Goal: Task Accomplishment & Management: Complete application form

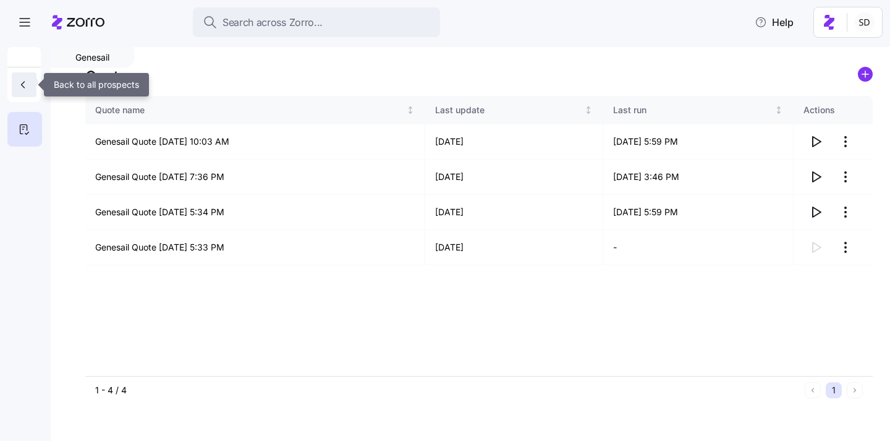
click at [20, 87] on icon "button" at bounding box center [23, 84] width 12 height 12
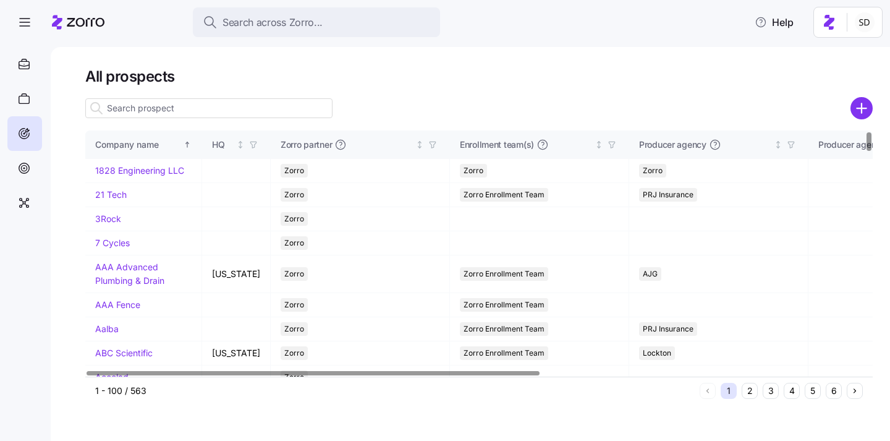
click at [160, 110] on input at bounding box center [208, 108] width 247 height 20
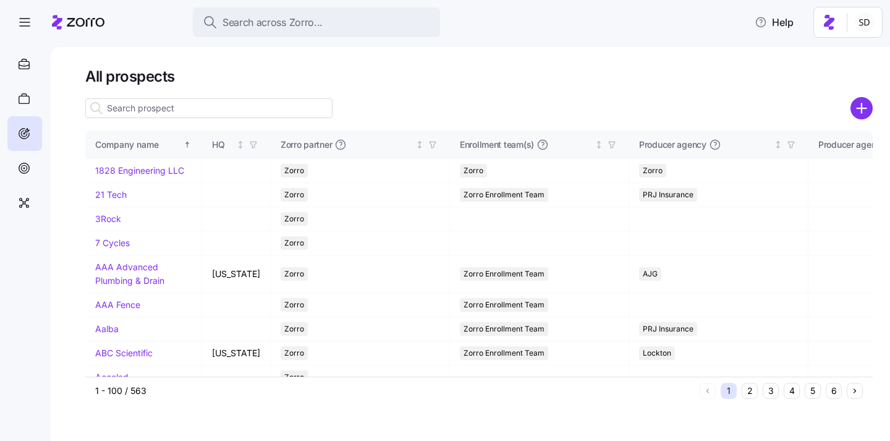
click at [259, 112] on input at bounding box center [208, 108] width 247 height 20
type input "b"
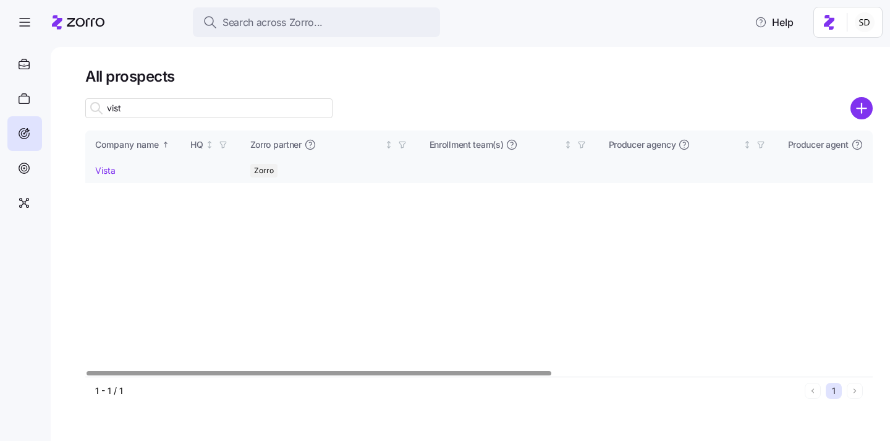
type input "vist"
click at [103, 171] on link "Vista" at bounding box center [105, 170] width 20 height 11
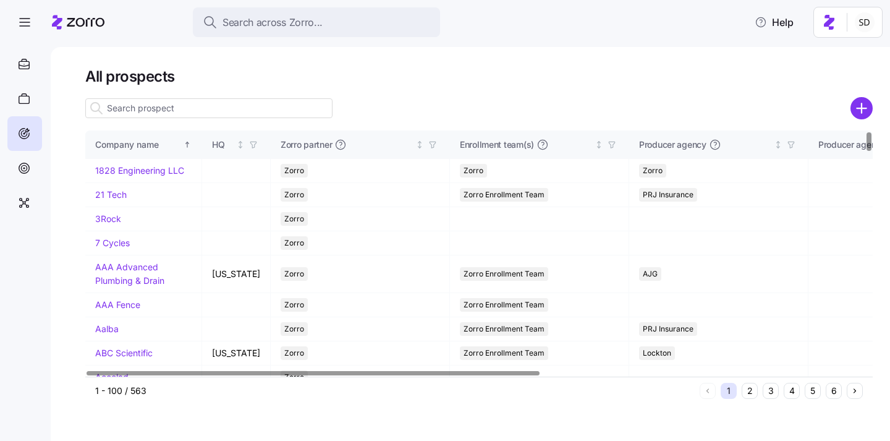
click at [146, 106] on input at bounding box center [208, 108] width 247 height 20
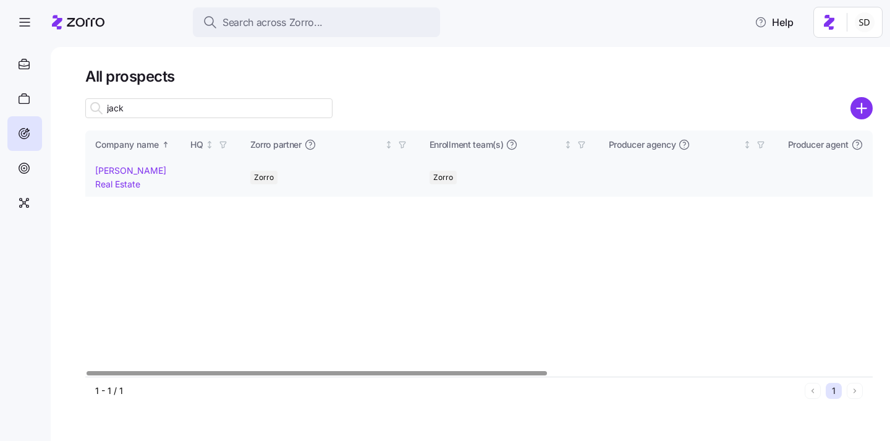
type input "jack"
click at [104, 173] on link "Jack White Real Estate" at bounding box center [130, 177] width 71 height 24
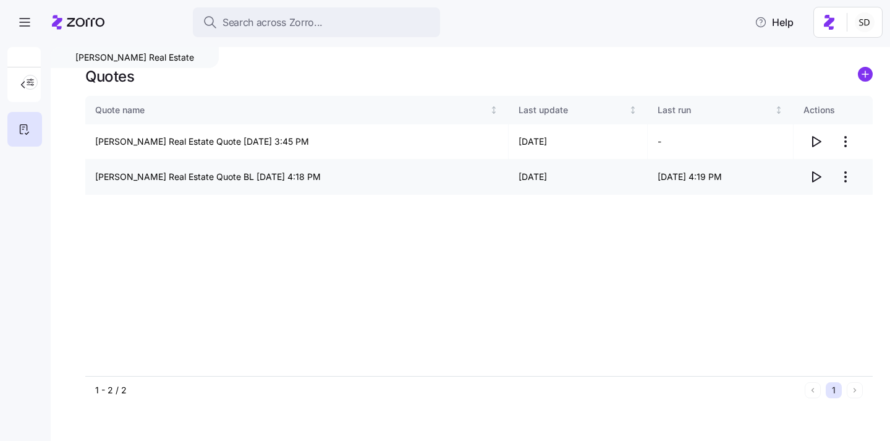
click at [819, 180] on icon "button" at bounding box center [815, 176] width 15 height 15
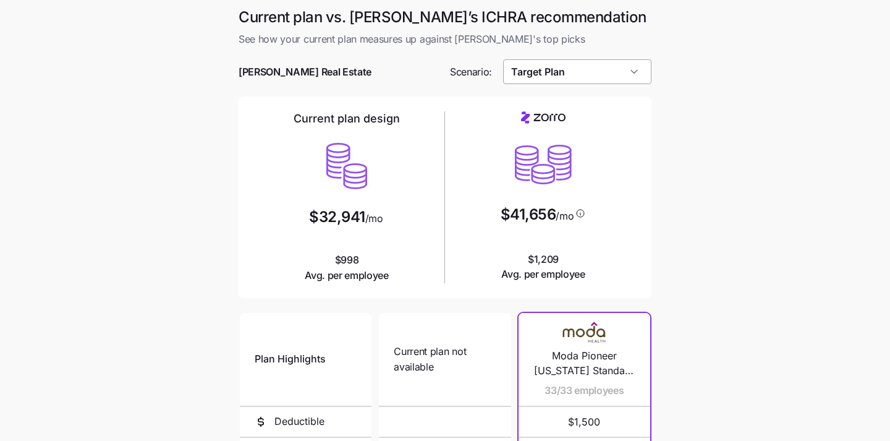
click at [618, 71] on input "Target Plan" at bounding box center [577, 71] width 149 height 25
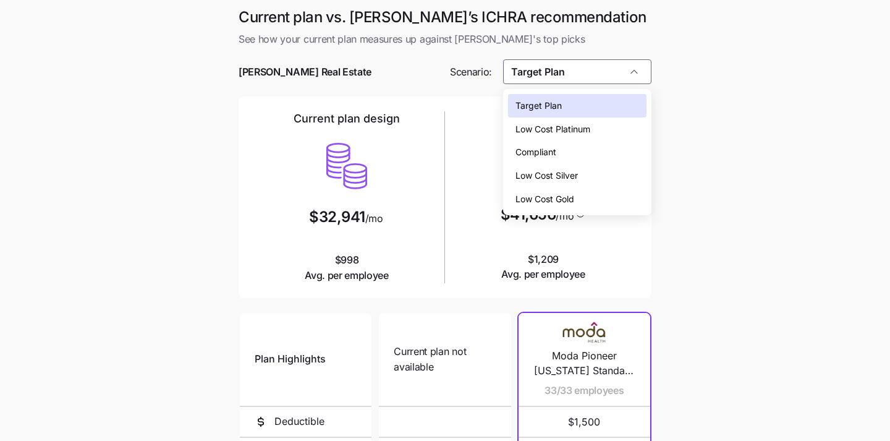
click at [596, 169] on div "Low Cost Silver" at bounding box center [577, 175] width 139 height 23
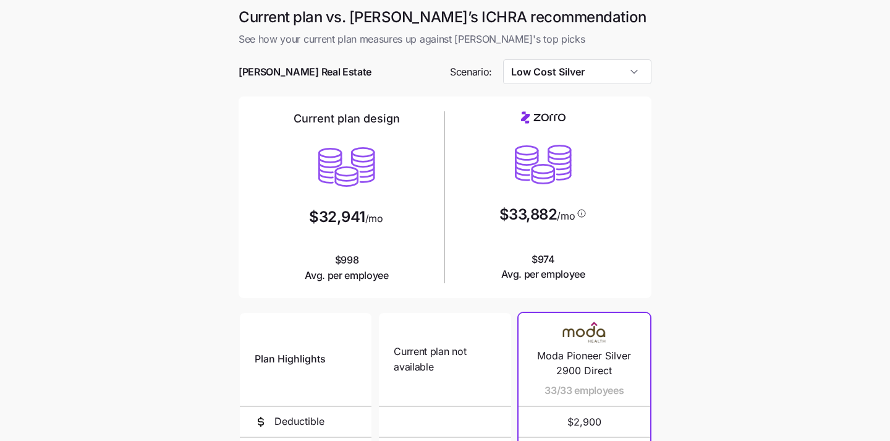
type input "Low Cost Silver"
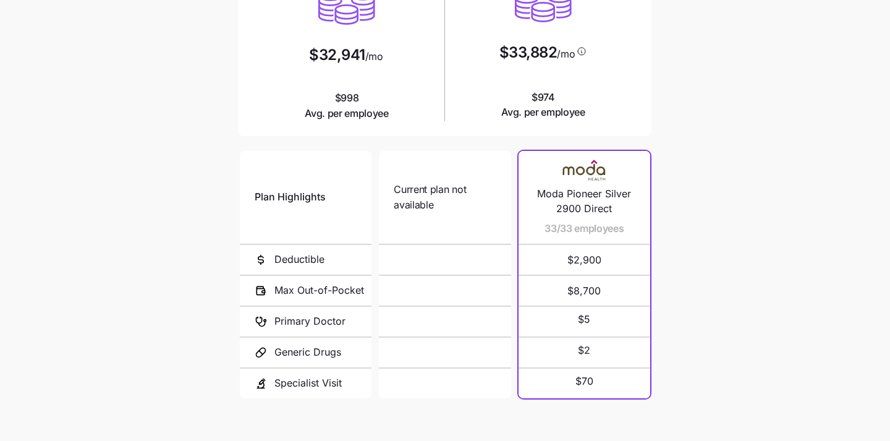
scroll to position [234, 0]
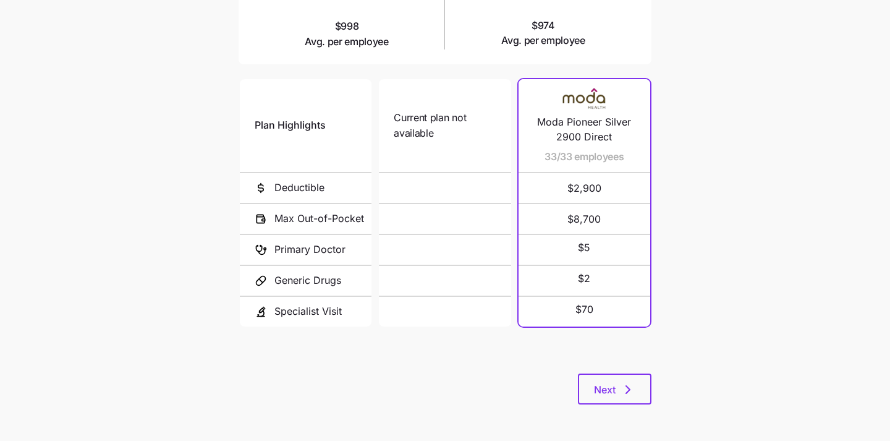
click at [604, 361] on div "Plan Highlights Deductible Max Out-of-Pocket Primary Doctor Generic Drugs Speci…" at bounding box center [444, 225] width 413 height 297
click at [604, 374] on button "Next" at bounding box center [615, 388] width 74 height 31
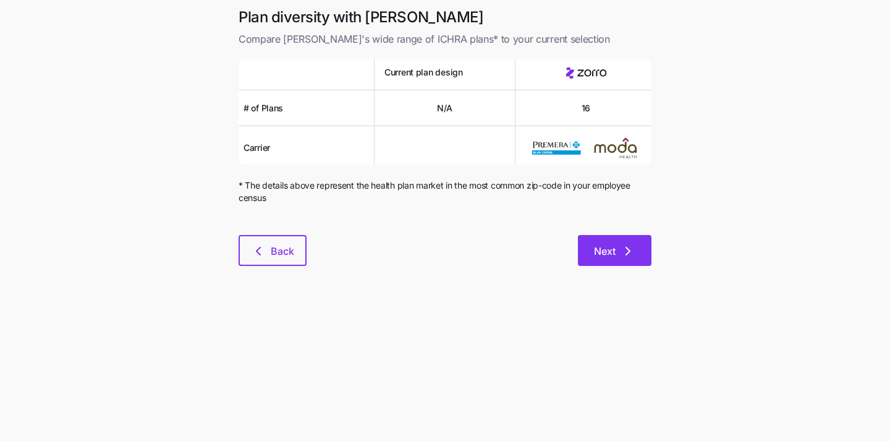
click at [610, 256] on span "Next" at bounding box center [605, 250] width 22 height 15
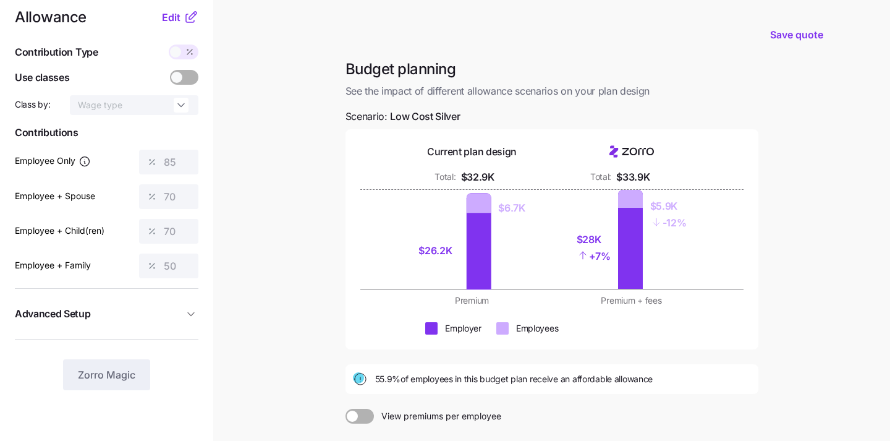
scroll to position [17, 0]
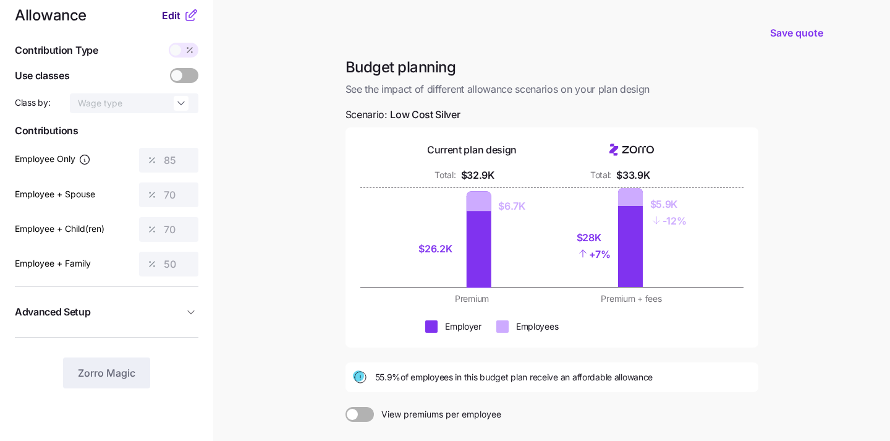
click at [177, 14] on span "Edit" at bounding box center [171, 15] width 19 height 15
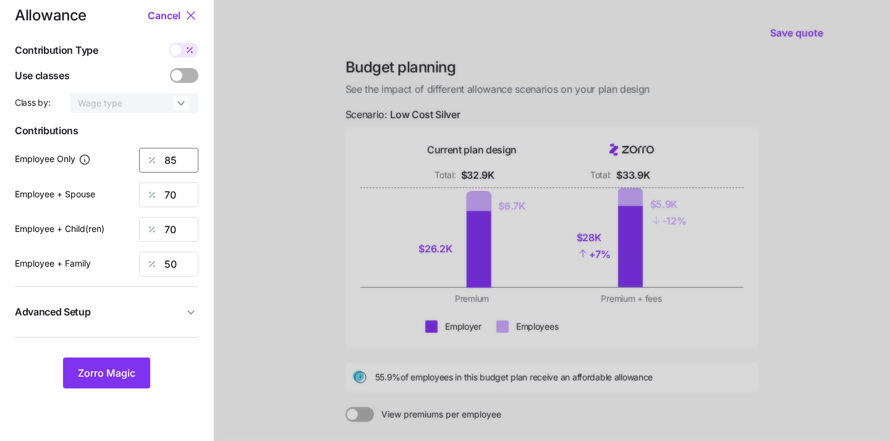
click at [174, 157] on input "85" at bounding box center [168, 160] width 59 height 25
click at [180, 71] on div at bounding box center [184, 75] width 28 height 15
click at [170, 68] on input "checkbox" at bounding box center [170, 68] width 0 height 0
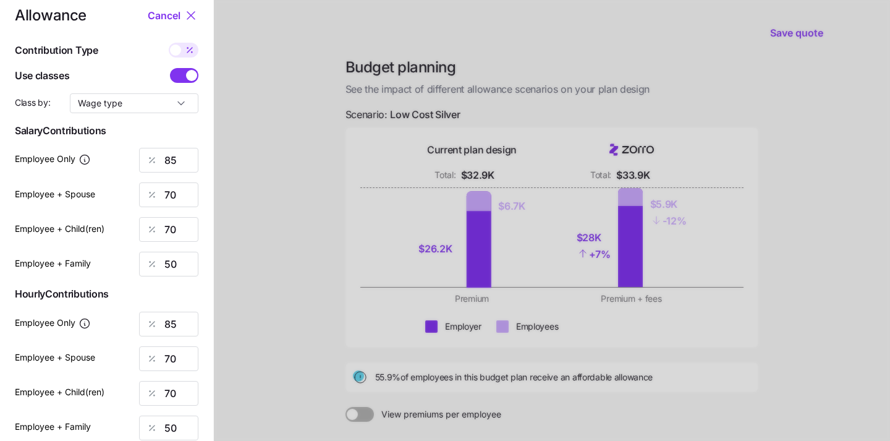
click at [187, 74] on span at bounding box center [191, 75] width 11 height 11
click at [170, 68] on input "checkbox" at bounding box center [170, 68] width 0 height 0
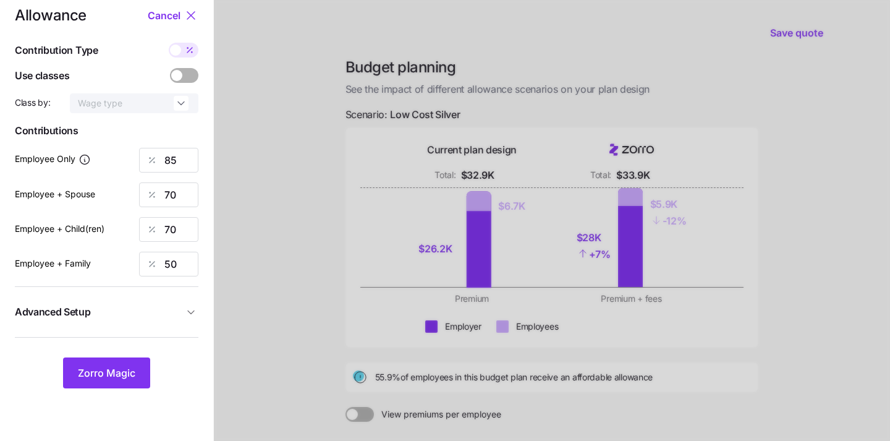
click at [180, 51] on span at bounding box center [175, 49] width 11 height 11
click at [169, 43] on input "checkbox" at bounding box center [169, 43] width 0 height 0
type input "893"
type input "1471"
type input "1222"
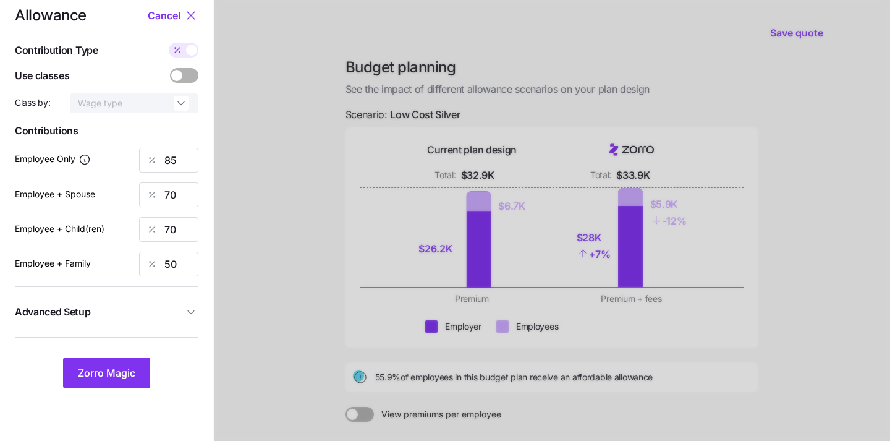
type input "1398"
click at [180, 51] on icon at bounding box center [177, 50] width 10 height 10
click at [169, 43] on input "checkbox" at bounding box center [169, 43] width 0 height 0
type input "85"
type input "70"
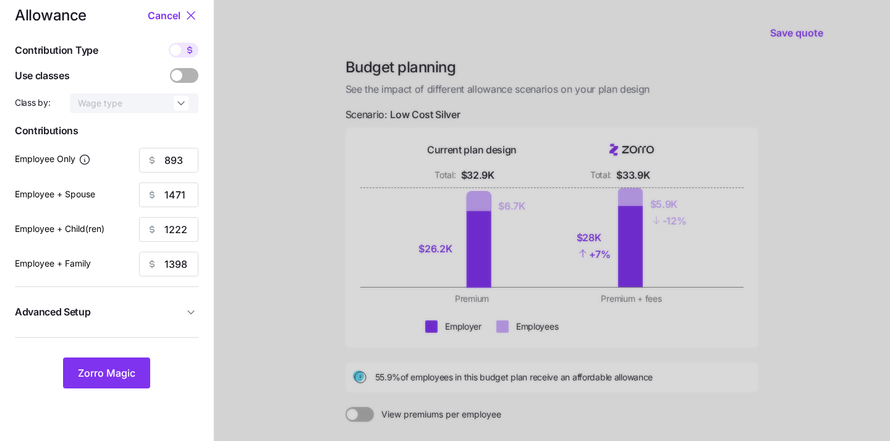
type input "70"
type input "50"
click at [175, 159] on input "85" at bounding box center [168, 160] width 59 height 25
type input "8"
type input "100"
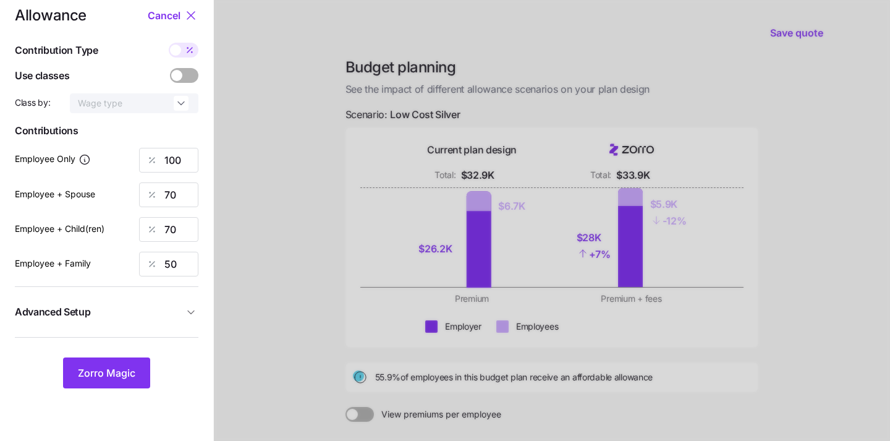
click at [253, 195] on div at bounding box center [552, 286] width 676 height 607
click at [109, 372] on span "Zorro Magic" at bounding box center [106, 372] width 57 height 15
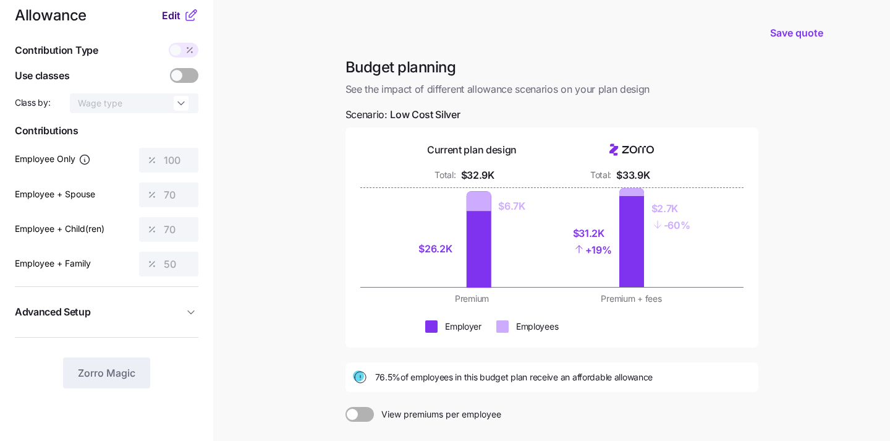
click at [172, 13] on span "Edit" at bounding box center [171, 15] width 19 height 15
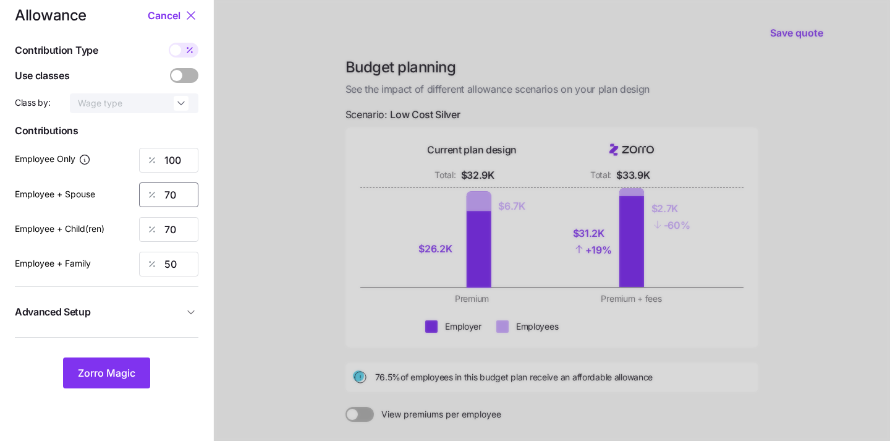
click at [176, 196] on input "70" at bounding box center [168, 194] width 59 height 25
type input "100"
click at [222, 223] on div at bounding box center [552, 286] width 676 height 607
click at [182, 230] on input "70" at bounding box center [168, 229] width 59 height 25
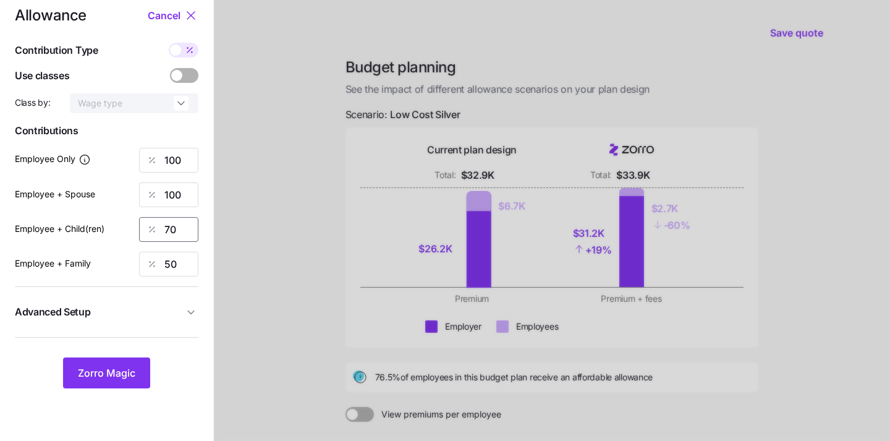
click at [182, 230] on input "70" at bounding box center [168, 229] width 59 height 25
type input "100"
click at [178, 265] on input "50" at bounding box center [168, 263] width 59 height 25
type input "100"
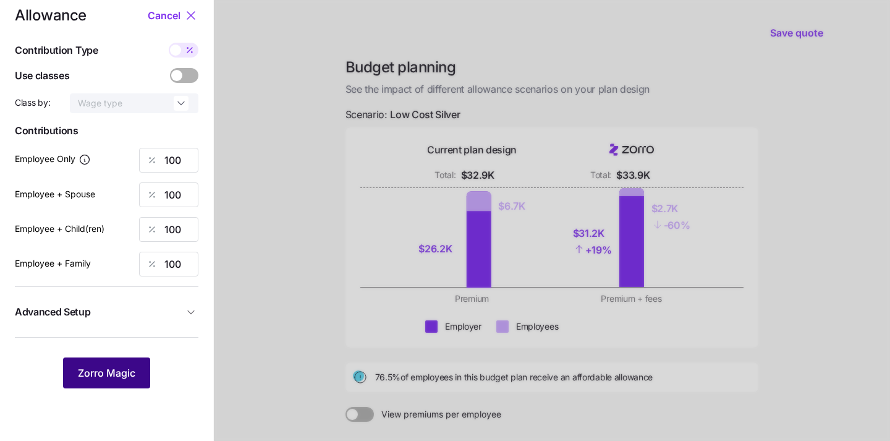
click at [108, 371] on span "Zorro Magic" at bounding box center [106, 372] width 57 height 15
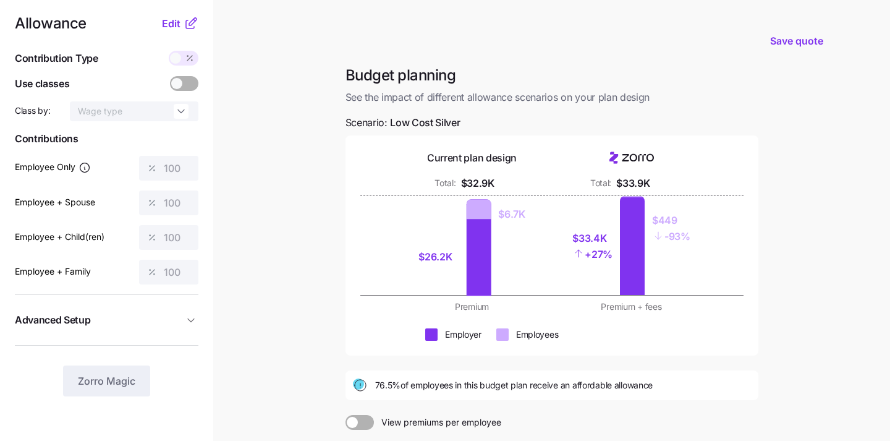
scroll to position [167, 0]
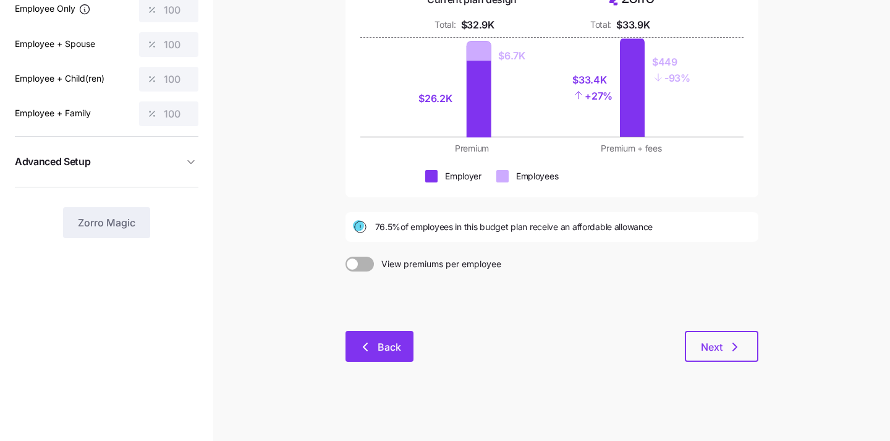
click at [363, 345] on icon "button" at bounding box center [365, 346] width 15 height 15
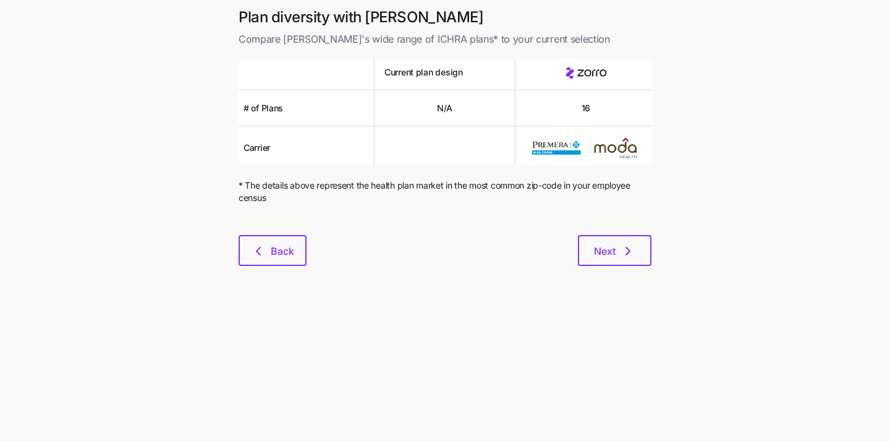
click at [285, 216] on div at bounding box center [444, 212] width 413 height 15
click at [285, 243] on button "Back" at bounding box center [272, 250] width 68 height 31
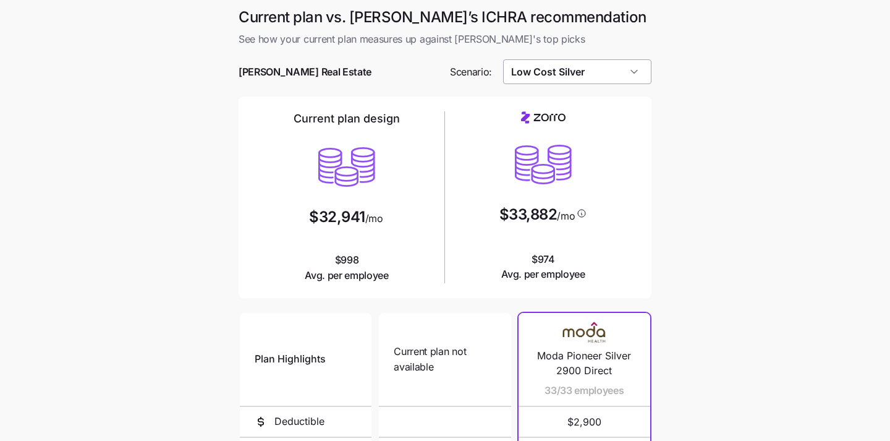
click at [544, 82] on input "Low Cost Silver" at bounding box center [577, 71] width 149 height 25
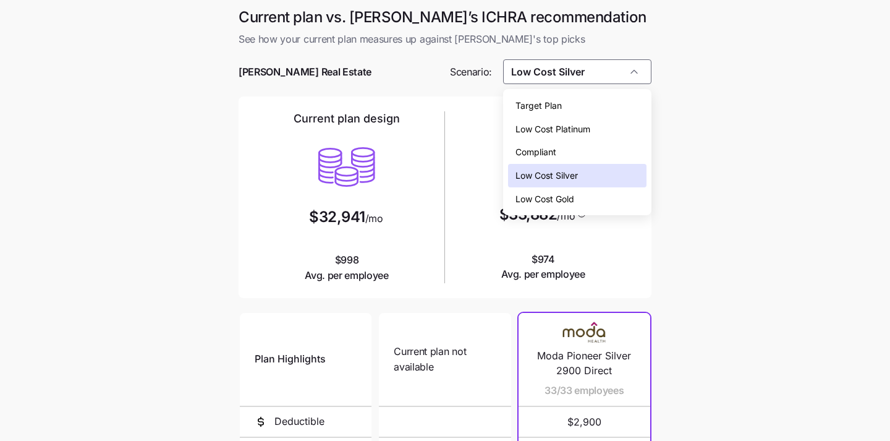
click at [538, 154] on span "Compliant" at bounding box center [535, 152] width 41 height 14
type input "Compliant"
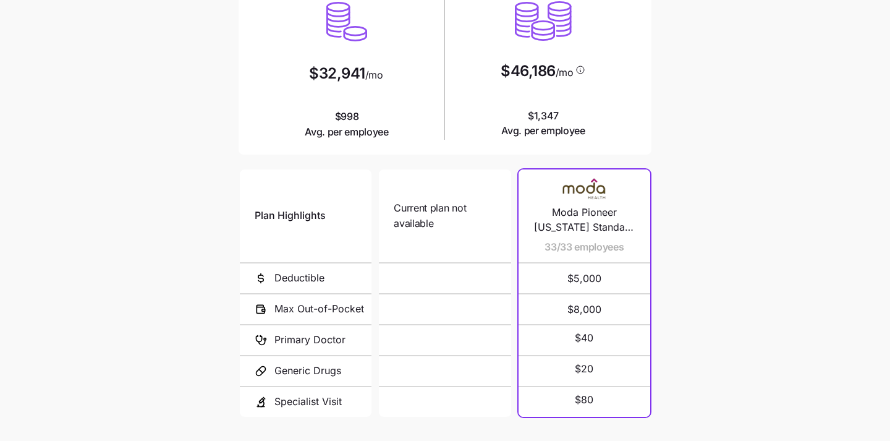
scroll to position [234, 0]
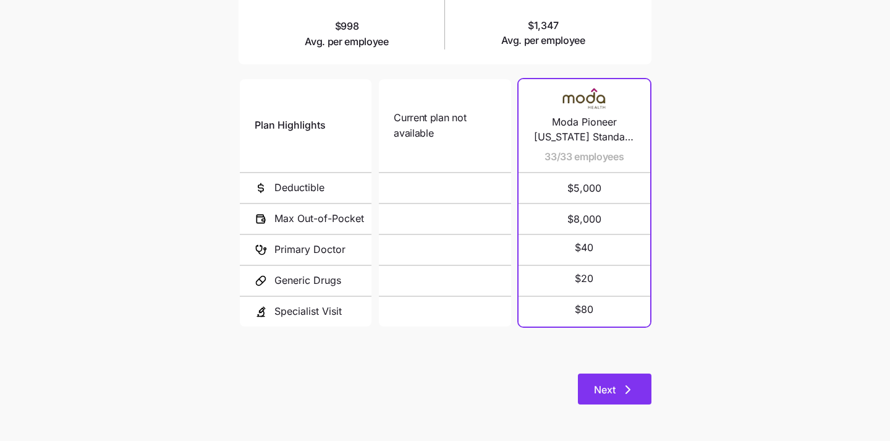
click at [601, 384] on span "Next" at bounding box center [605, 389] width 22 height 15
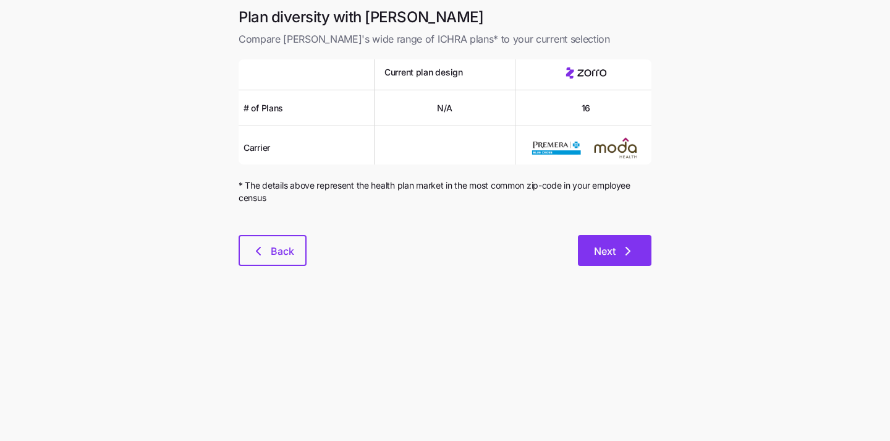
click at [609, 238] on button "Next" at bounding box center [615, 250] width 74 height 31
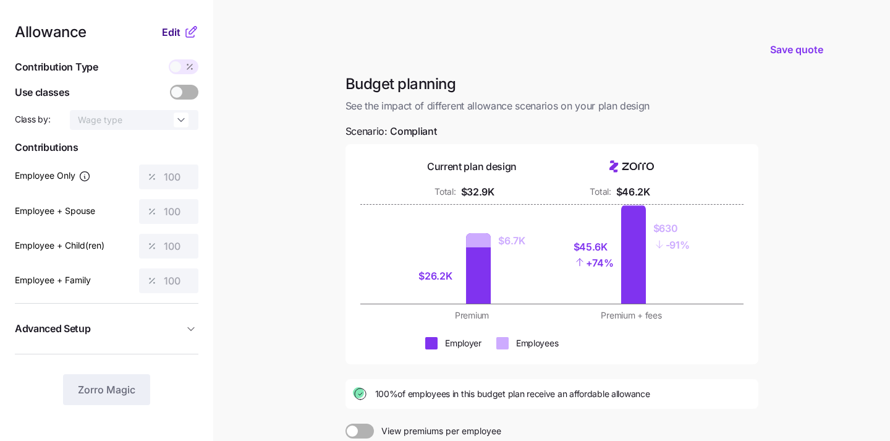
click at [168, 35] on span "Edit" at bounding box center [171, 32] width 19 height 15
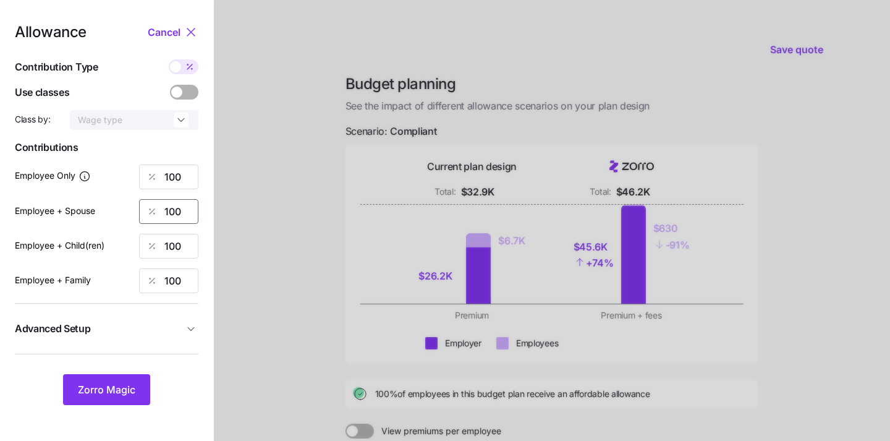
click at [179, 208] on input "100" at bounding box center [168, 211] width 59 height 25
type input "0"
click at [186, 259] on div "Allowance Cancel Contribution Type Use classes Class by: Wage type Contribution…" at bounding box center [106, 215] width 183 height 380
click at [186, 245] on input "100" at bounding box center [168, 246] width 59 height 25
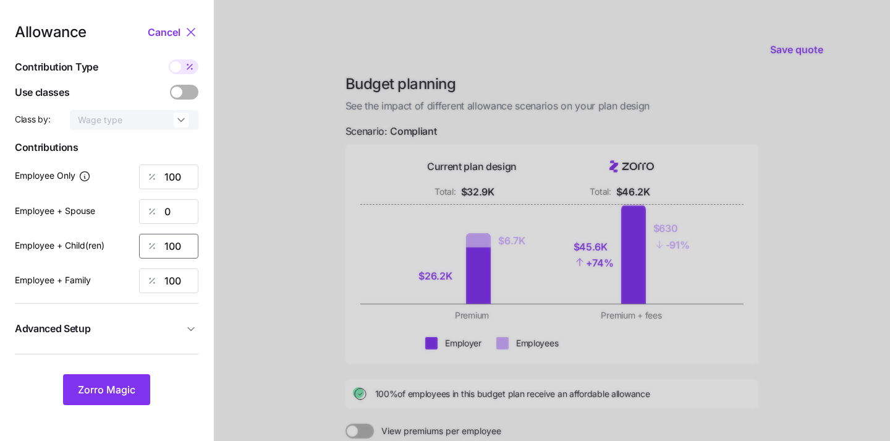
click at [186, 245] on input "100" at bounding box center [168, 246] width 59 height 25
type input "0"
click at [176, 282] on input "100" at bounding box center [168, 280] width 59 height 25
type input "0"
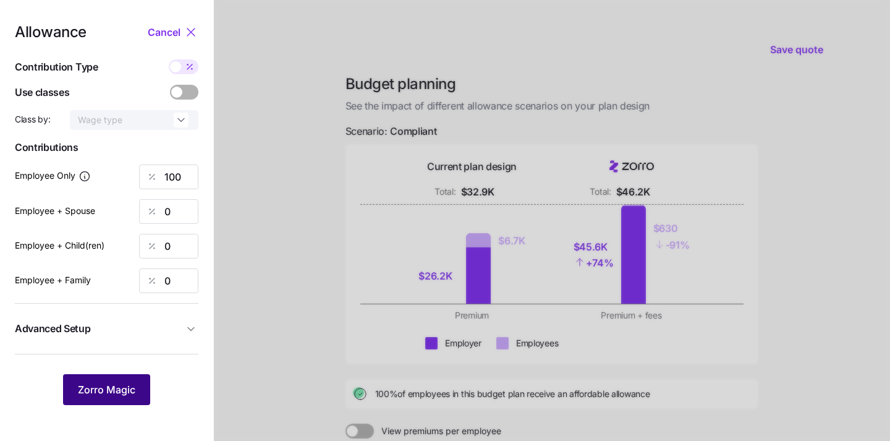
click at [112, 392] on span "Zorro Magic" at bounding box center [106, 389] width 57 height 15
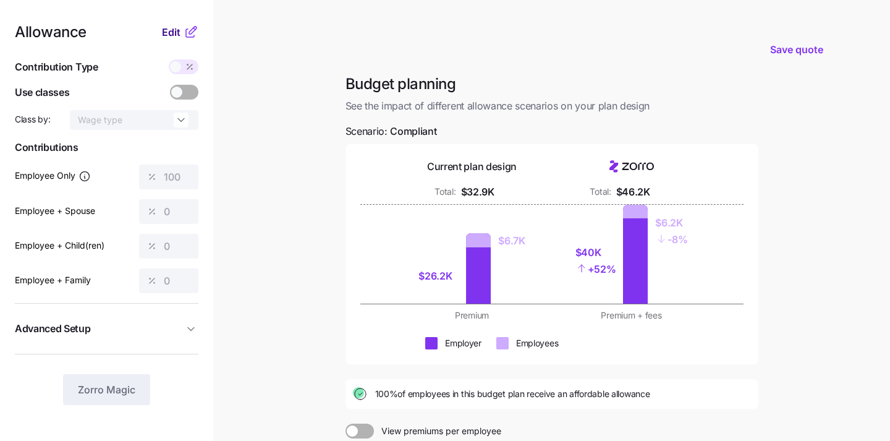
click at [172, 31] on span "Edit" at bounding box center [171, 32] width 19 height 15
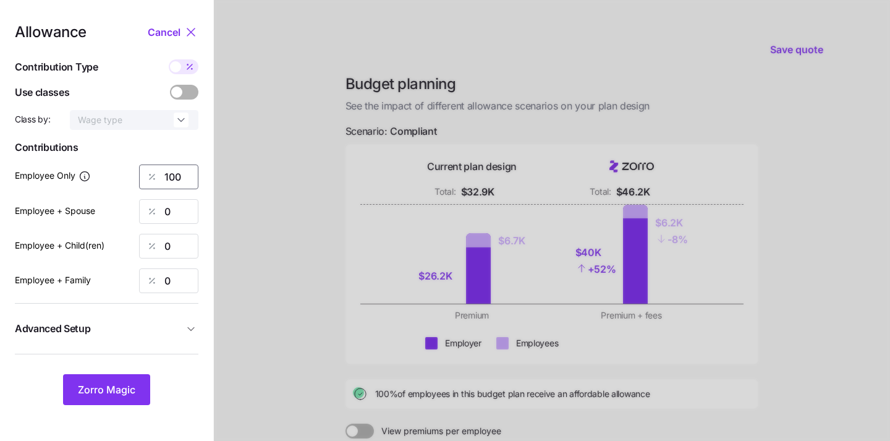
click at [180, 174] on input "100" at bounding box center [168, 176] width 59 height 25
type input "1"
click at [121, 390] on span "Zorro Magic" at bounding box center [106, 389] width 57 height 15
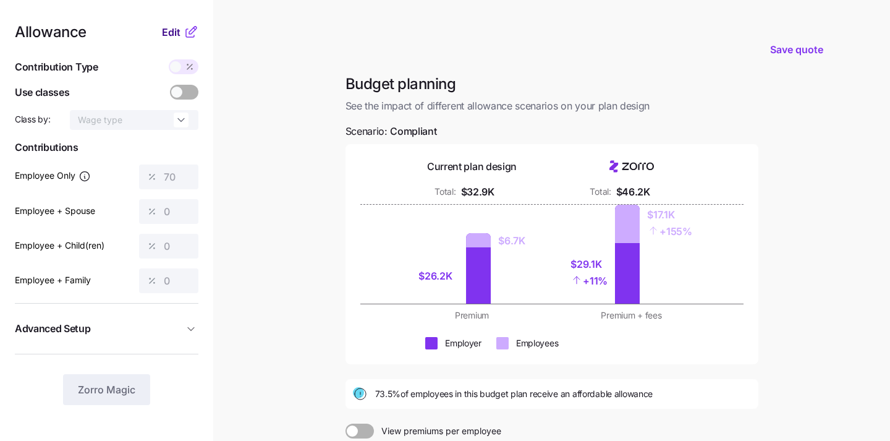
click at [174, 34] on span "Edit" at bounding box center [171, 32] width 19 height 15
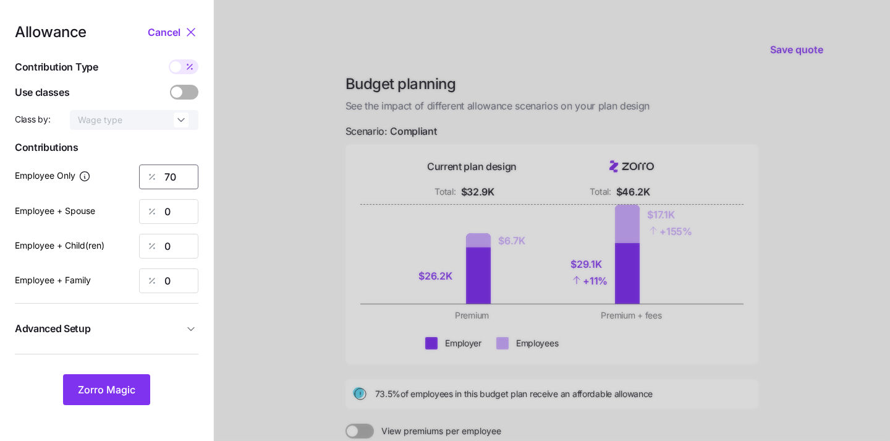
click at [185, 177] on input "70" at bounding box center [168, 176] width 59 height 25
click at [124, 394] on span "Zorro Magic" at bounding box center [106, 389] width 57 height 15
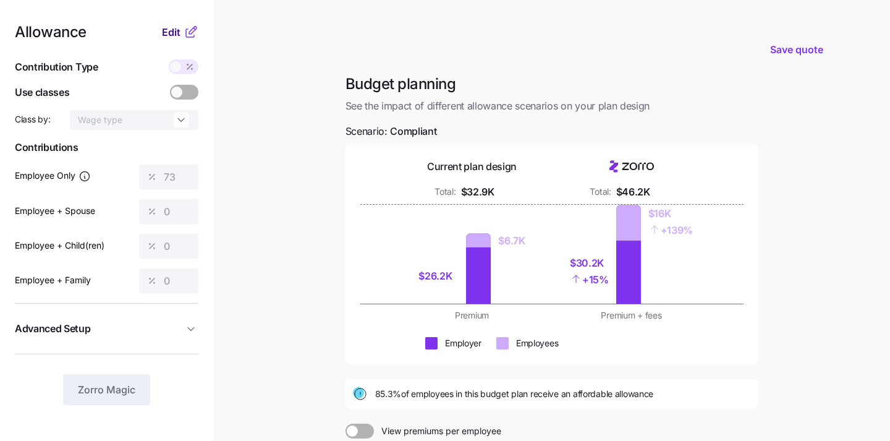
click at [173, 35] on span "Edit" at bounding box center [171, 32] width 19 height 15
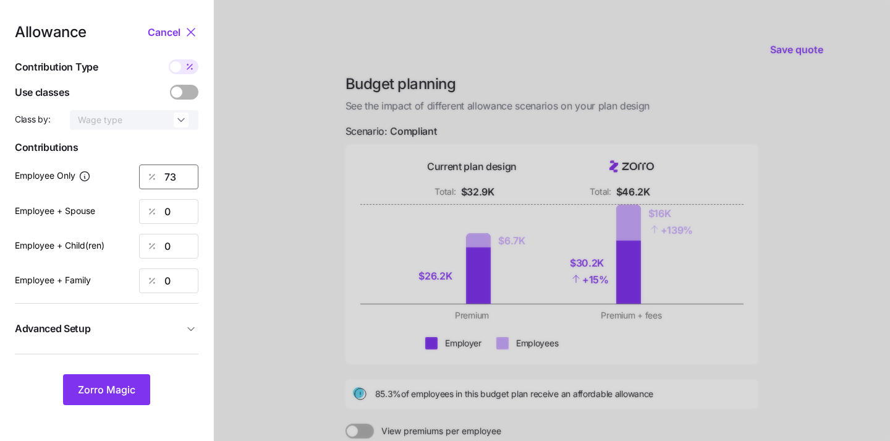
click at [188, 170] on input "73" at bounding box center [168, 176] width 59 height 25
type input "71"
click at [127, 379] on button "Zorro Magic" at bounding box center [106, 389] width 87 height 31
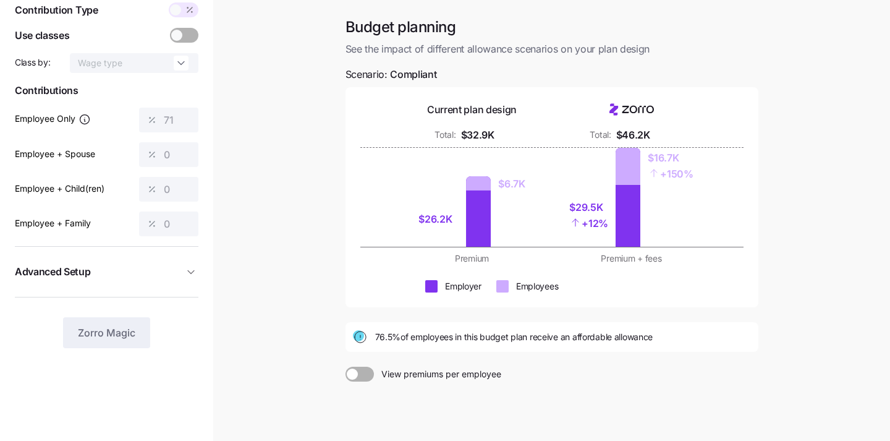
scroll to position [59, 0]
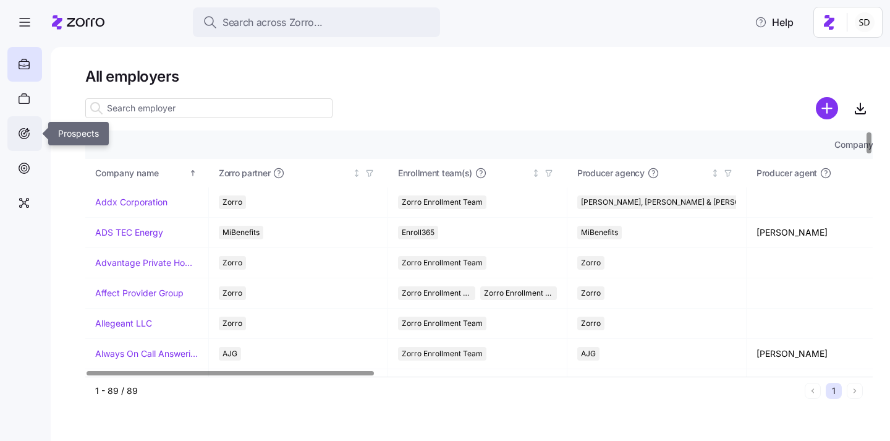
click at [23, 136] on icon at bounding box center [24, 133] width 6 height 6
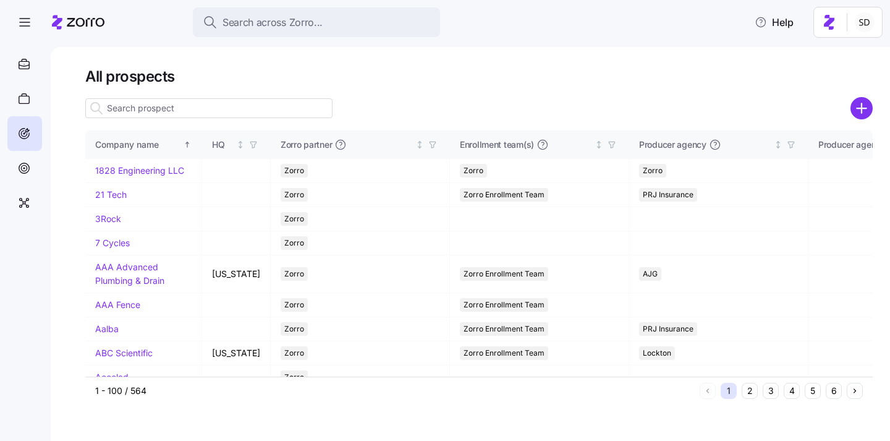
click at [145, 114] on input at bounding box center [208, 108] width 247 height 20
click at [28, 163] on icon at bounding box center [24, 168] width 14 height 15
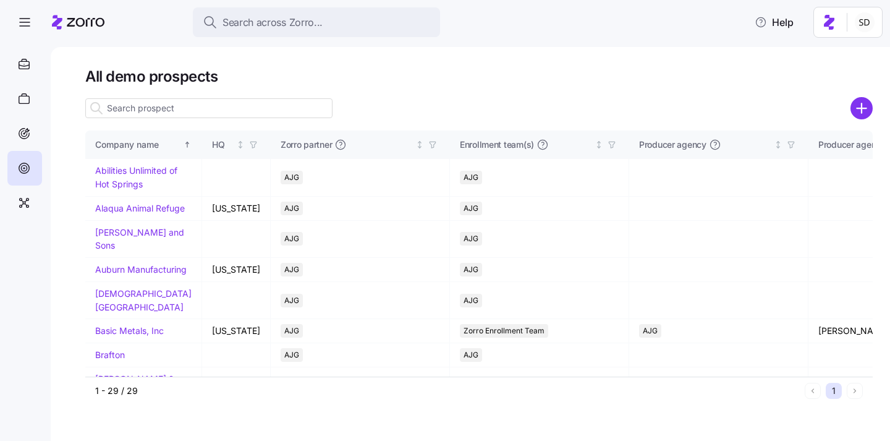
click at [142, 109] on input at bounding box center [208, 108] width 247 height 20
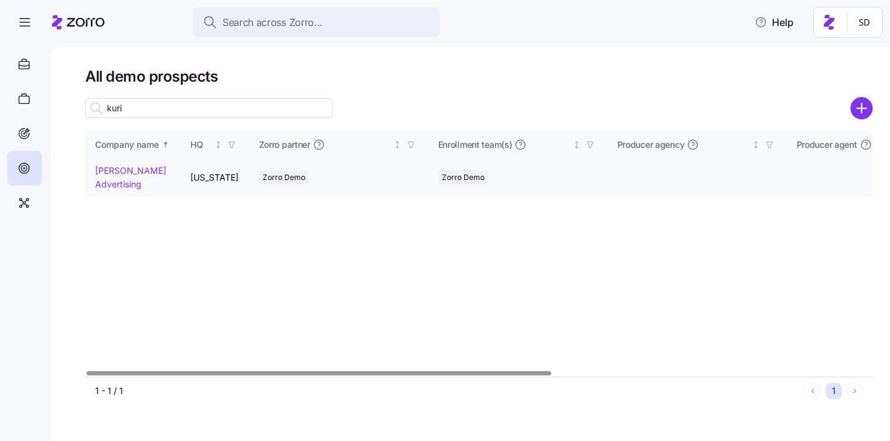
type input "kuri"
click at [109, 183] on link "Kurian's Advertising" at bounding box center [130, 177] width 71 height 24
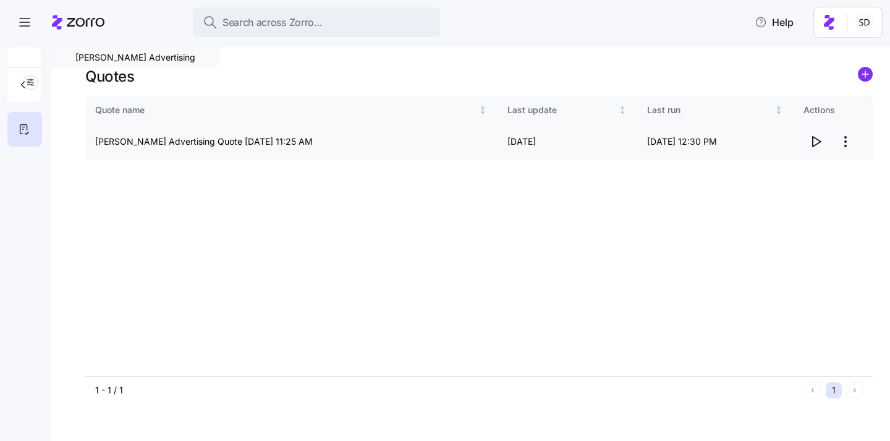
click at [814, 138] on icon "button" at bounding box center [815, 141] width 15 height 15
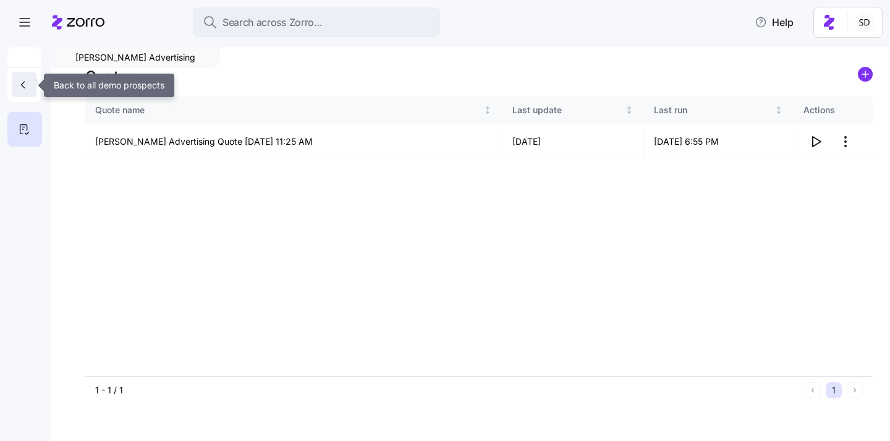
click at [19, 88] on icon "button" at bounding box center [23, 84] width 12 height 12
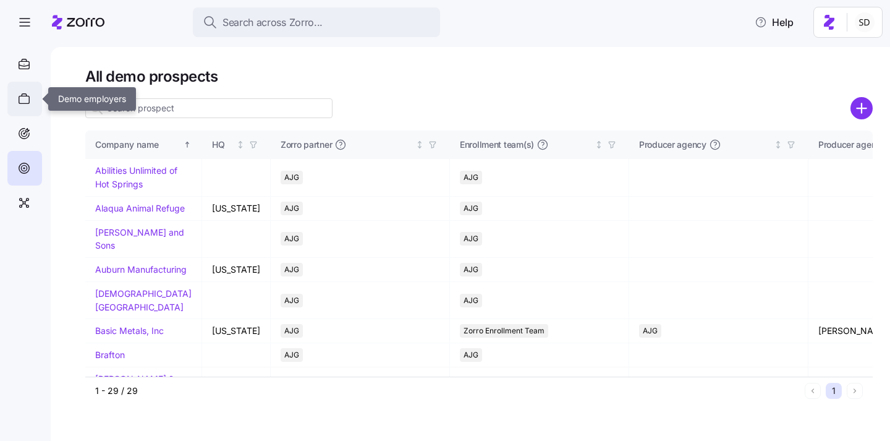
click at [23, 93] on icon at bounding box center [24, 98] width 14 height 15
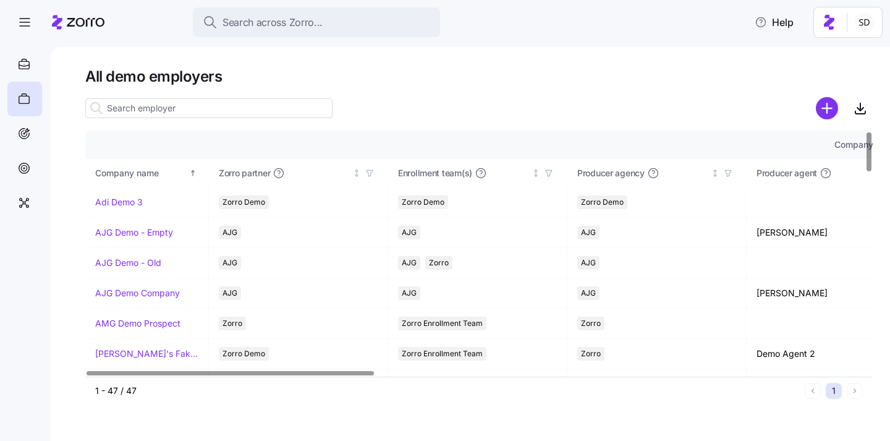
click at [148, 104] on input at bounding box center [208, 108] width 247 height 20
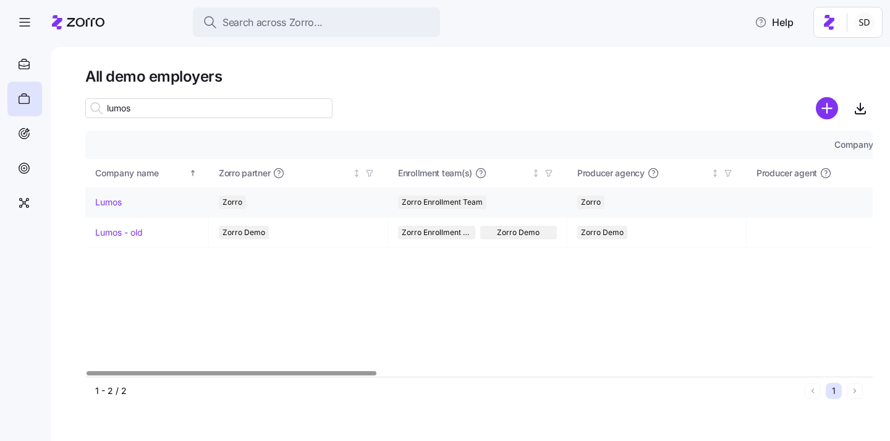
type input "lumos"
click at [103, 199] on link "Lumos" at bounding box center [108, 202] width 27 height 12
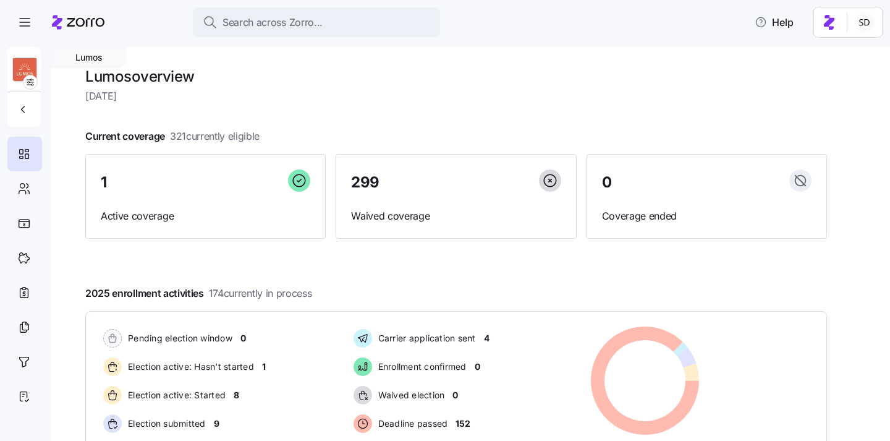
scroll to position [191, 0]
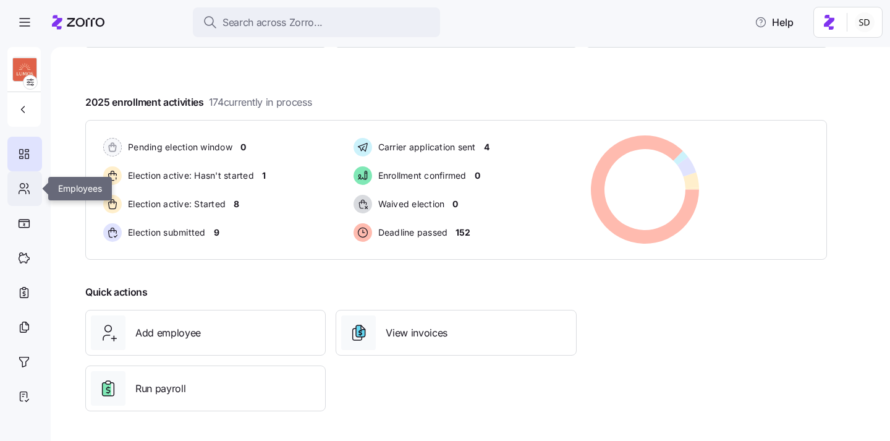
click at [19, 190] on icon at bounding box center [22, 192] width 7 height 4
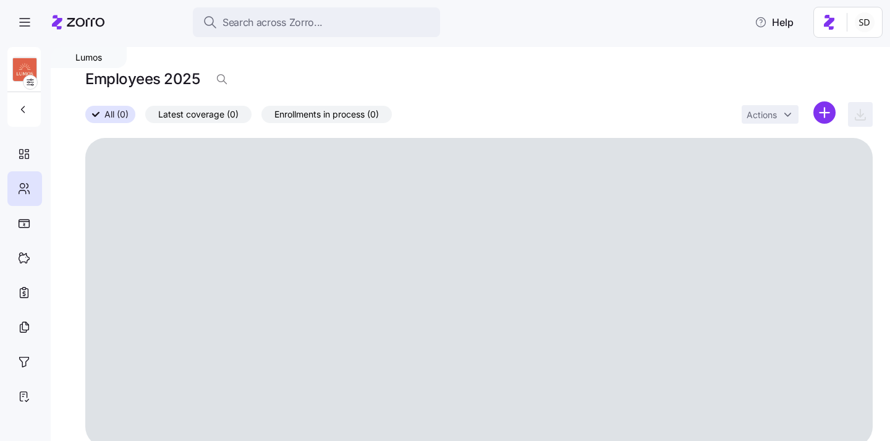
scroll to position [20, 0]
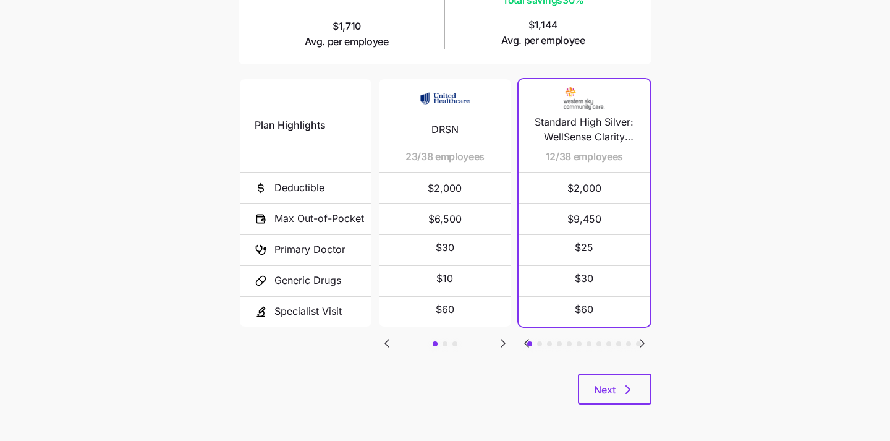
scroll to position [205, 0]
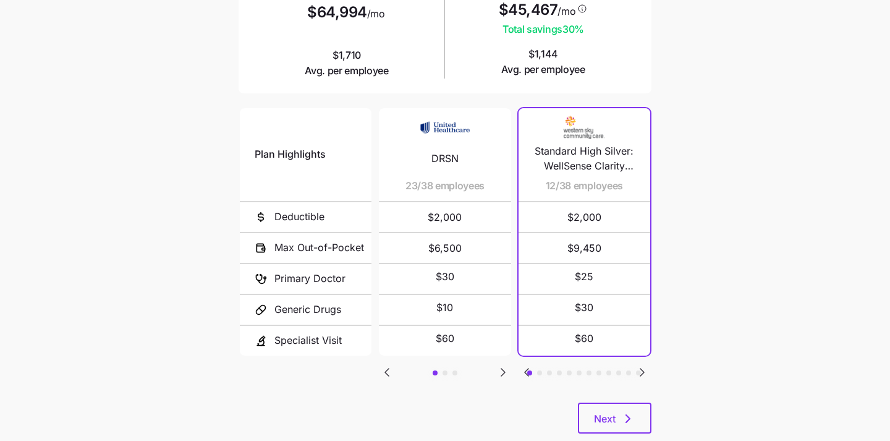
click at [501, 368] on icon "Go to next slide" at bounding box center [503, 371] width 4 height 7
click at [387, 368] on icon "Go to previous slide" at bounding box center [387, 371] width 4 height 7
click at [390, 370] on icon "Go to previous slide" at bounding box center [386, 372] width 15 height 15
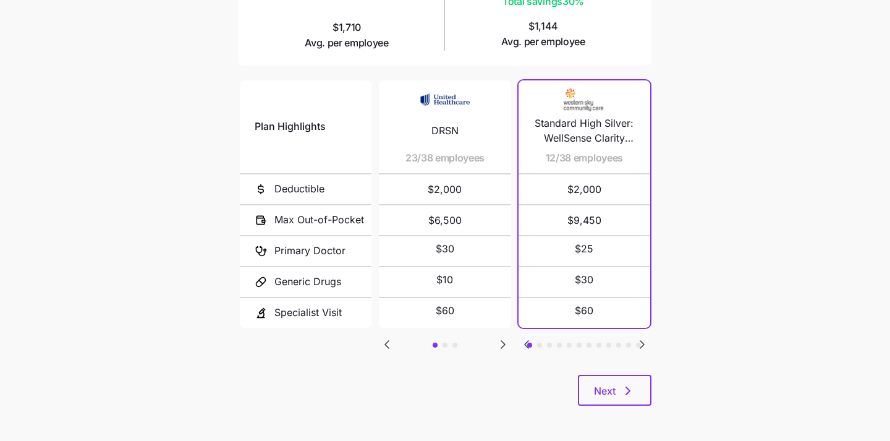
scroll to position [234, 0]
click at [643, 340] on icon "Go to next slide" at bounding box center [642, 342] width 15 height 15
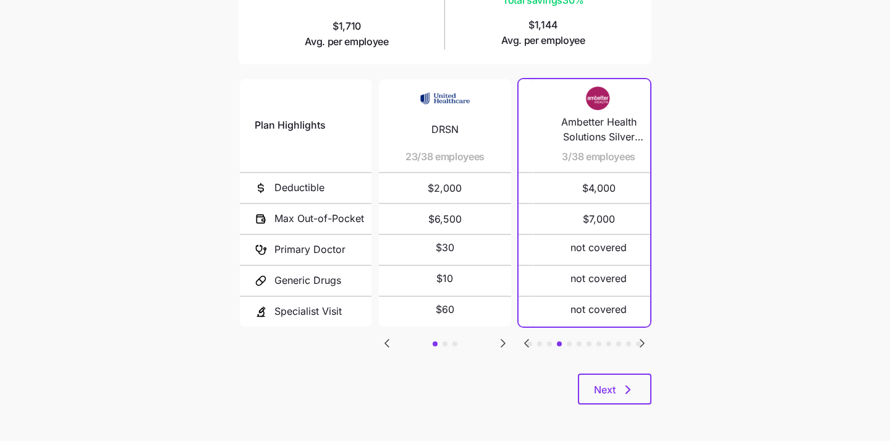
click at [643, 340] on icon "Go to next slide" at bounding box center [642, 342] width 15 height 15
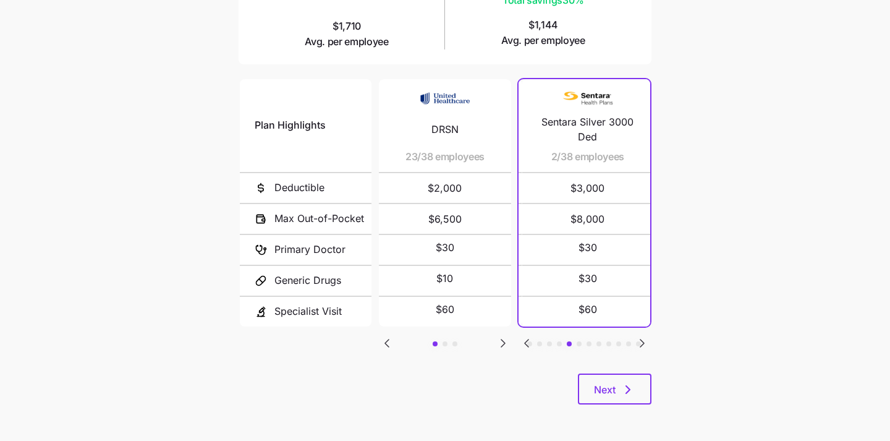
click at [643, 340] on icon "Go to next slide" at bounding box center [642, 342] width 15 height 15
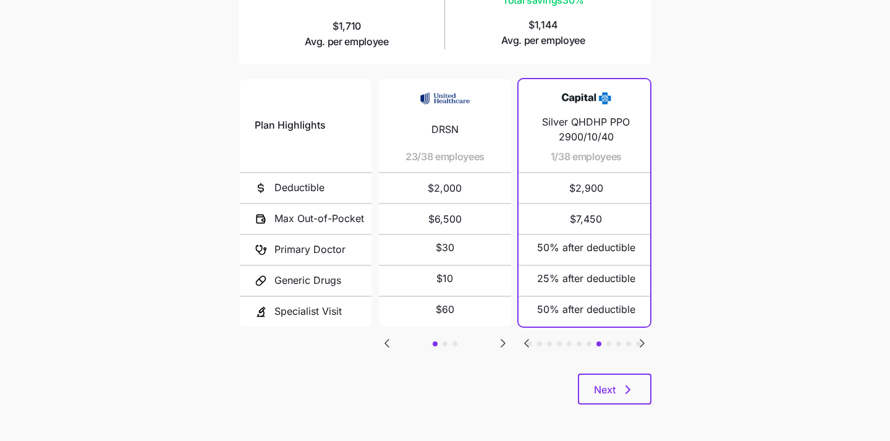
click at [643, 340] on icon "Go to next slide" at bounding box center [642, 342] width 15 height 15
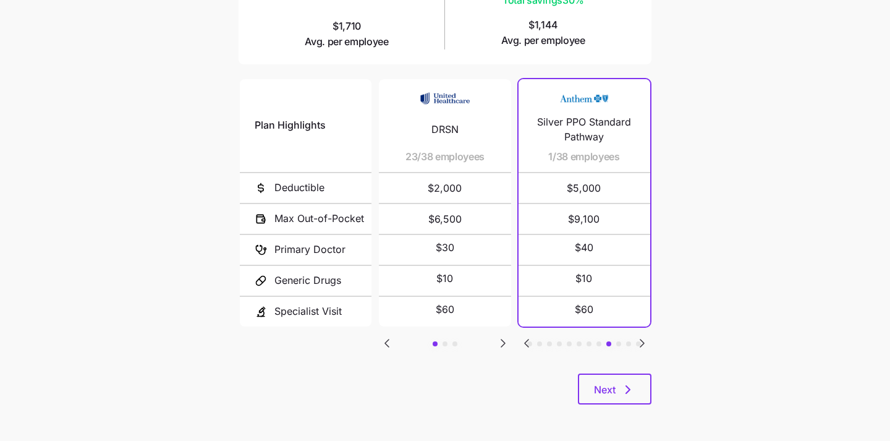
click at [524, 340] on icon "Go to previous slide" at bounding box center [526, 342] width 15 height 15
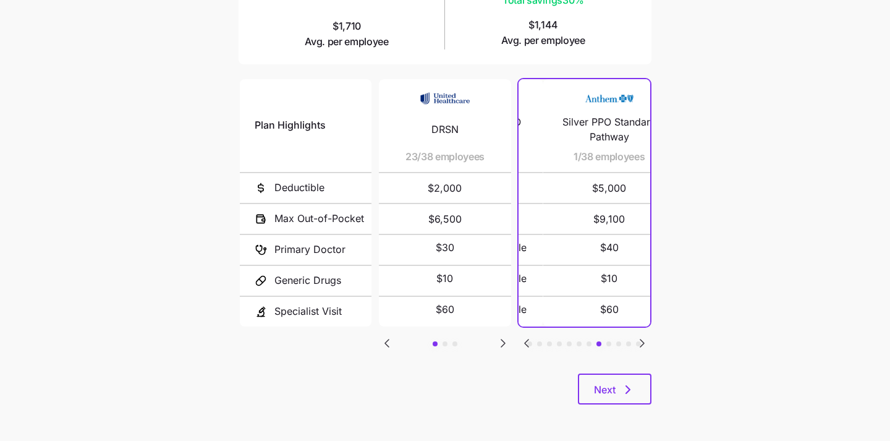
click at [524, 340] on icon "Go to previous slide" at bounding box center [526, 342] width 15 height 15
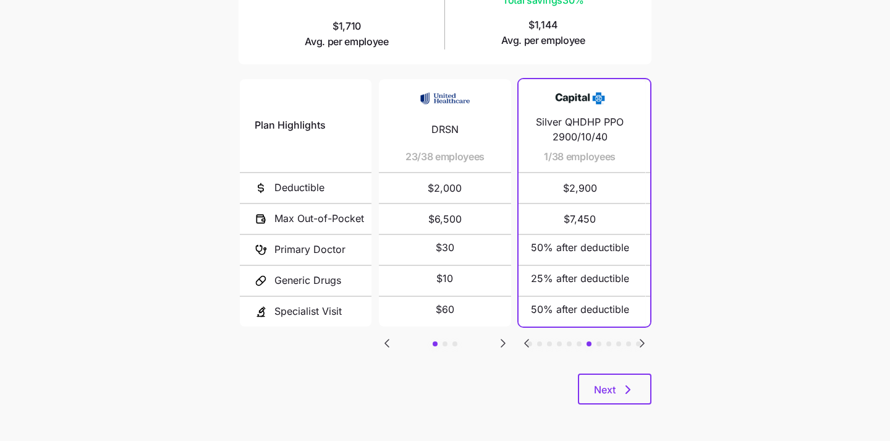
click at [524, 340] on icon "Go to previous slide" at bounding box center [526, 342] width 15 height 15
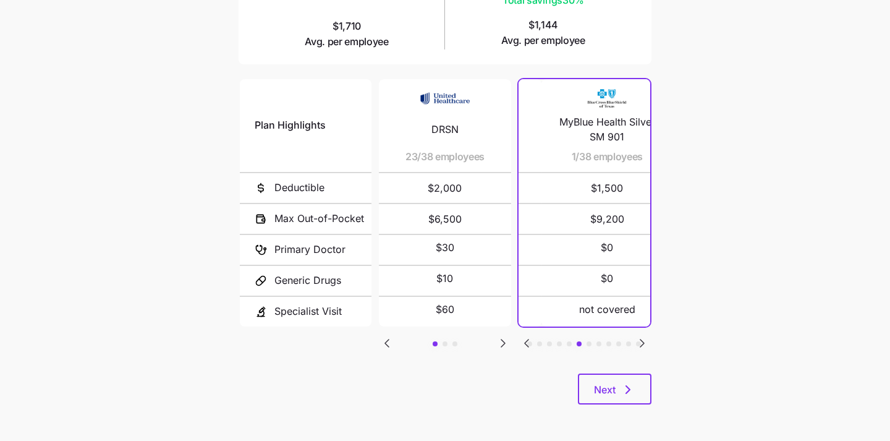
click at [524, 340] on icon "Go to previous slide" at bounding box center [526, 342] width 15 height 15
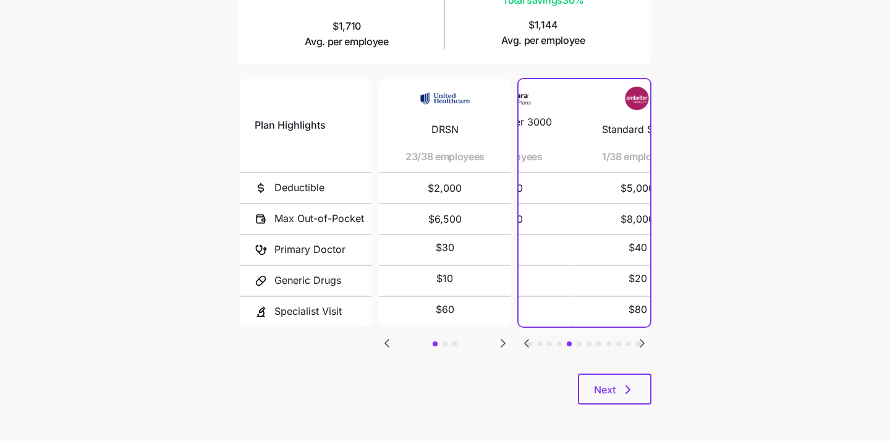
click at [524, 340] on icon "Go to previous slide" at bounding box center [526, 342] width 15 height 15
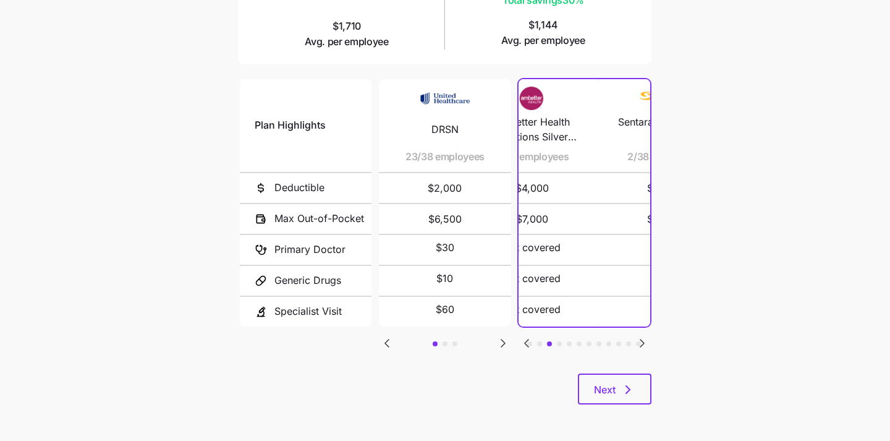
click at [524, 340] on icon "Go to previous slide" at bounding box center [526, 342] width 15 height 15
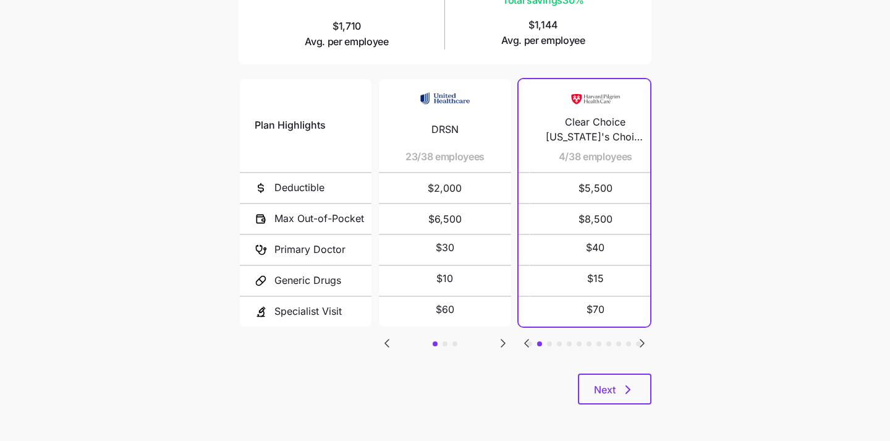
click at [524, 340] on icon "Go to previous slide" at bounding box center [526, 342] width 15 height 15
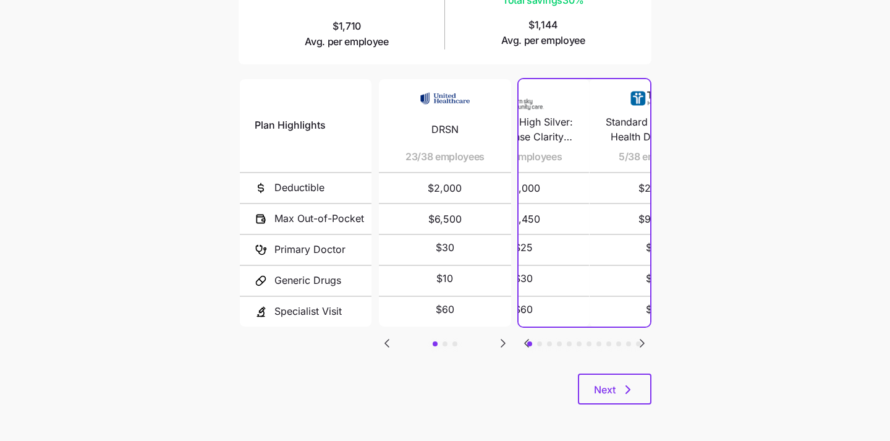
click at [524, 340] on icon "Go to previous slide" at bounding box center [526, 342] width 15 height 15
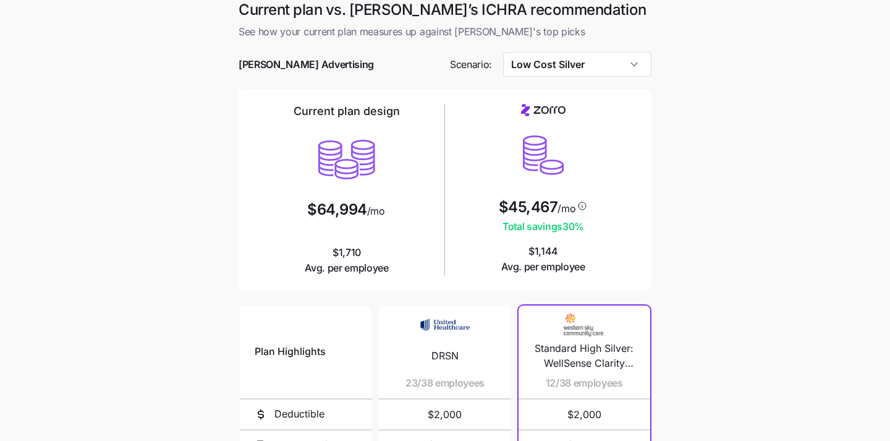
scroll to position [0, 0]
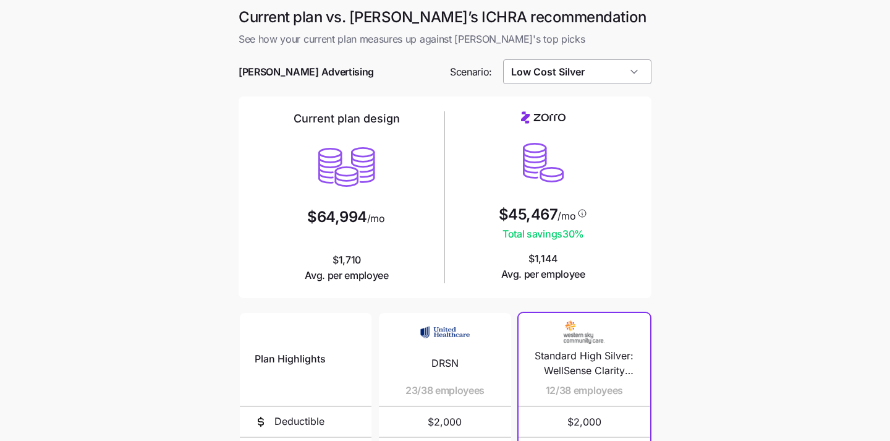
click at [611, 72] on input "Low Cost Silver" at bounding box center [577, 71] width 149 height 25
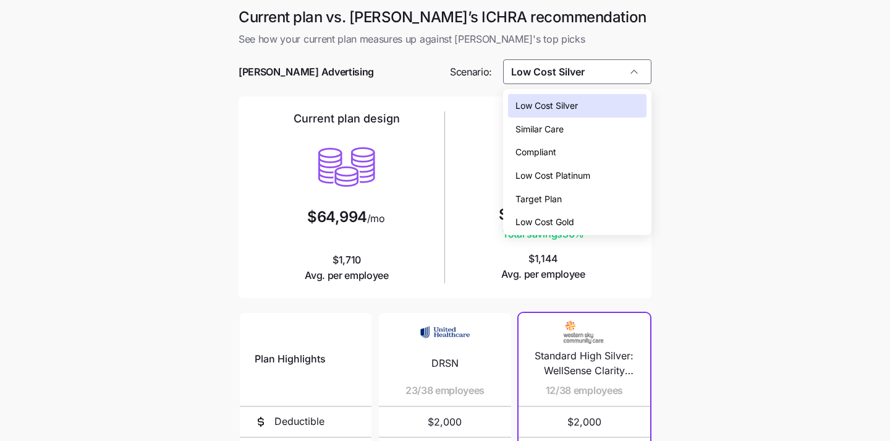
click at [597, 221] on div "Low Cost Gold" at bounding box center [577, 221] width 139 height 23
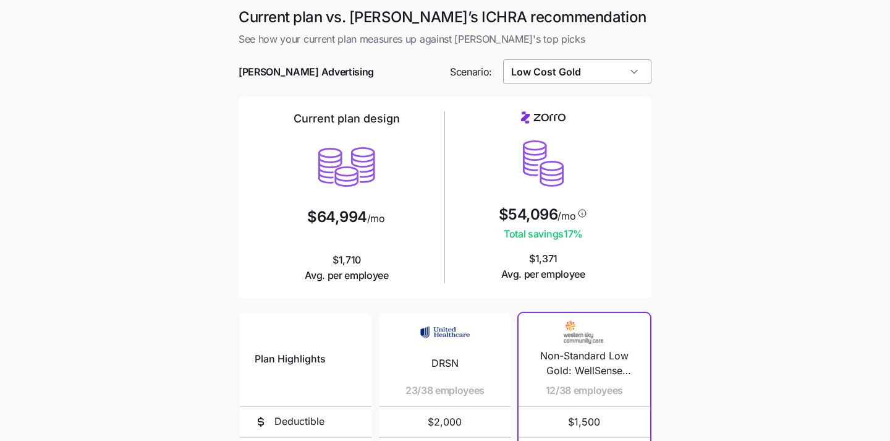
click at [610, 72] on input "Low Cost Gold" at bounding box center [577, 71] width 149 height 25
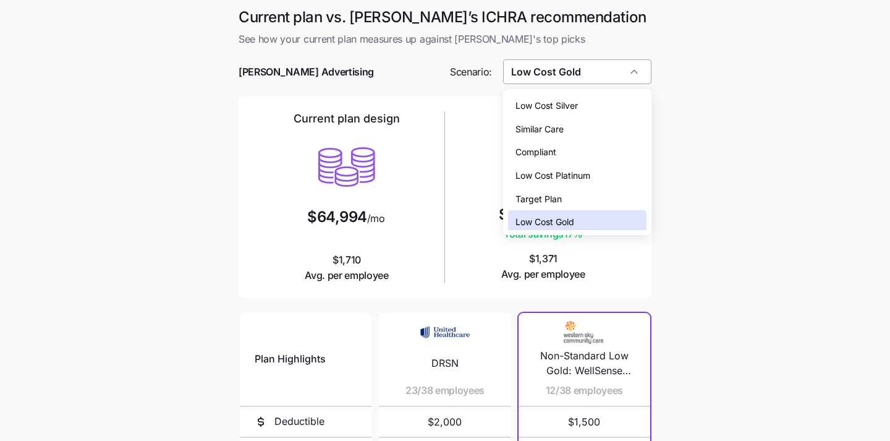
scroll to position [4, 0]
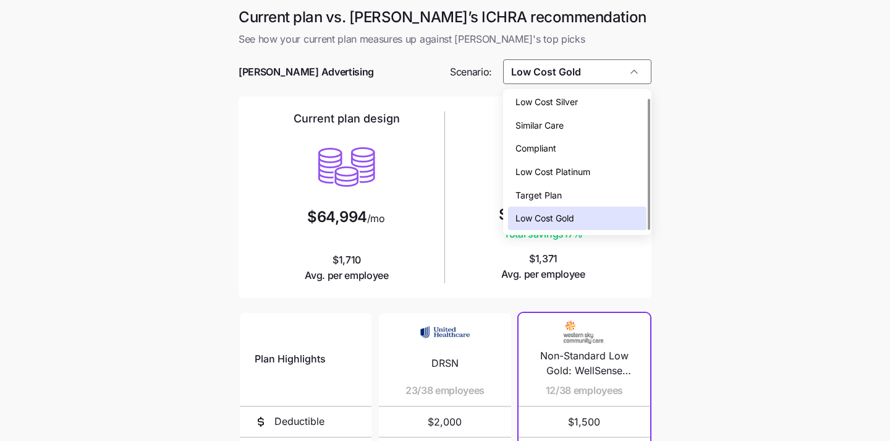
click at [599, 155] on div "Compliant" at bounding box center [577, 148] width 139 height 23
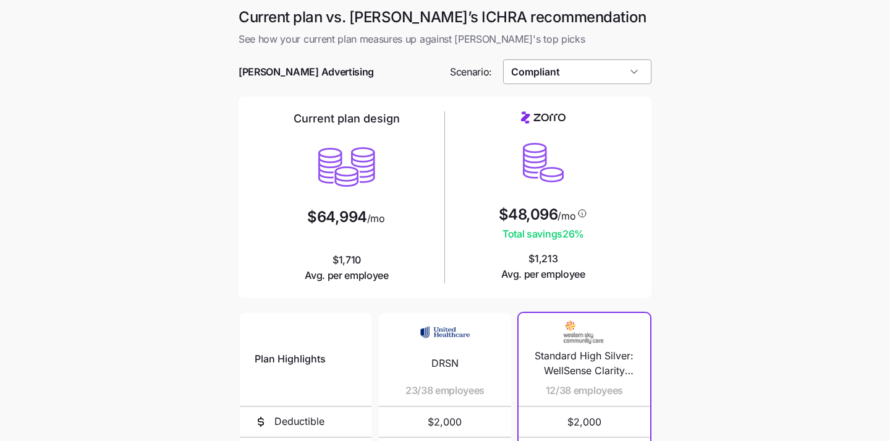
click at [622, 68] on input "Compliant" at bounding box center [577, 71] width 149 height 25
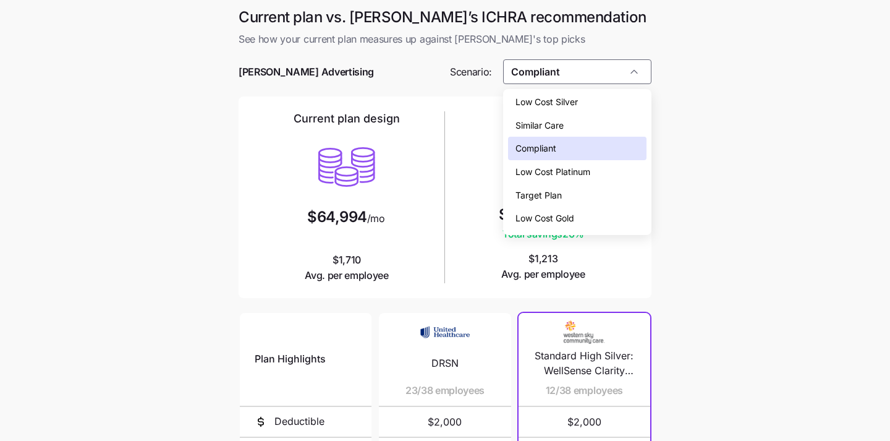
click at [612, 96] on div "Low Cost Silver" at bounding box center [577, 101] width 139 height 23
type input "Low Cost Silver"
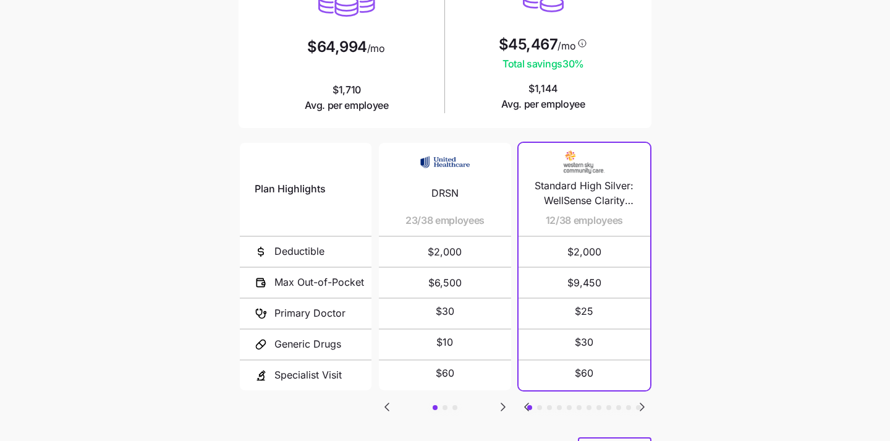
scroll to position [234, 0]
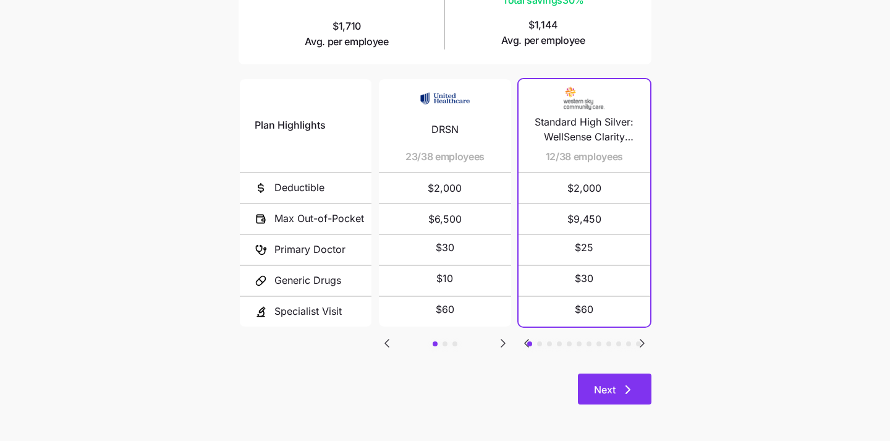
click at [622, 384] on icon "button" at bounding box center [627, 389] width 15 height 15
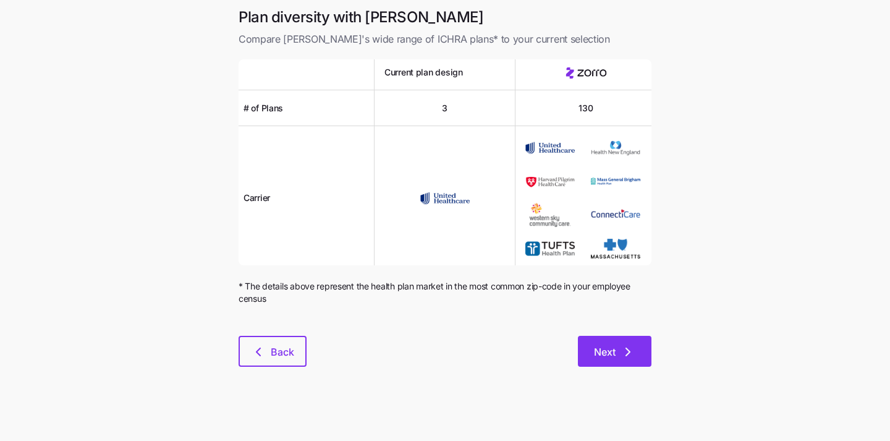
click at [617, 347] on span "Next" at bounding box center [614, 351] width 41 height 15
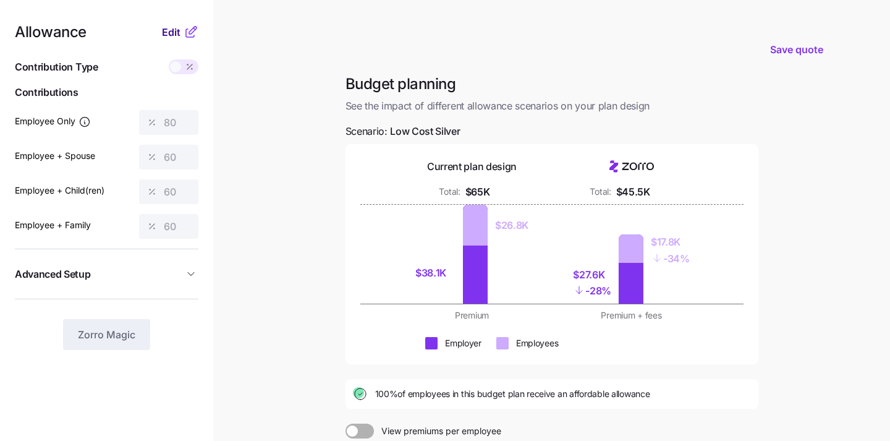
click at [170, 30] on span "Edit" at bounding box center [171, 32] width 19 height 15
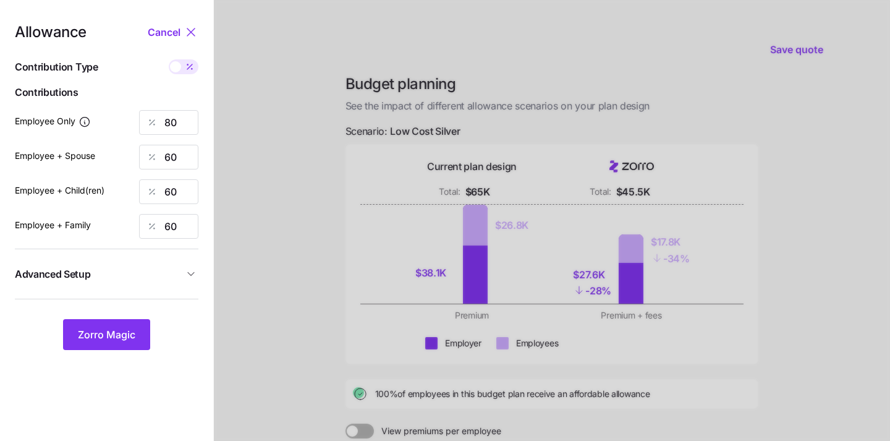
click at [185, 29] on icon at bounding box center [190, 32] width 15 height 15
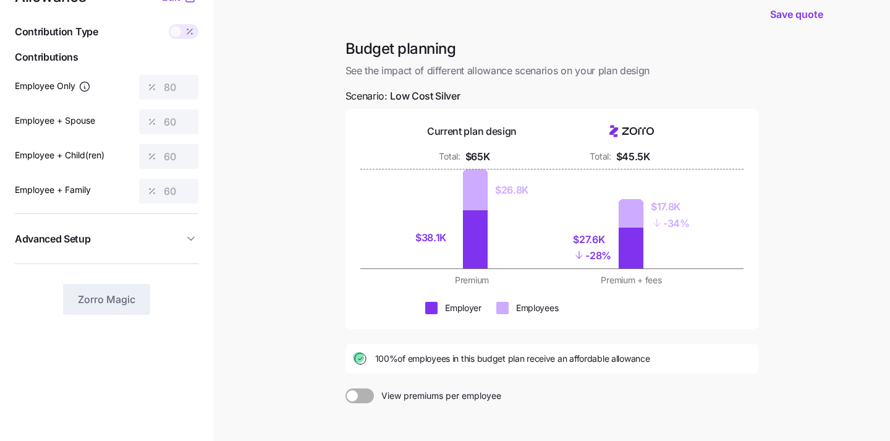
scroll to position [36, 0]
drag, startPoint x: 368, startPoint y: 361, endPoint x: 485, endPoint y: 361, distance: 117.4
click at [485, 361] on div "100% of employees in this budget plan receive an affordable allowance" at bounding box center [552, 357] width 398 height 15
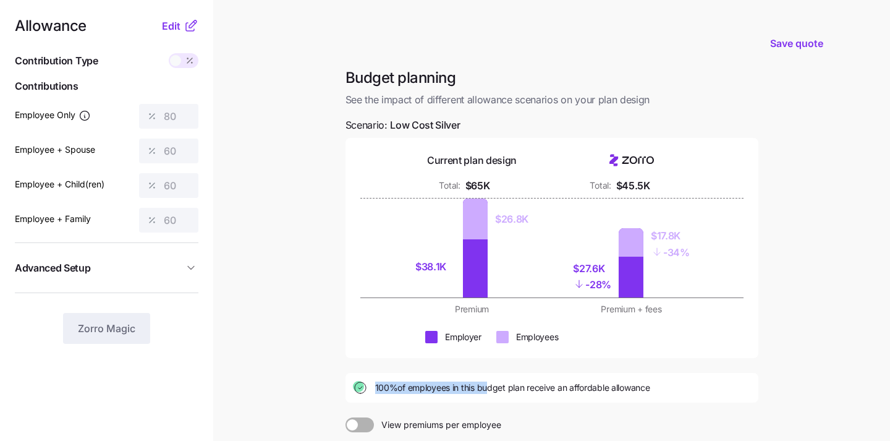
scroll to position [0, 0]
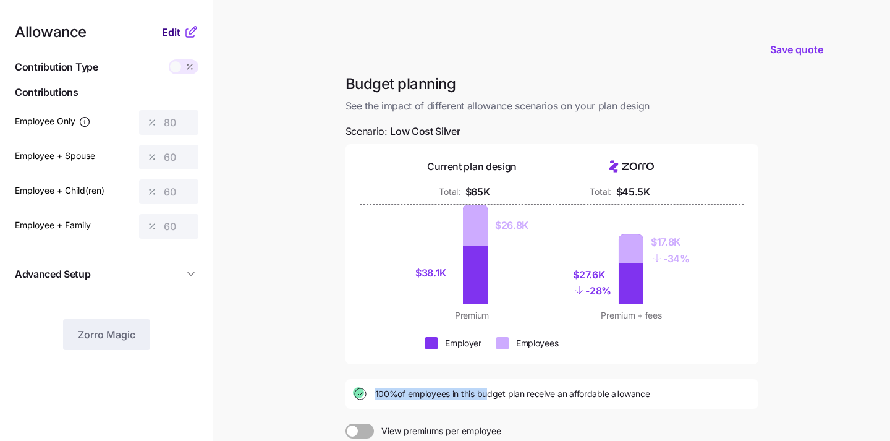
click at [173, 36] on span "Edit" at bounding box center [171, 32] width 19 height 15
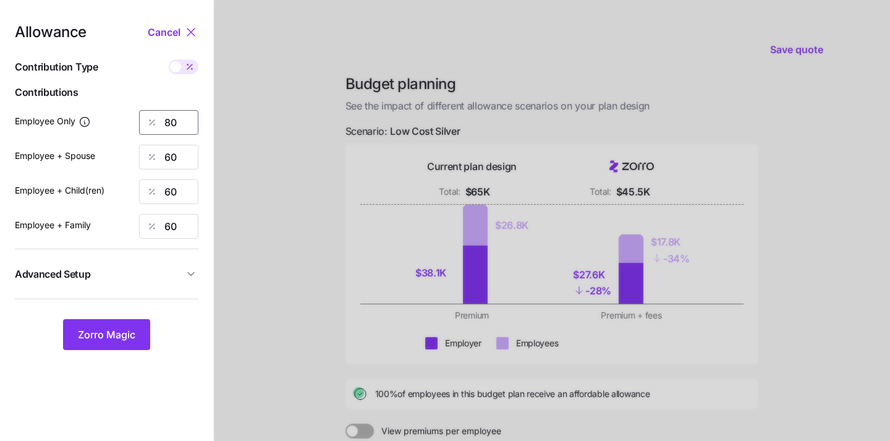
click at [177, 122] on input "80" at bounding box center [168, 122] width 59 height 25
type input "8"
type input "50"
click at [178, 159] on input "60" at bounding box center [168, 157] width 59 height 25
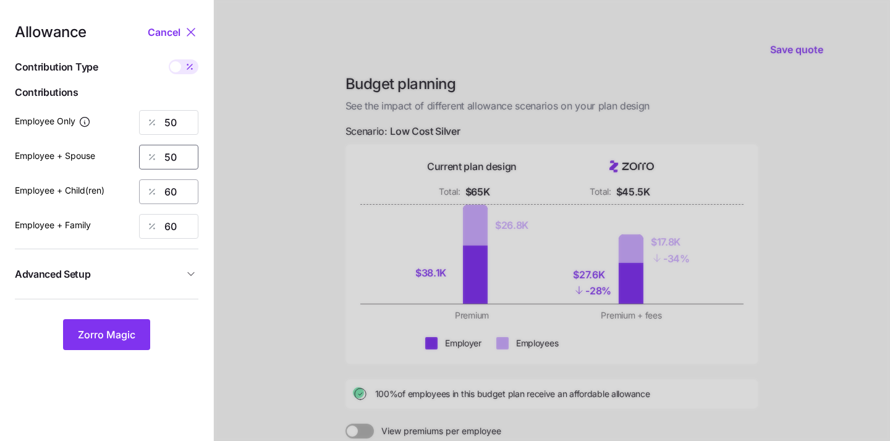
type input "50"
click at [175, 195] on input "60" at bounding box center [168, 191] width 59 height 25
type input "50"
click at [174, 232] on input "60" at bounding box center [168, 226] width 59 height 25
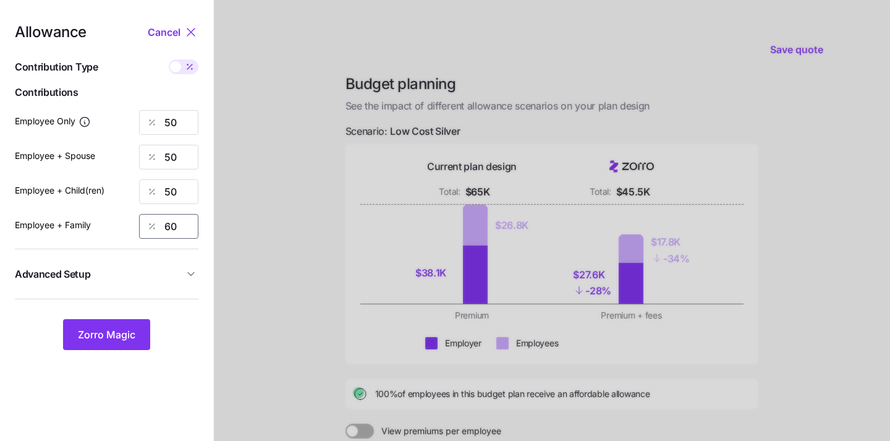
click at [174, 232] on input "60" at bounding box center [168, 226] width 59 height 25
type input "50"
click at [96, 325] on button "Zorro Magic" at bounding box center [106, 334] width 87 height 31
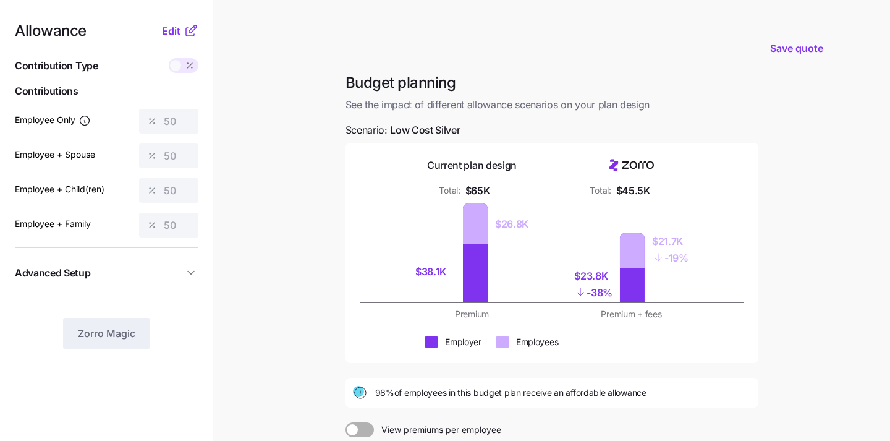
scroll to position [167, 0]
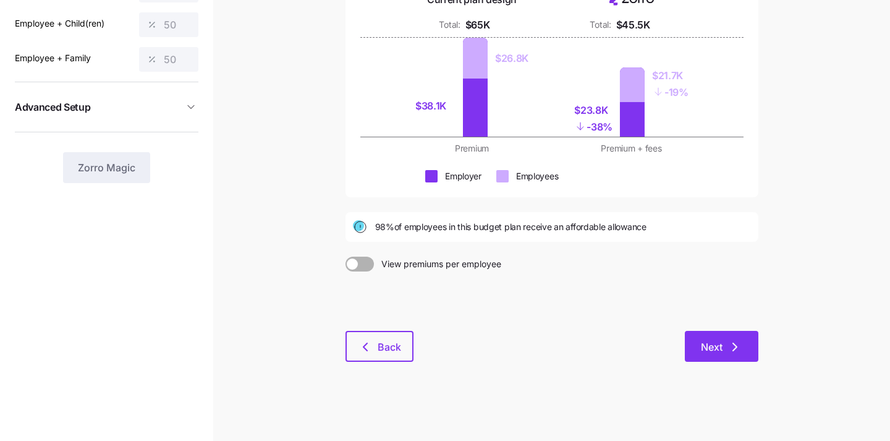
click at [727, 354] on button "Next" at bounding box center [722, 346] width 74 height 31
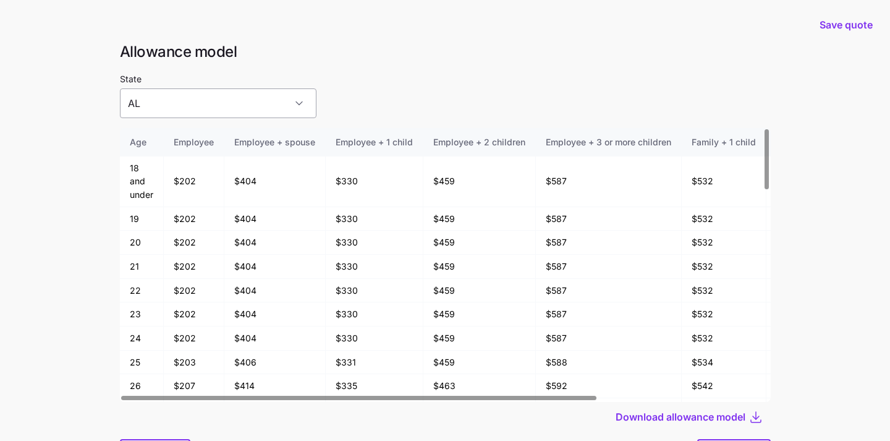
click at [216, 101] on input "AL" at bounding box center [218, 103] width 196 height 30
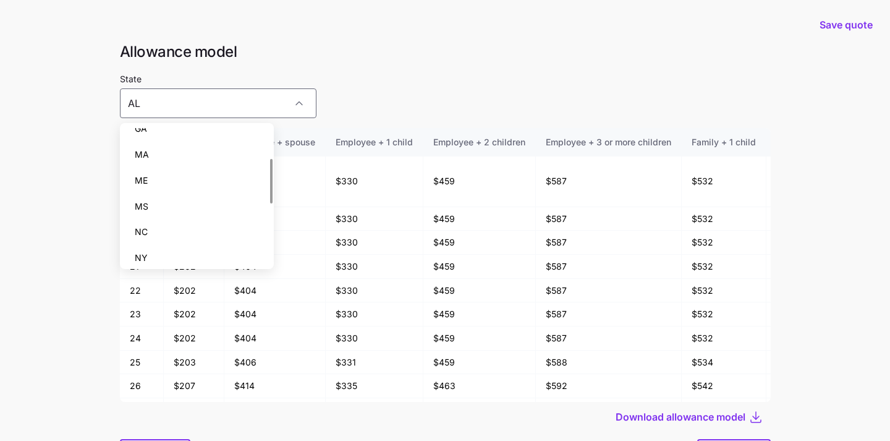
scroll to position [91, 0]
click at [215, 193] on div "MS" at bounding box center [197, 205] width 145 height 26
type input "MS"
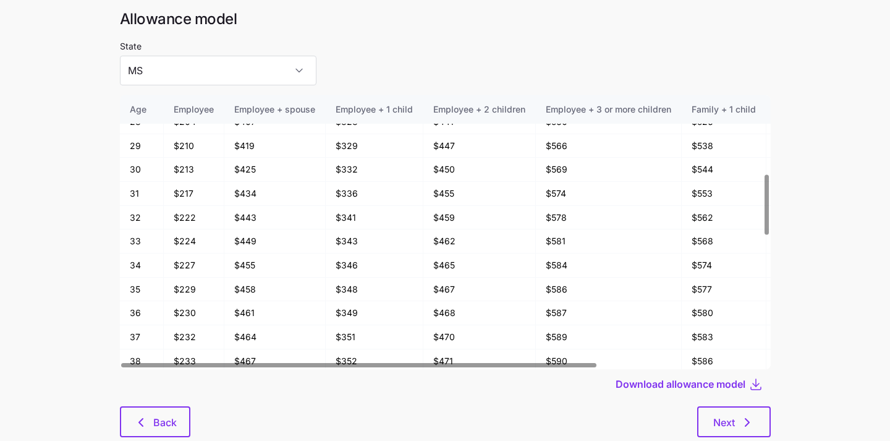
scroll to position [261, 0]
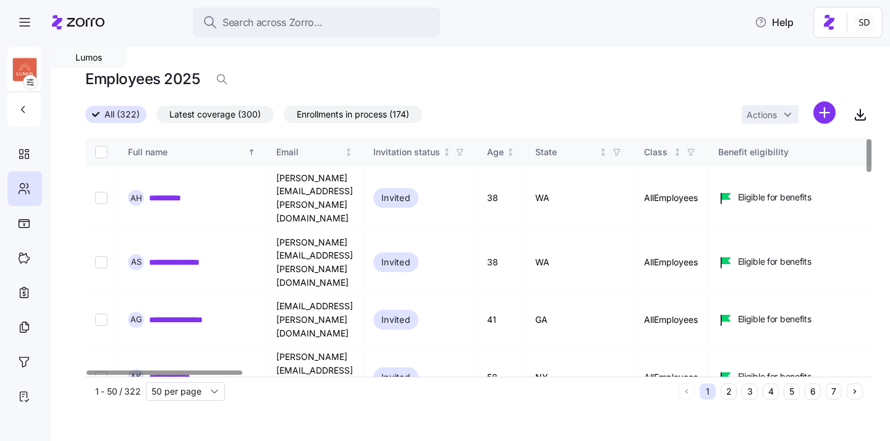
click at [806, 395] on button "6" at bounding box center [812, 391] width 16 height 16
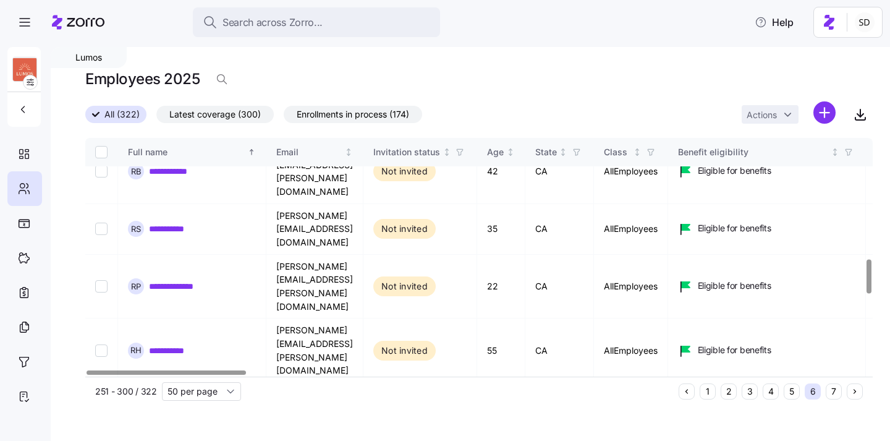
scroll to position [834, 0]
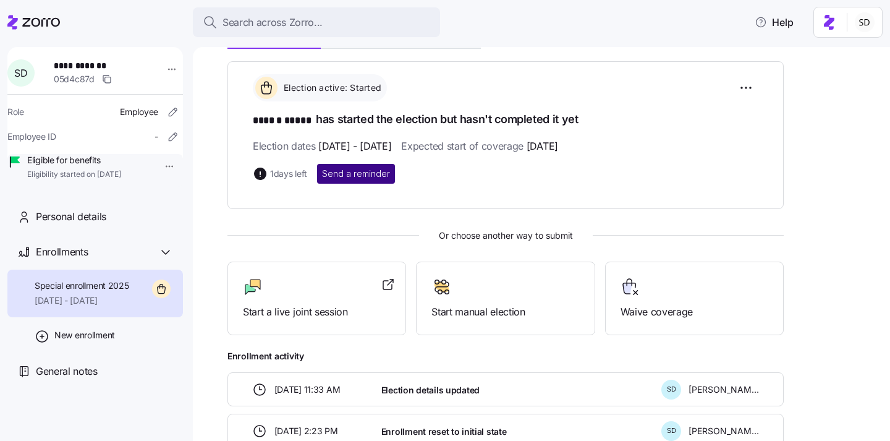
scroll to position [193, 0]
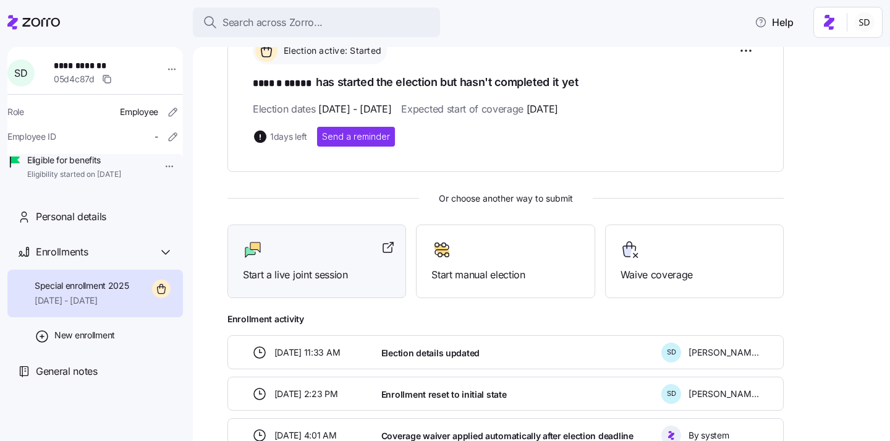
click at [322, 264] on div "Start a live joint session" at bounding box center [317, 261] width 148 height 43
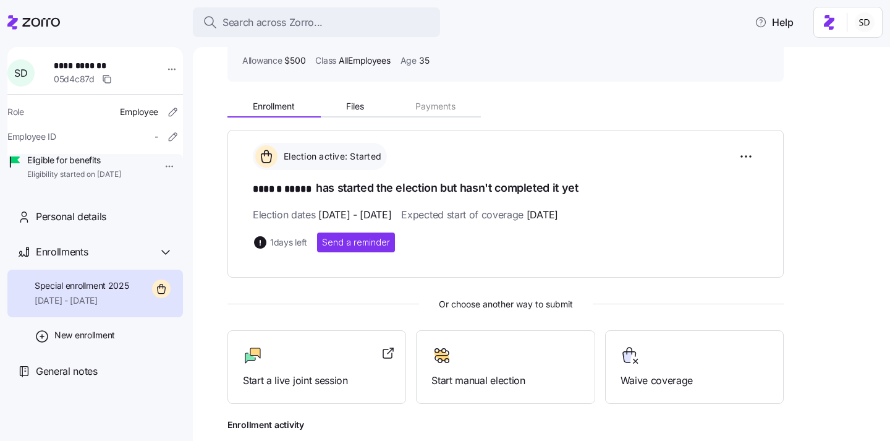
scroll to position [0, 0]
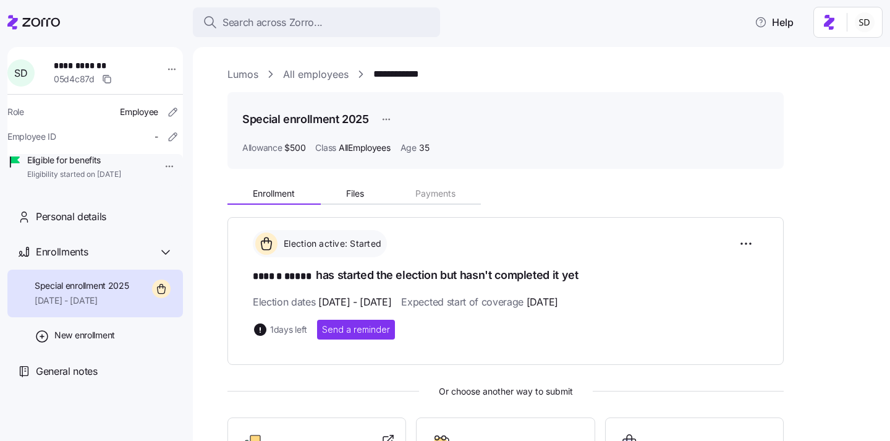
click at [245, 67] on link "Lumos" at bounding box center [242, 74] width 31 height 15
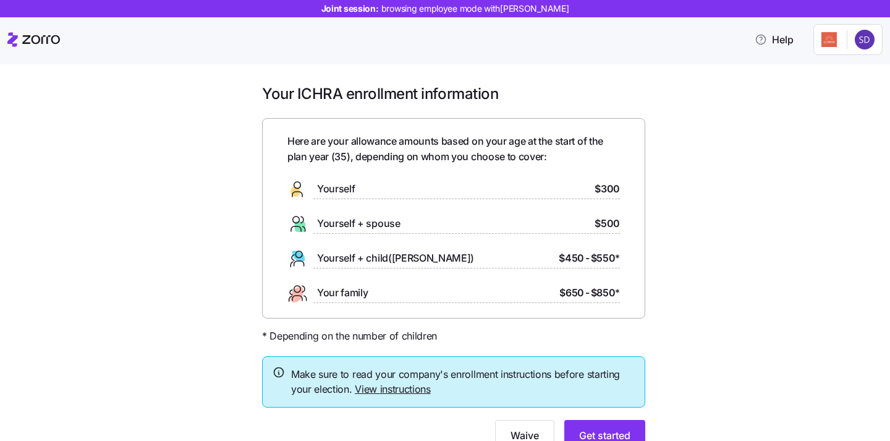
click at [765, 200] on div "Your ICHRA enrollment information Here are your allowance amounts based on your…" at bounding box center [454, 274] width 838 height 381
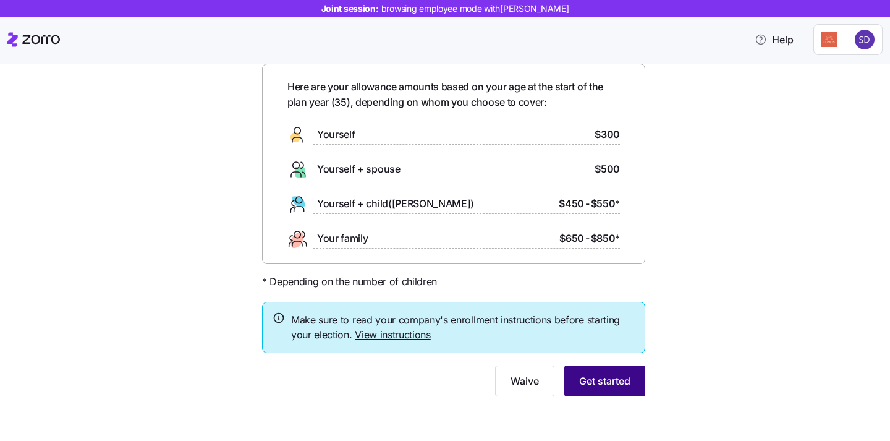
click at [589, 384] on span "Get started" at bounding box center [604, 380] width 51 height 15
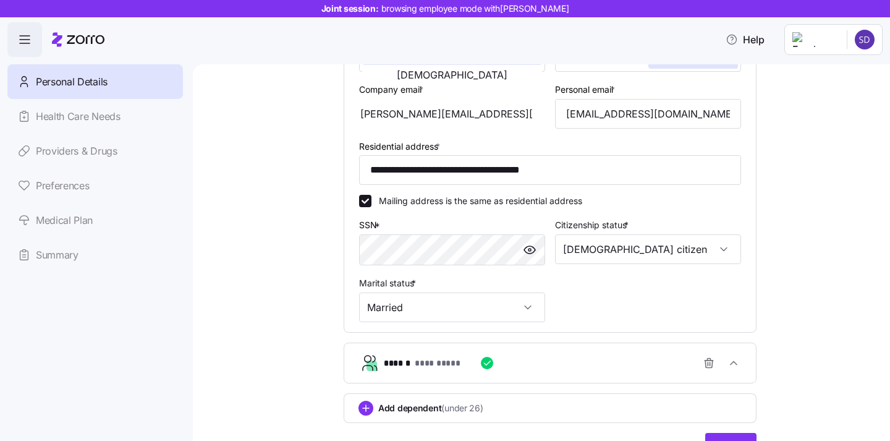
scroll to position [354, 0]
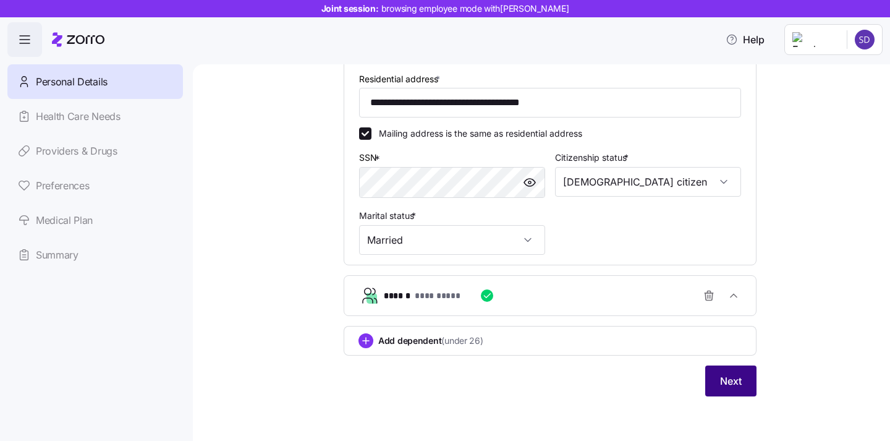
click at [728, 379] on span "Next" at bounding box center [731, 380] width 22 height 15
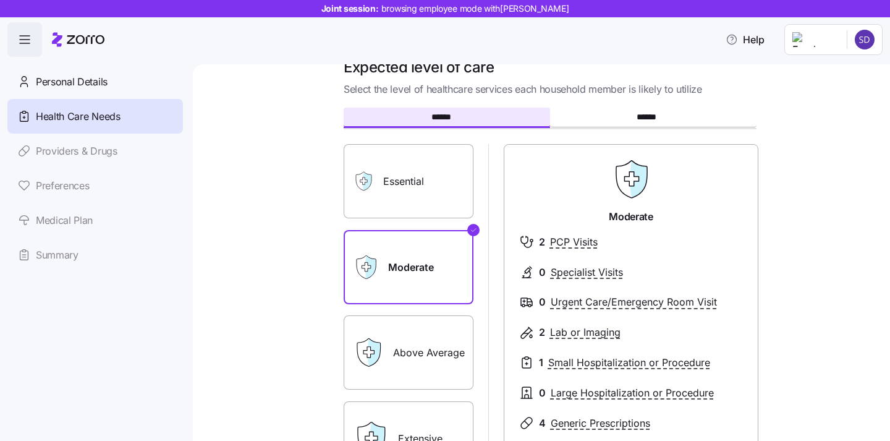
scroll to position [28, 0]
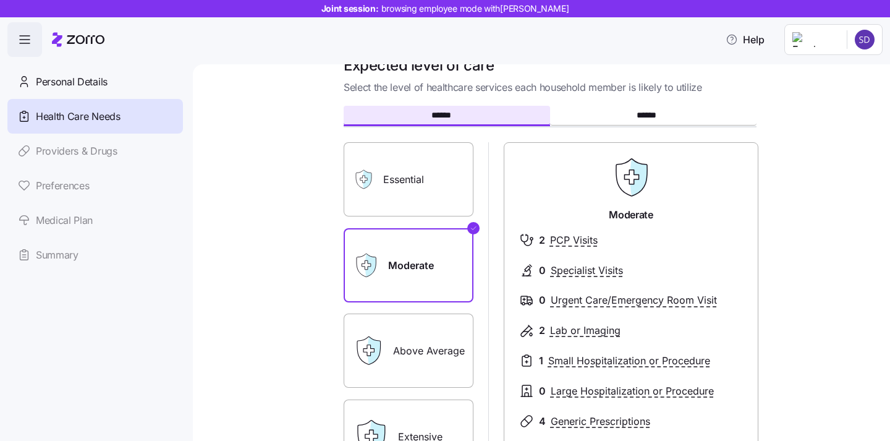
click at [432, 178] on label "Essential" at bounding box center [409, 179] width 130 height 74
click at [0, 0] on input "Essential" at bounding box center [0, 0] width 0 height 0
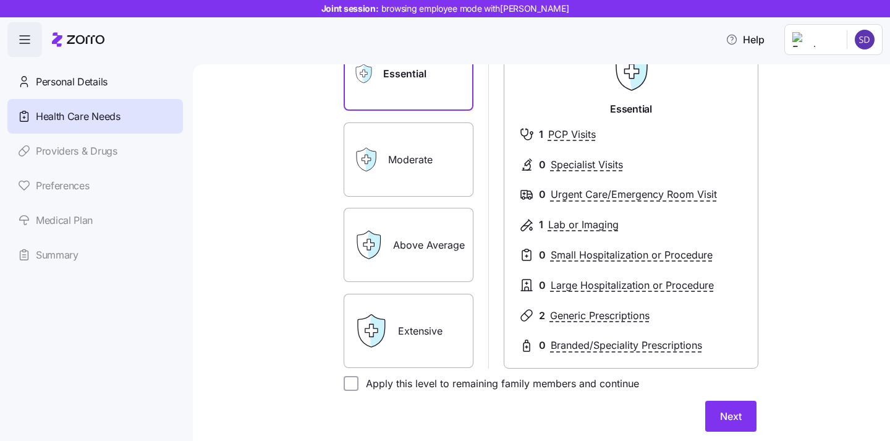
scroll to position [135, 0]
click at [405, 351] on label "Extensive" at bounding box center [409, 329] width 130 height 74
click at [0, 0] on input "Extensive" at bounding box center [0, 0] width 0 height 0
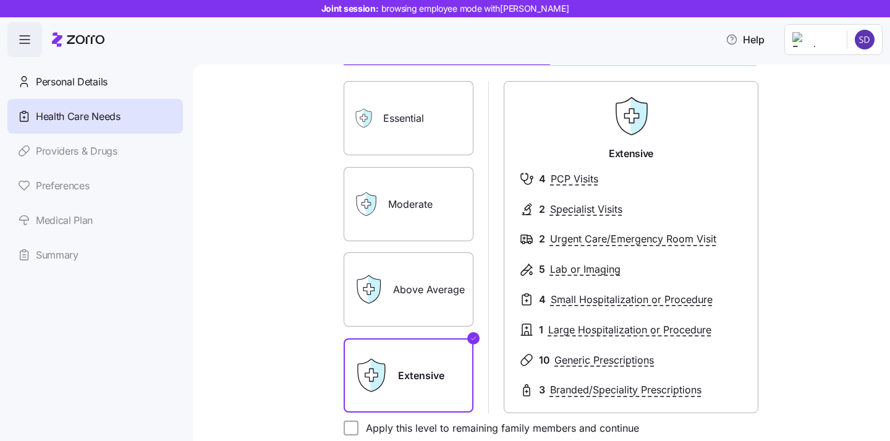
scroll to position [61, 0]
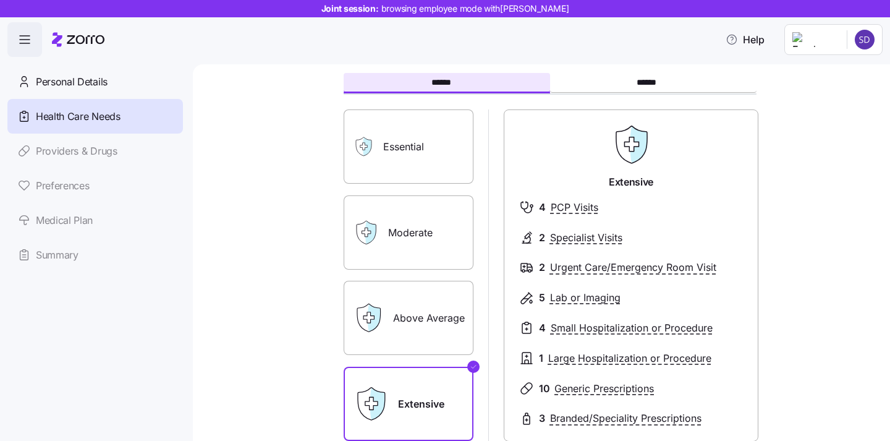
click at [402, 214] on label "Moderate" at bounding box center [409, 232] width 130 height 74
click at [0, 0] on input "Moderate" at bounding box center [0, 0] width 0 height 0
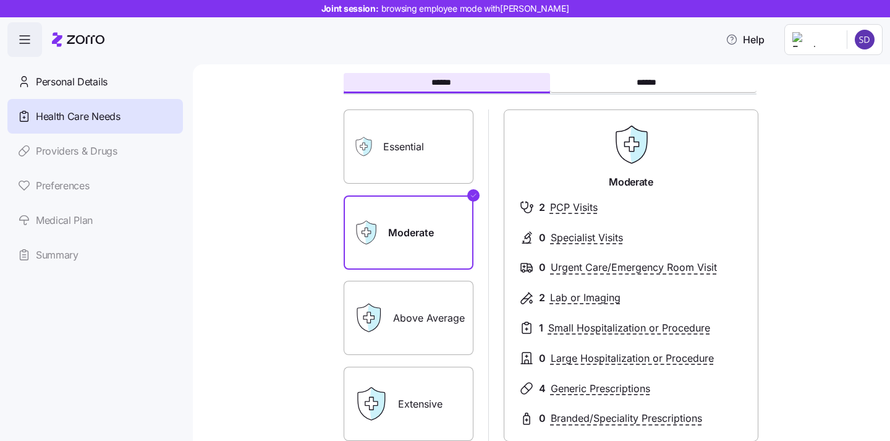
scroll to position [130, 0]
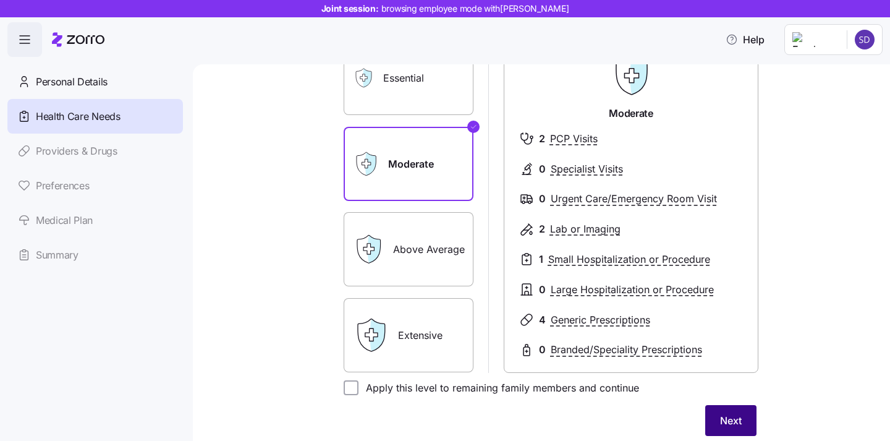
click at [735, 414] on span "Next" at bounding box center [731, 420] width 22 height 15
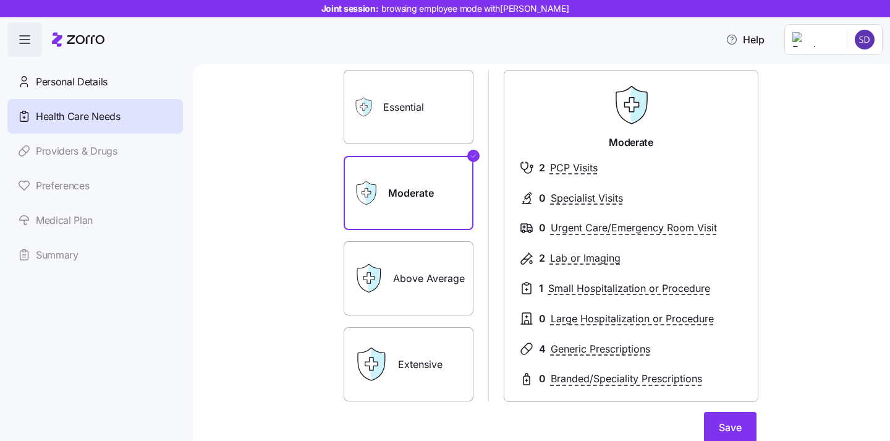
scroll to position [220, 0]
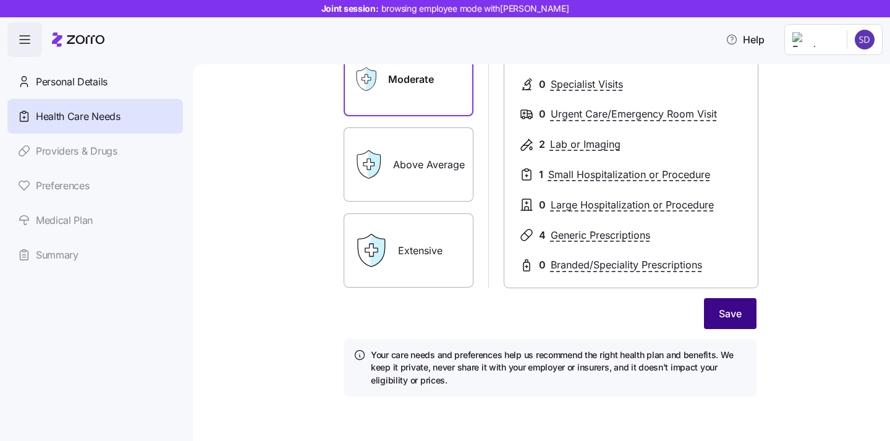
click at [735, 326] on button "Save" at bounding box center [730, 313] width 53 height 31
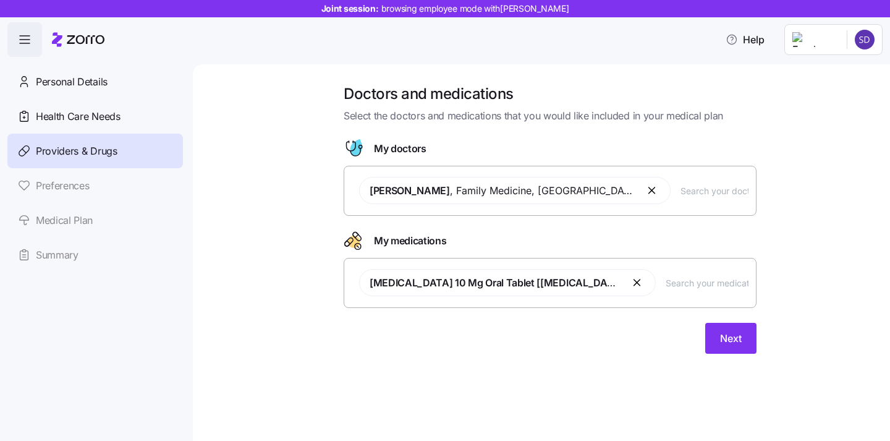
click at [680, 194] on input "text" at bounding box center [714, 190] width 68 height 14
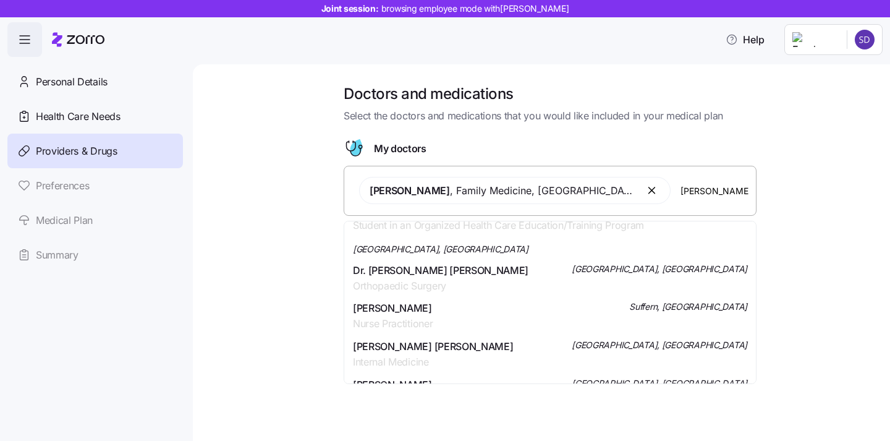
scroll to position [1120, 0]
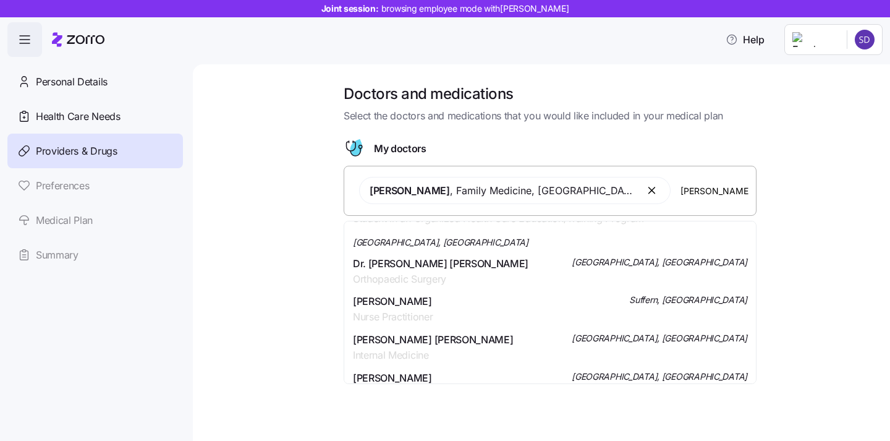
type input "[PERSON_NAME]"
click at [245, 270] on div "Doctors and medications Select the doctors and medications that you would like …" at bounding box center [549, 226] width 645 height 284
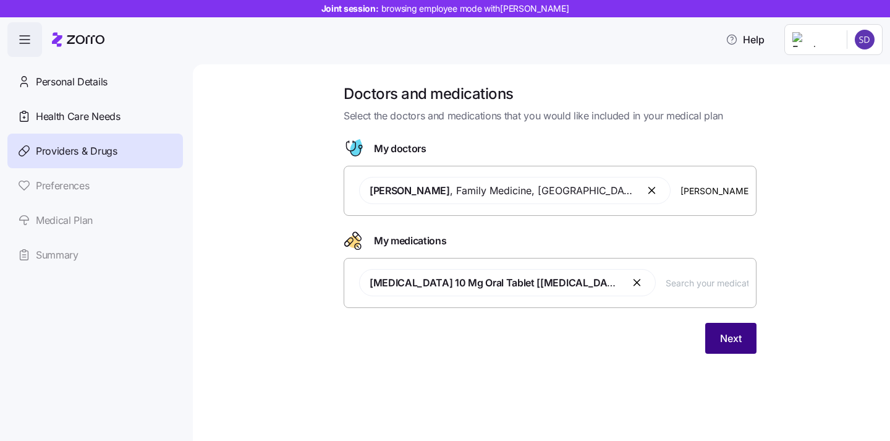
click at [729, 342] on span "Next" at bounding box center [731, 338] width 22 height 15
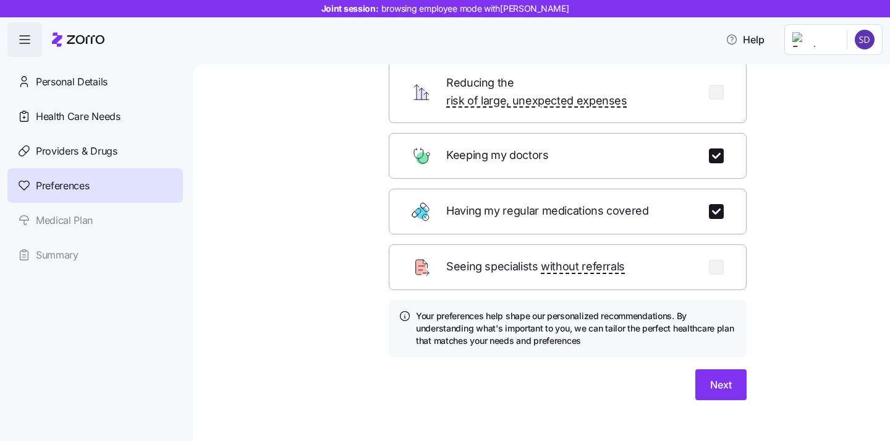
scroll to position [136, 0]
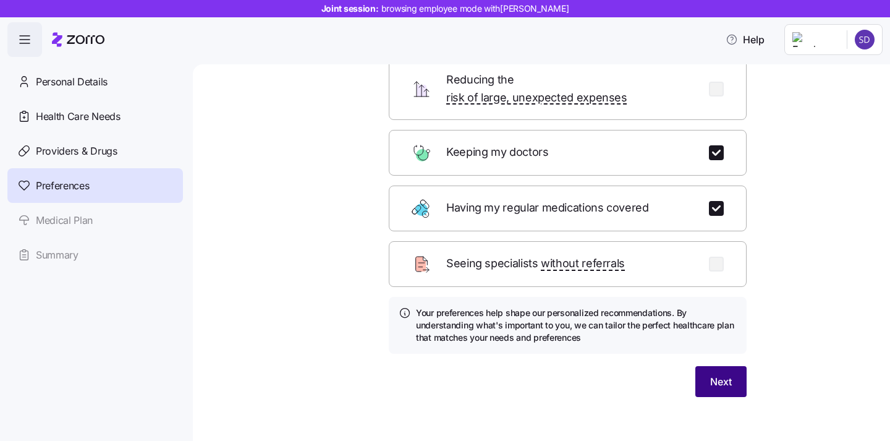
click at [724, 366] on button "Next" at bounding box center [720, 381] width 51 height 31
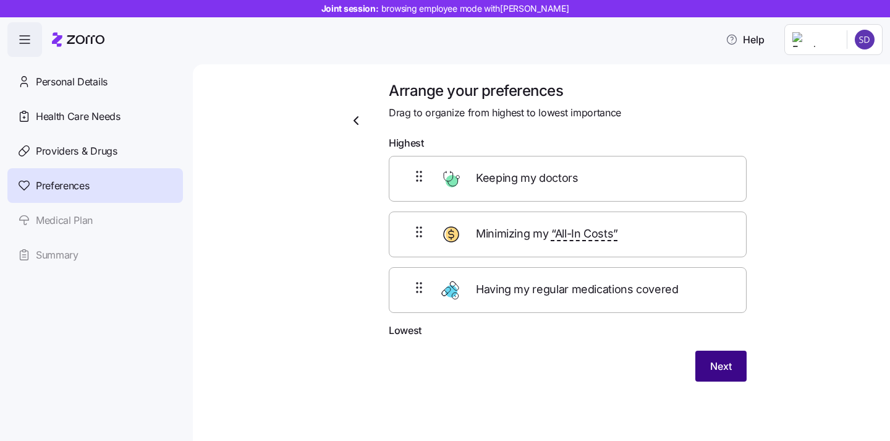
scroll to position [2, 0]
click at [722, 371] on span "Next" at bounding box center [721, 366] width 22 height 15
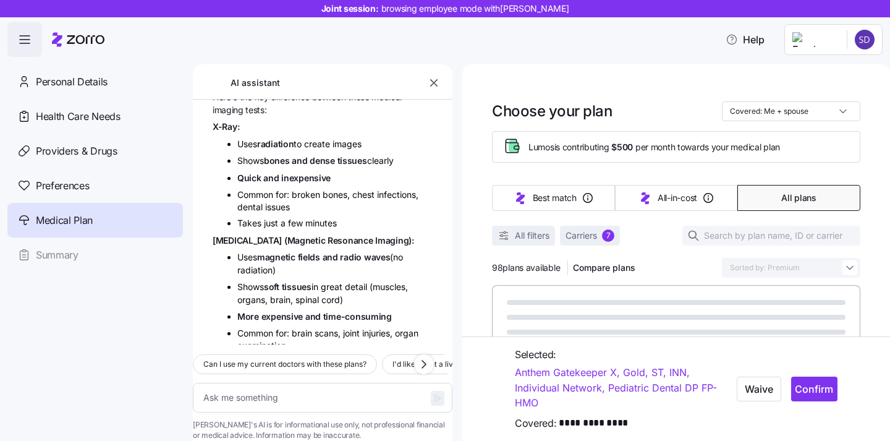
scroll to position [3629, 0]
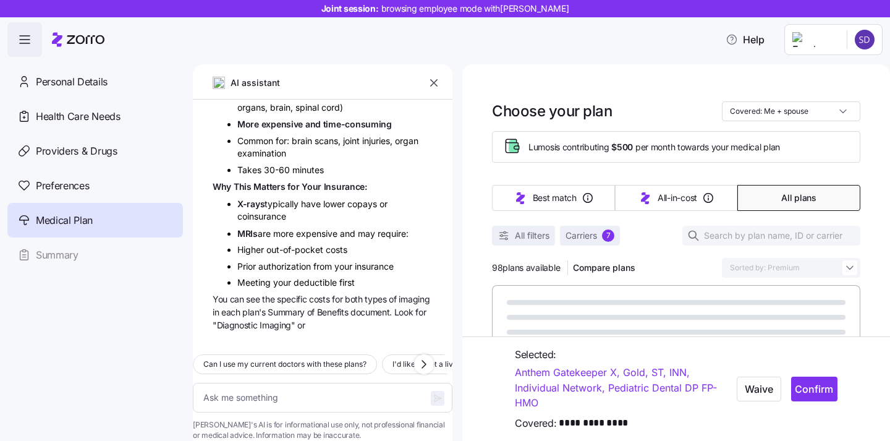
type textarea "x"
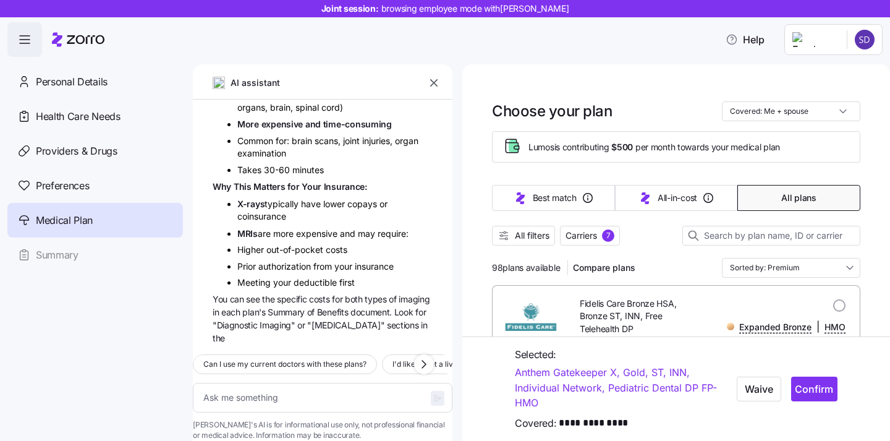
click at [426, 78] on button "button" at bounding box center [433, 82] width 17 height 17
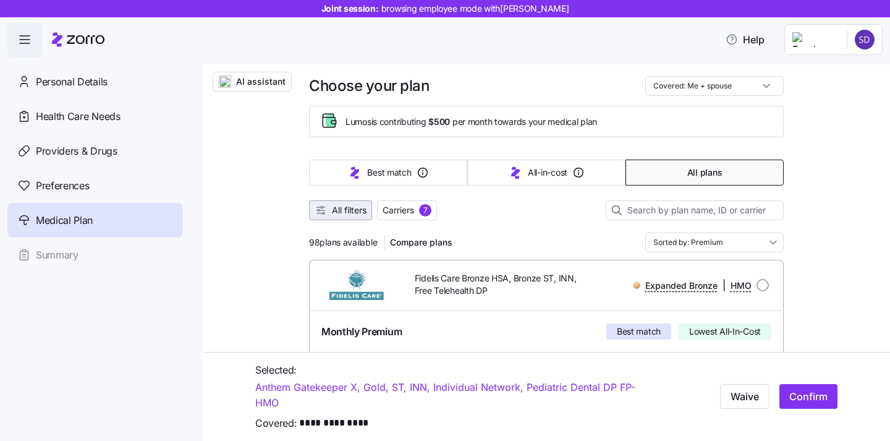
scroll to position [38, 0]
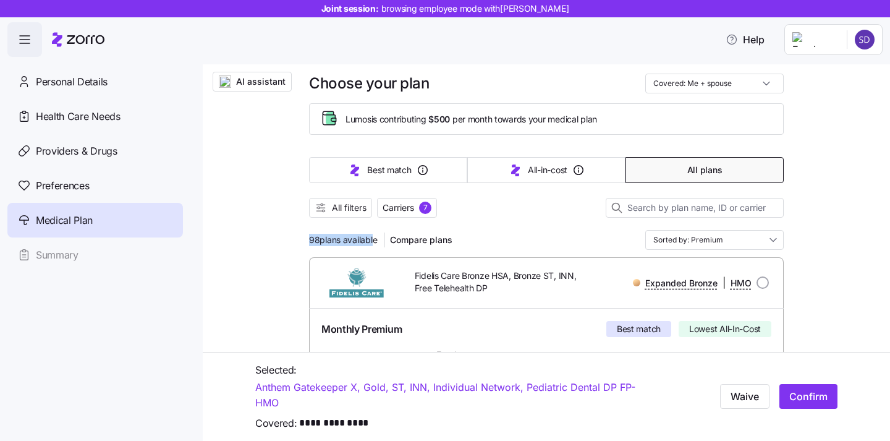
drag, startPoint x: 308, startPoint y: 240, endPoint x: 369, endPoint y: 242, distance: 61.8
click at [402, 242] on span "Compare plans" at bounding box center [421, 240] width 62 height 12
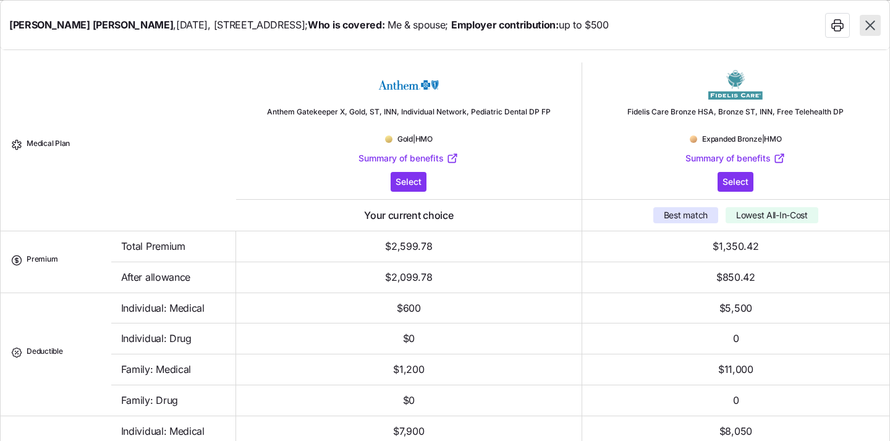
click at [874, 19] on icon "button" at bounding box center [870, 25] width 16 height 16
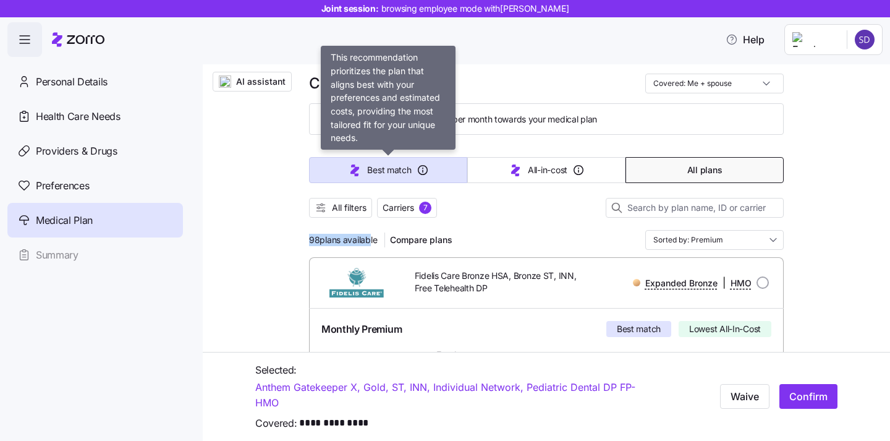
click at [373, 168] on span "Best match" at bounding box center [389, 170] width 44 height 12
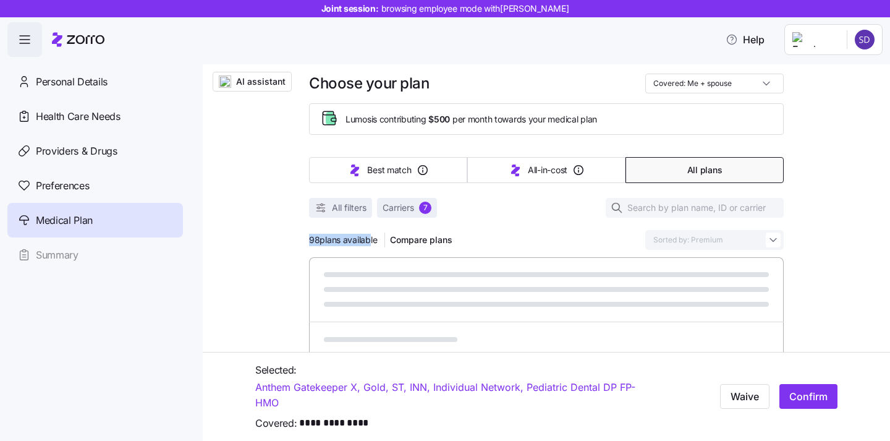
type input "Sorted by: Best match"
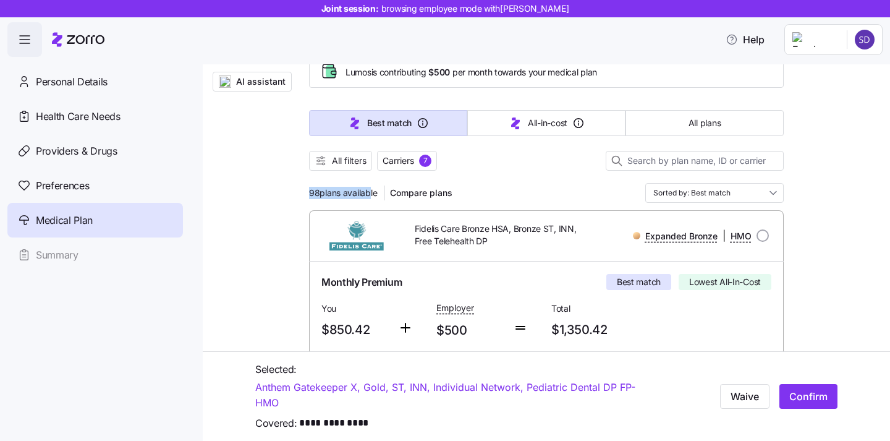
scroll to position [0, 0]
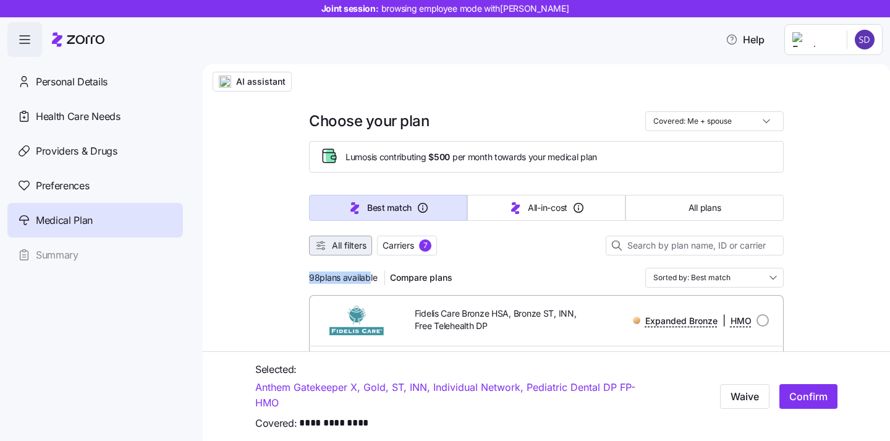
click at [330, 250] on span "All filters" at bounding box center [340, 245] width 52 height 12
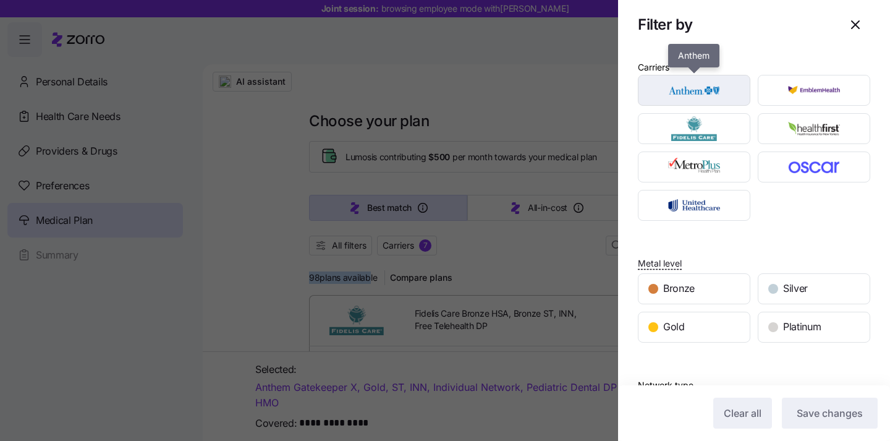
click at [705, 93] on img "button" at bounding box center [694, 90] width 91 height 25
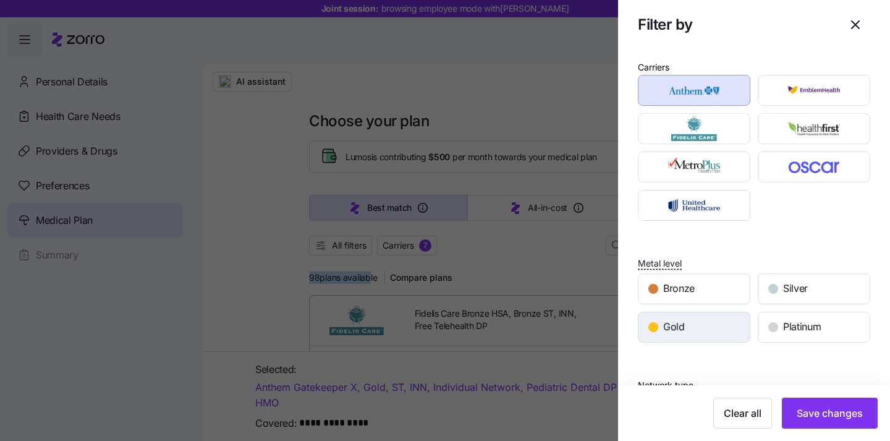
click at [723, 335] on div "Gold" at bounding box center [693, 327] width 111 height 30
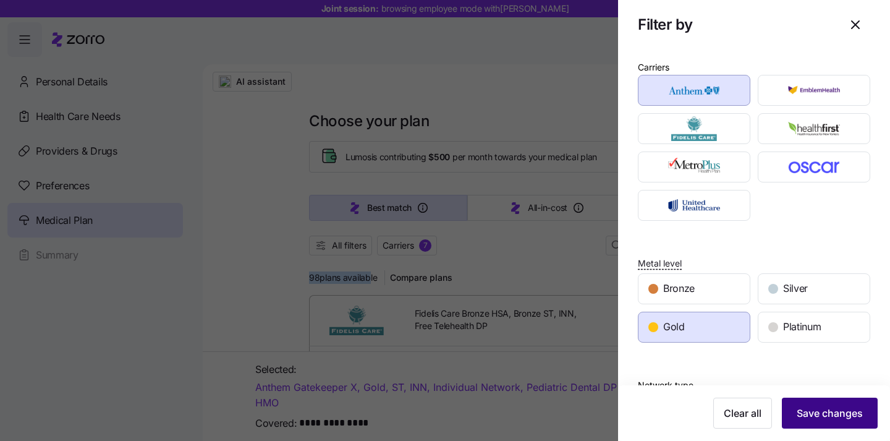
click at [837, 428] on button "Save changes" at bounding box center [830, 412] width 96 height 31
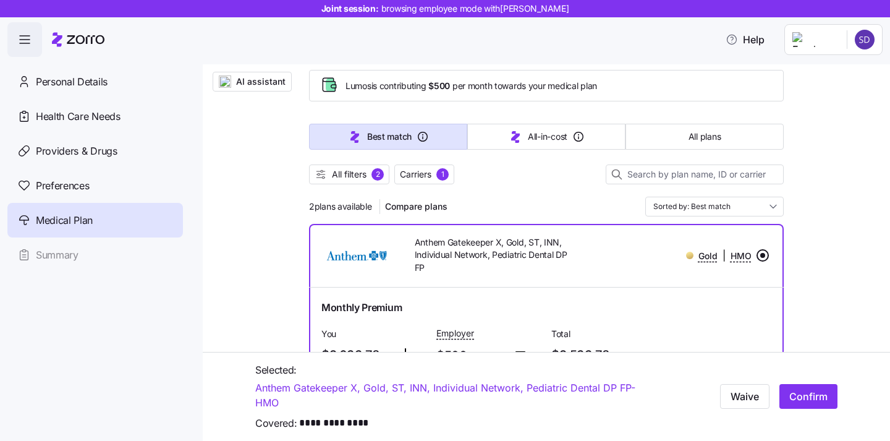
scroll to position [74, 0]
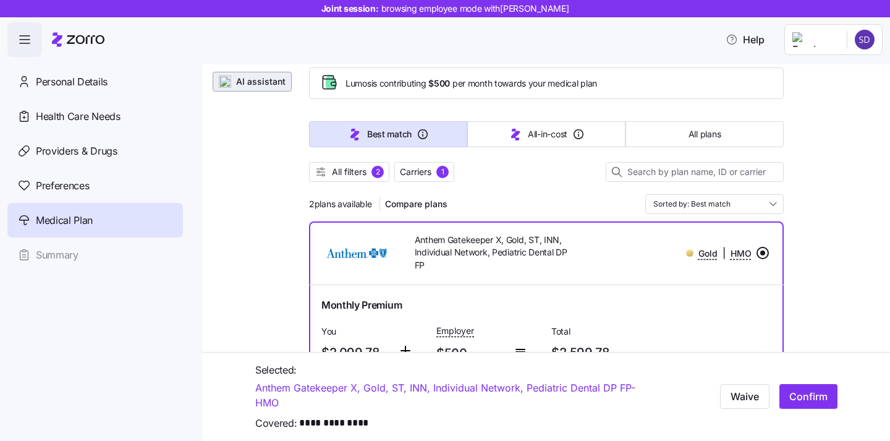
click at [231, 82] on img "button" at bounding box center [225, 81] width 12 height 12
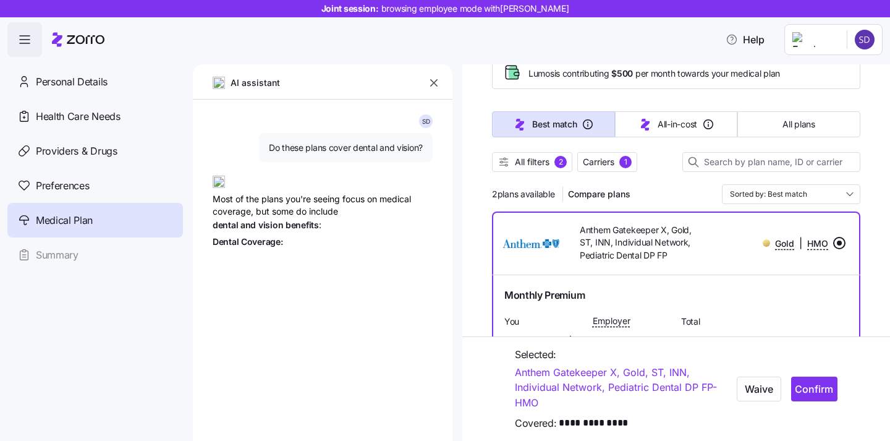
type textarea "x"
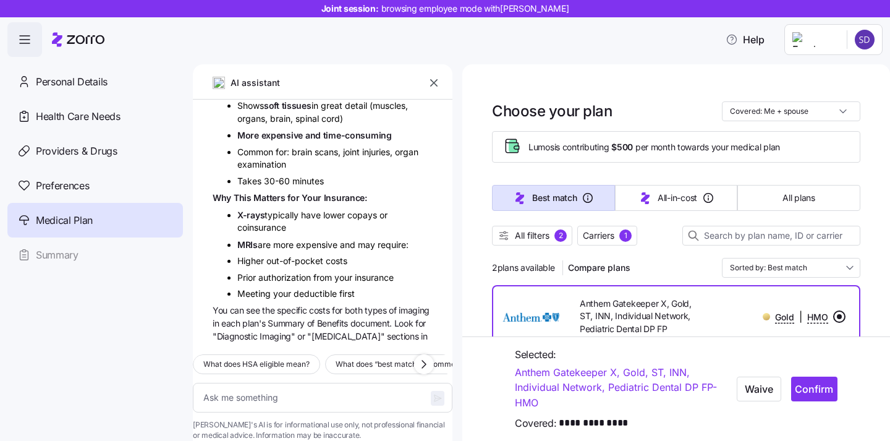
scroll to position [3629, 0]
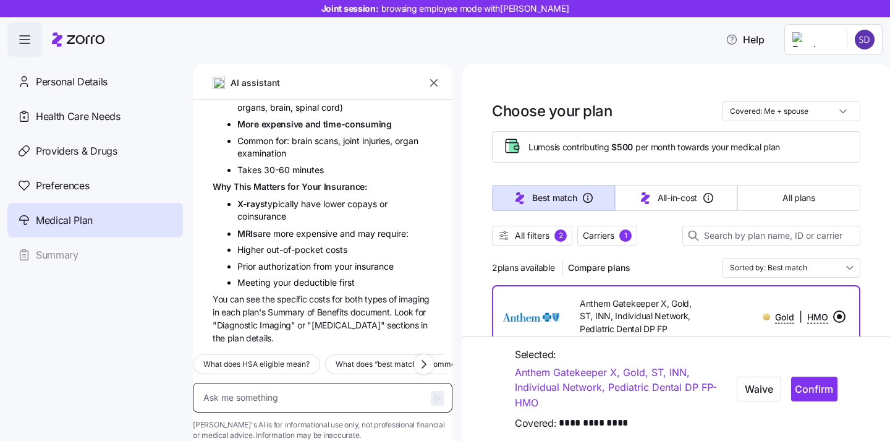
click at [295, 382] on textarea at bounding box center [322, 397] width 259 height 30
type textarea "I"
type textarea "x"
type textarea "I;"
type textarea "x"
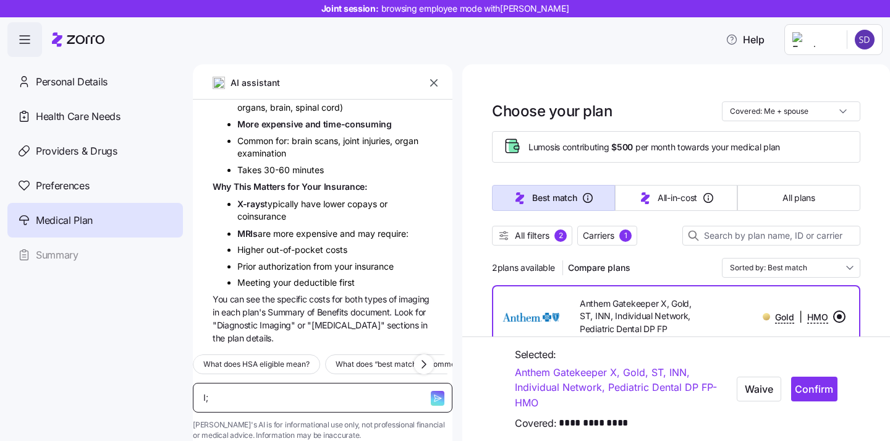
type textarea "I;m"
type textarea "x"
type textarea "I;m"
type textarea "x"
type textarea "I;m h"
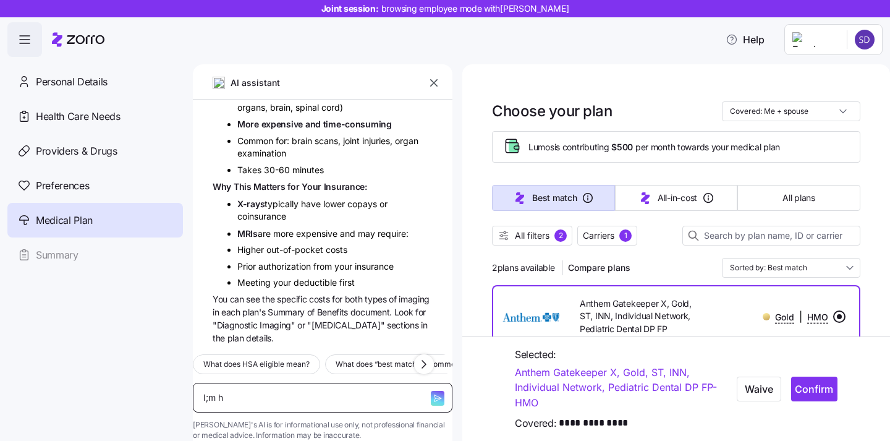
type textarea "x"
type textarea "I;m ha"
type textarea "x"
type textarea "I;m h"
type textarea "x"
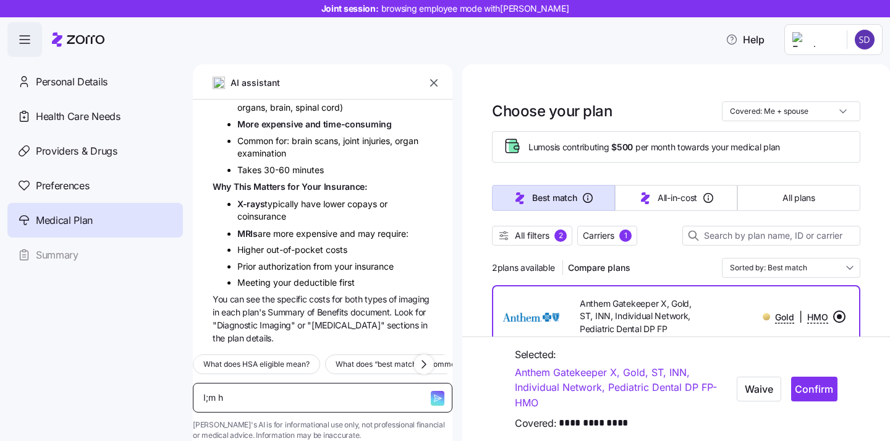
type textarea "I;m"
type textarea "x"
type textarea "I;m"
type textarea "x"
type textarea "I;"
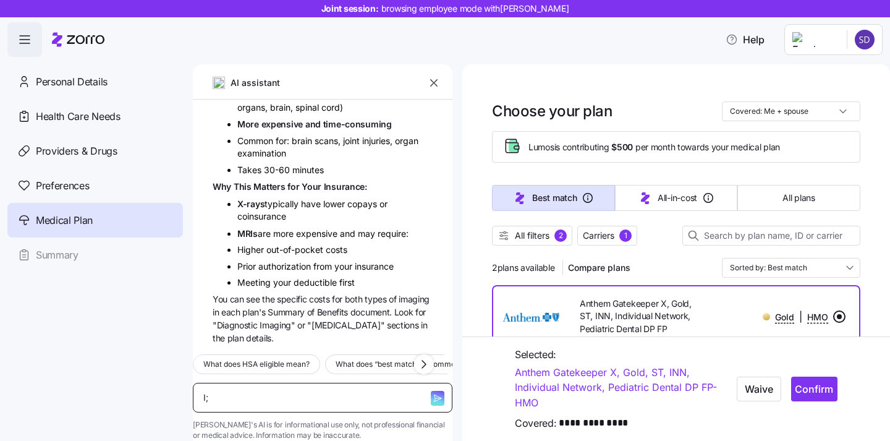
type textarea "x"
type textarea "I"
type textarea "x"
type textarea "I'"
type textarea "x"
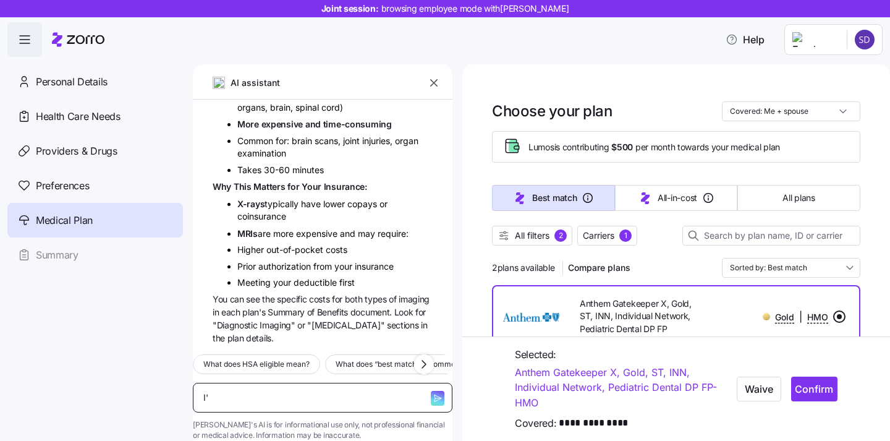
type textarea "I'm"
type textarea "x"
type textarea "I'm"
type textarea "x"
type textarea "I'm h"
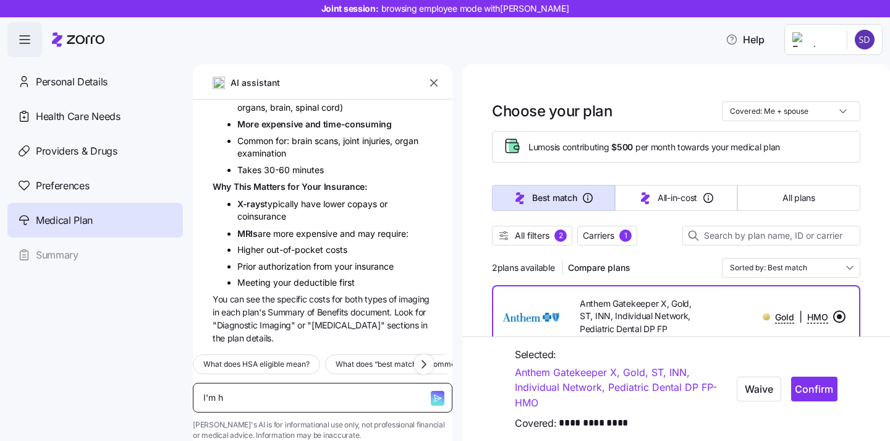
type textarea "x"
type textarea "I'm ha"
type textarea "x"
type textarea "I'm hav"
type textarea "x"
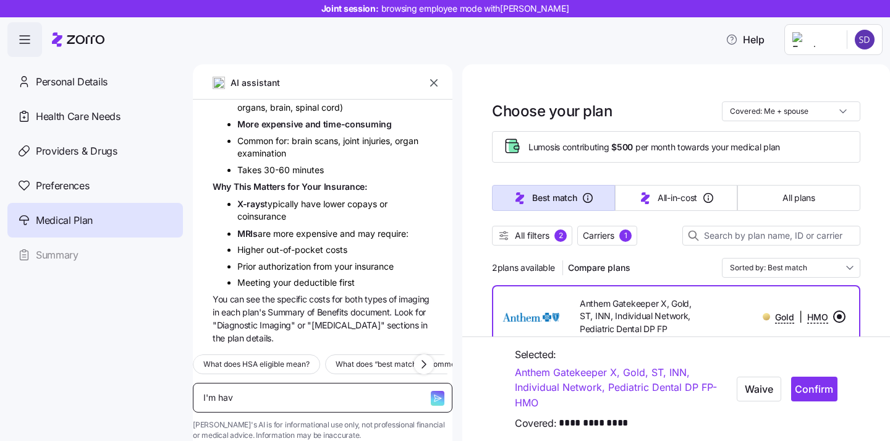
type textarea "I'm havi"
type textarea "x"
type textarea "I'm havin"
type textarea "x"
type textarea "I'm having"
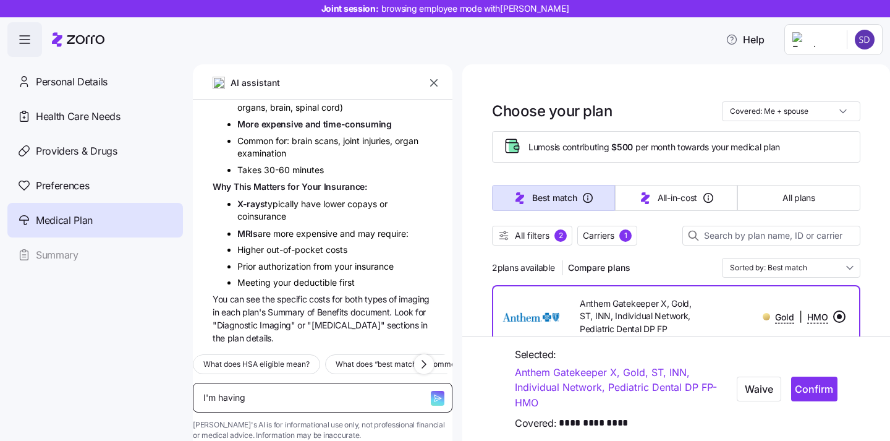
type textarea "x"
type textarea "I'm having"
type textarea "x"
type textarea "I'm having a"
type textarea "x"
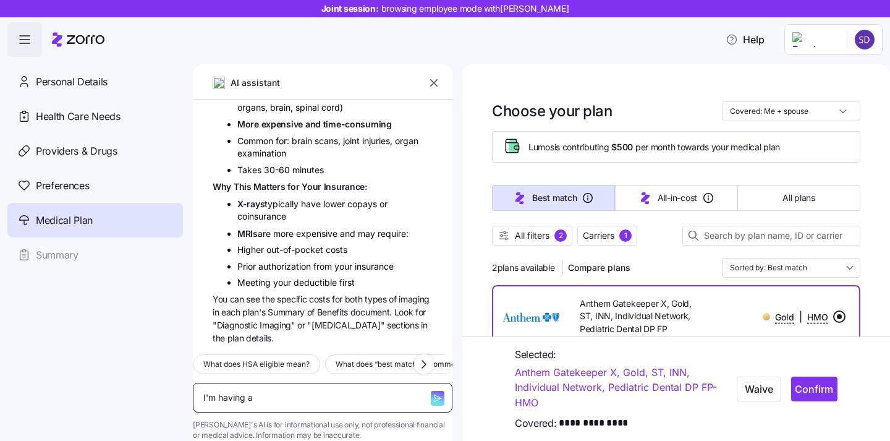
type textarea "I'm having a"
type textarea "x"
type textarea "I'm having a ch"
type textarea "x"
type textarea "I'm having a chi"
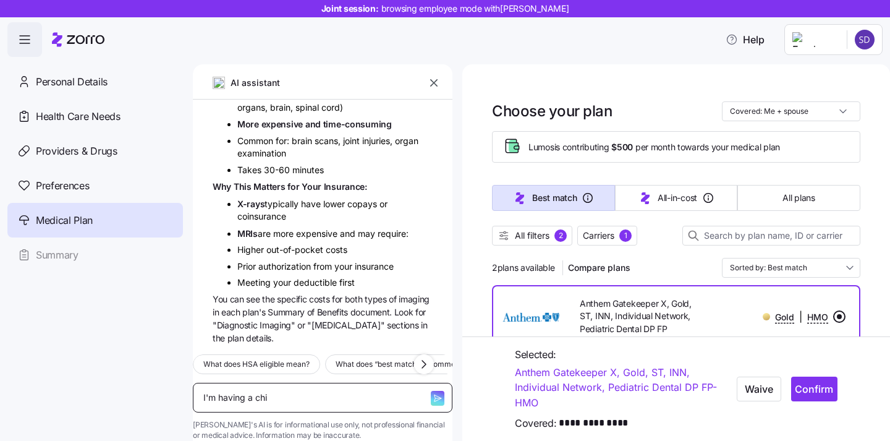
type textarea "x"
type textarea "I'm having a chil"
type textarea "x"
type textarea "I'm having a child"
type textarea "x"
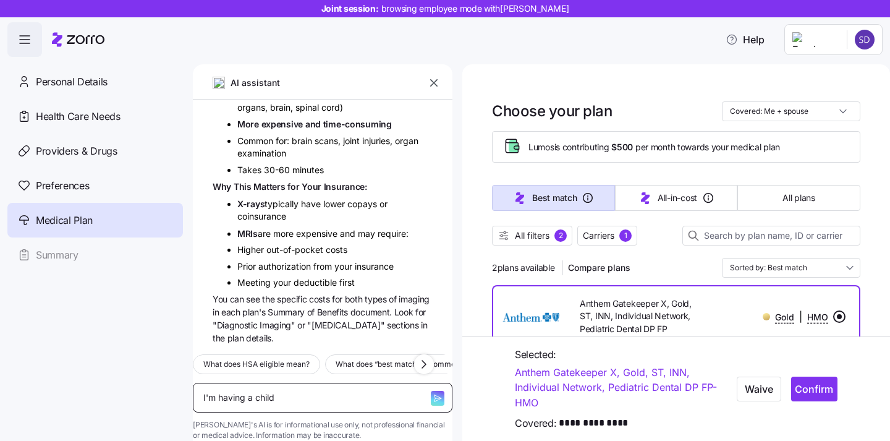
type textarea "I'm having a child"
type textarea "x"
type textarea "I'm having a child w"
type textarea "x"
type textarea "I'm having a child wh"
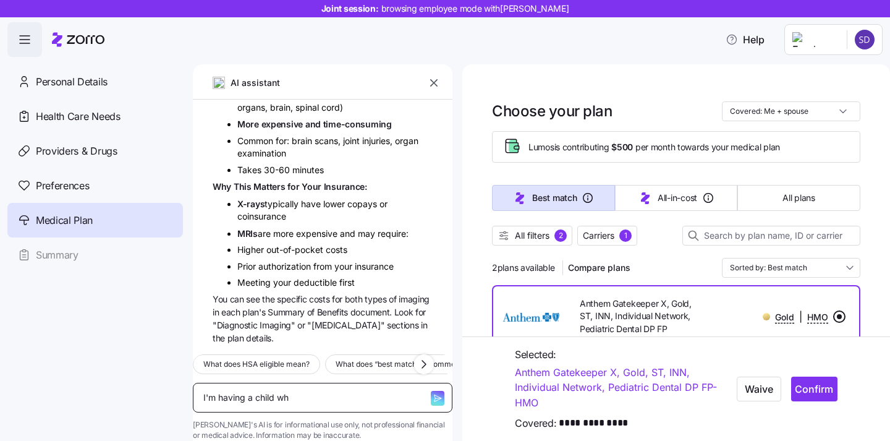
type textarea "x"
type textarea "I'm having a child wha"
type textarea "x"
type textarea "I'm having a child what"
type textarea "x"
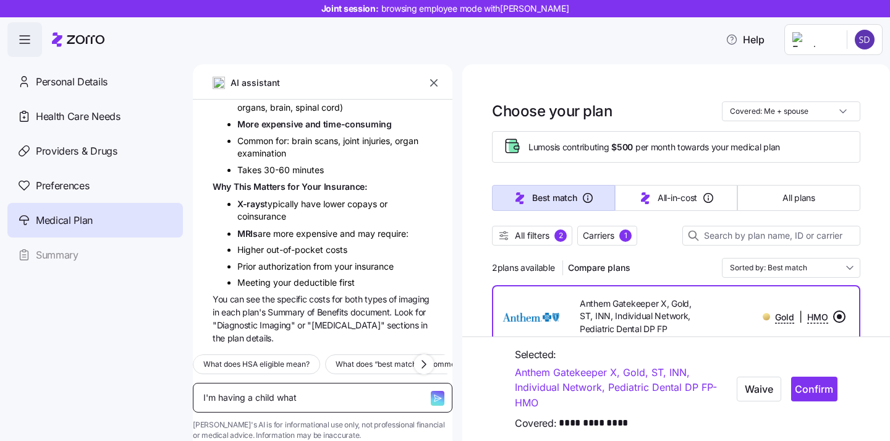
type textarea "I'm having a child what'"
type textarea "x"
type textarea "I'm having a child what's"
type textarea "x"
type textarea "I'm having a child what's"
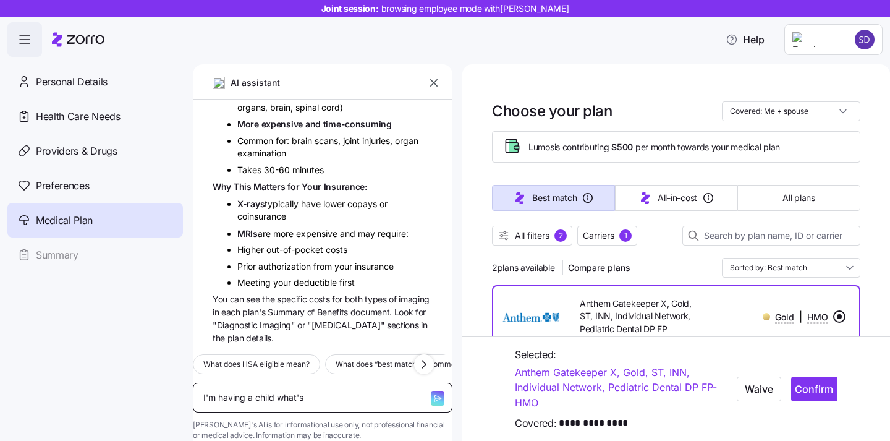
type textarea "x"
type textarea "I'm having a child what's t"
type textarea "x"
type textarea "I'm having a child what's th"
type textarea "x"
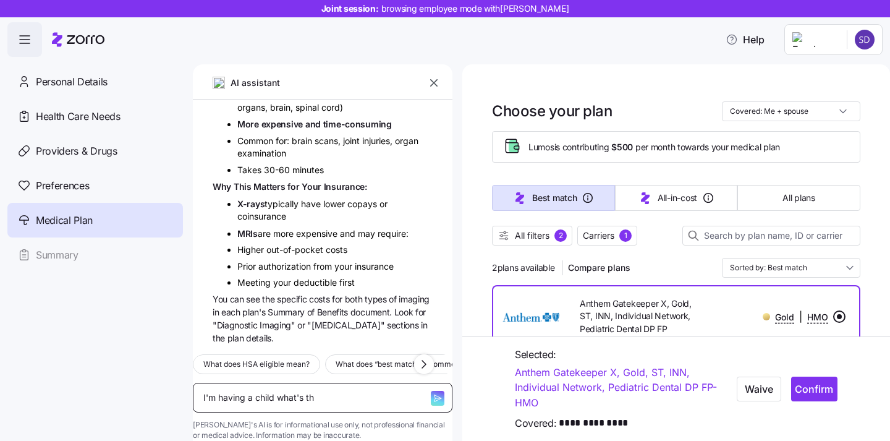
type textarea "I'm having a child what's the"
type textarea "x"
type textarea "I'm having a child what's the"
type textarea "x"
type textarea "I'm having a child what's the be"
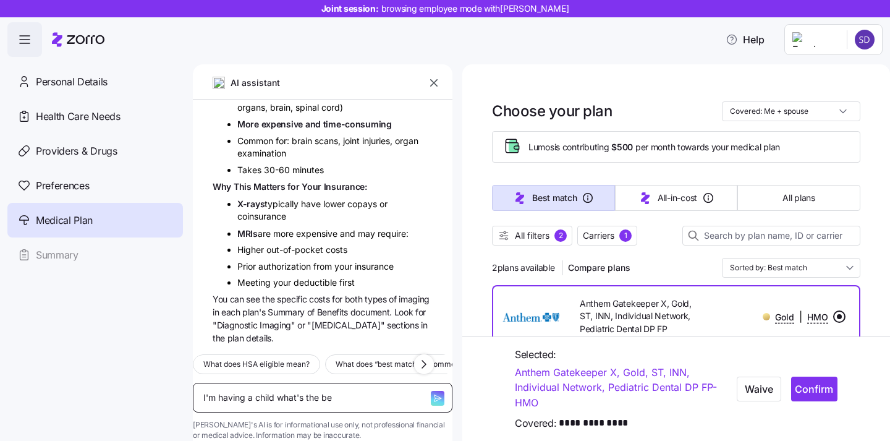
type textarea "x"
type textarea "I'm having a child what's the bes"
type textarea "x"
type textarea "I'm having a child what's the best"
type textarea "x"
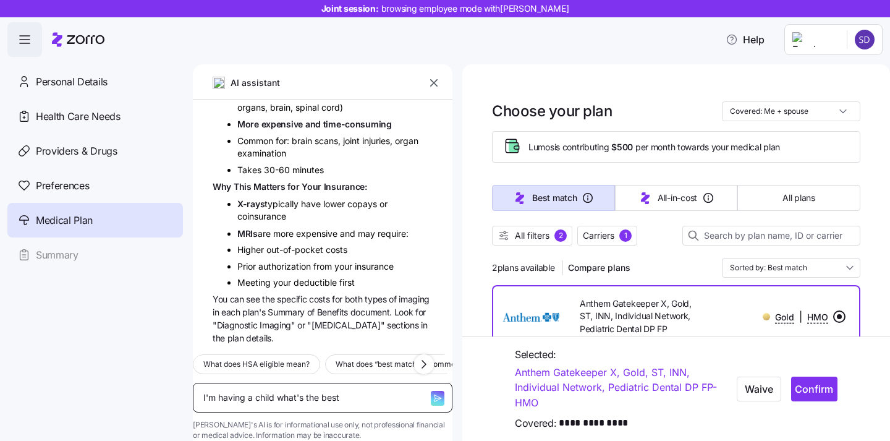
type textarea "I'm having a child what's the best"
type textarea "x"
type textarea "I'm having a child what's the best p"
type textarea "x"
type textarea "I'm having a child what's the best pl"
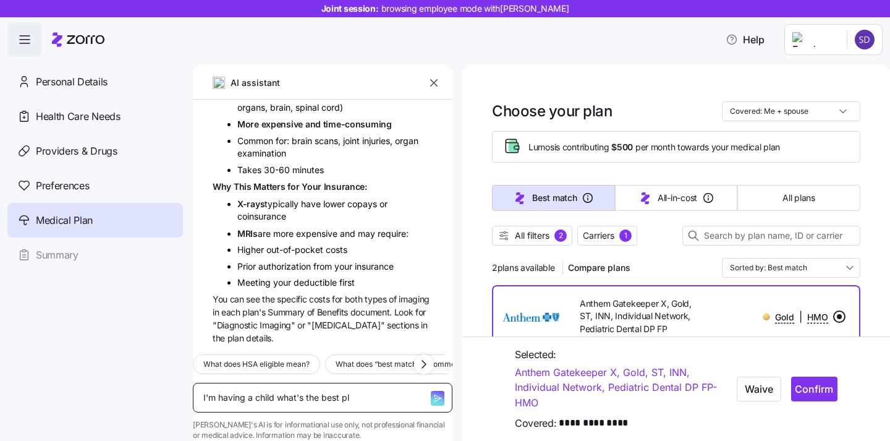
type textarea "x"
type textarea "I'm having a child what's the best pla"
type textarea "x"
type textarea "I'm having a child what's the best plan"
type textarea "x"
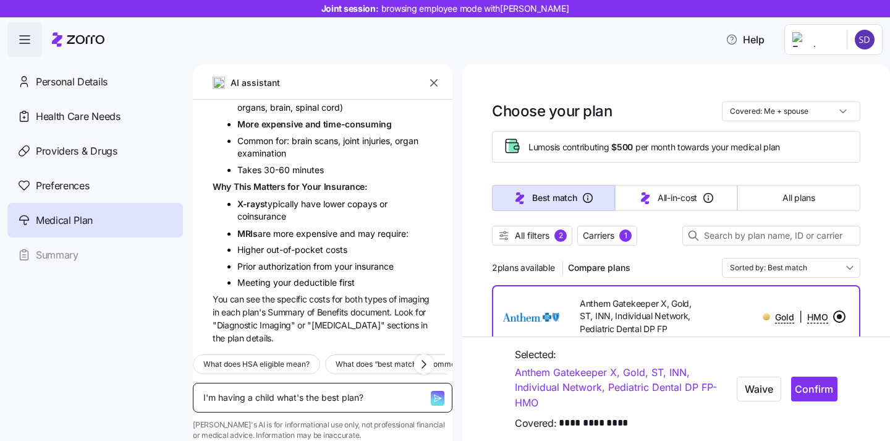
type textarea "I'm having a child what's the best plan?"
click at [432, 393] on icon "button" at bounding box center [437, 398] width 10 height 10
type textarea "x"
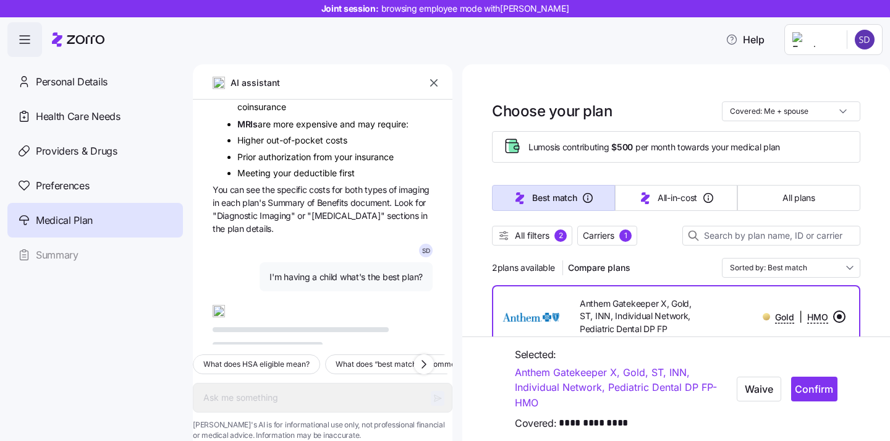
scroll to position [3756, 0]
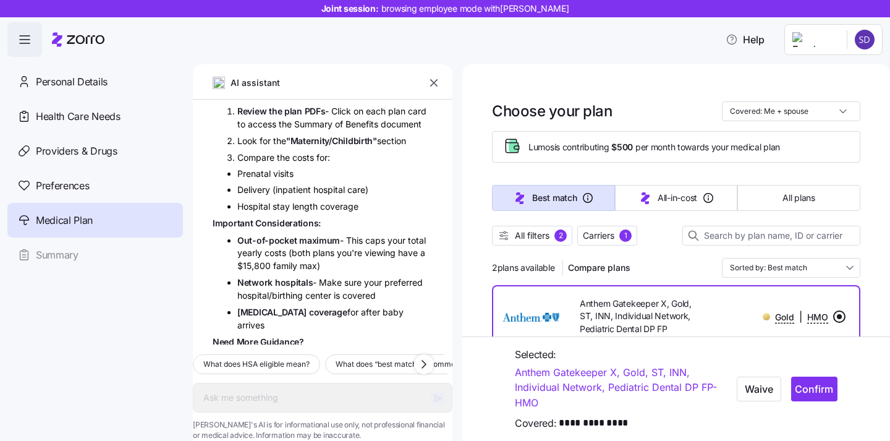
type textarea "x"
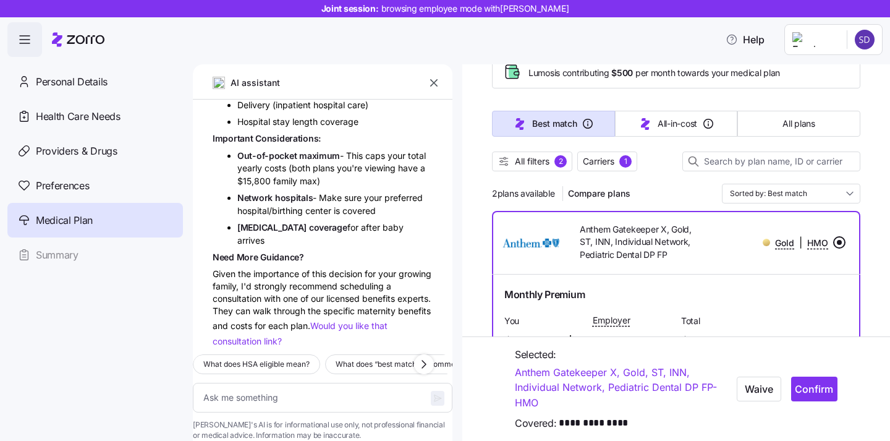
scroll to position [83, 0]
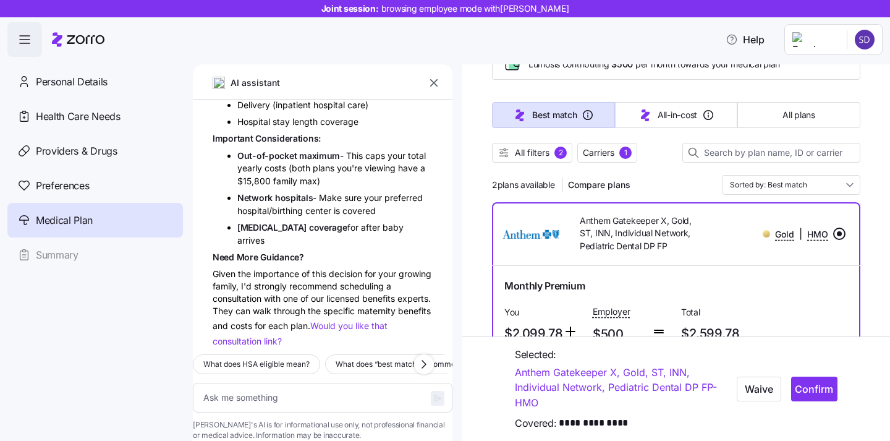
click at [432, 87] on icon "button" at bounding box center [434, 83] width 12 height 12
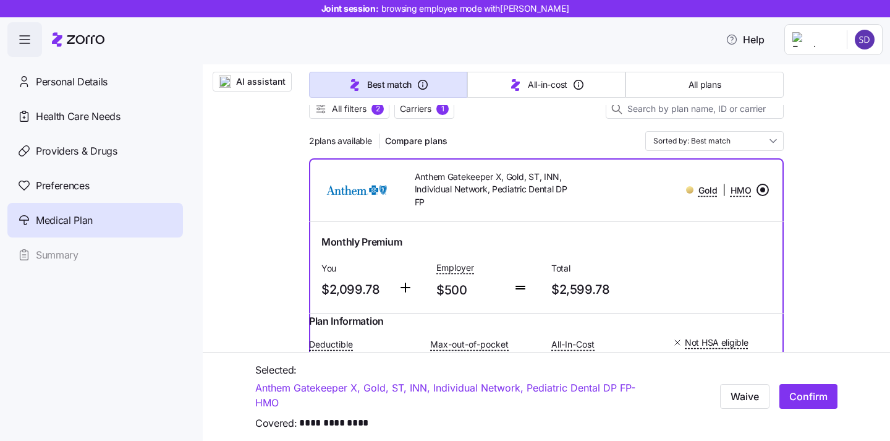
scroll to position [145, 0]
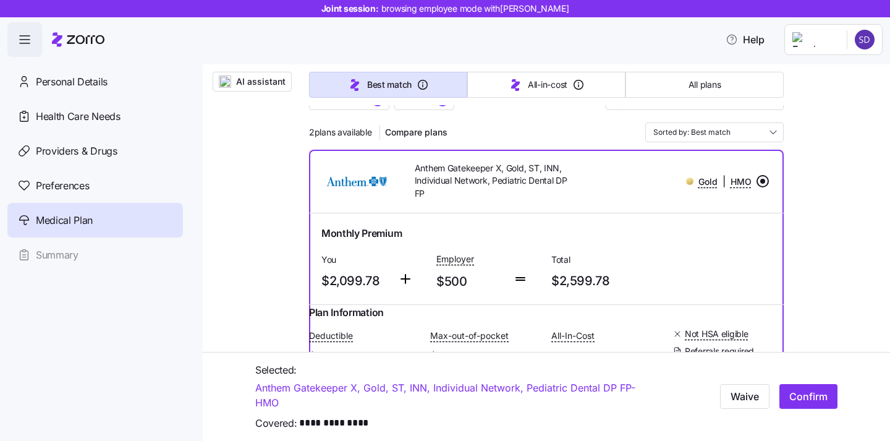
click at [830, 411] on div "Waive Confirm" at bounding box center [743, 396] width 197 height 35
click at [807, 386] on button "Confirm" at bounding box center [808, 396] width 58 height 25
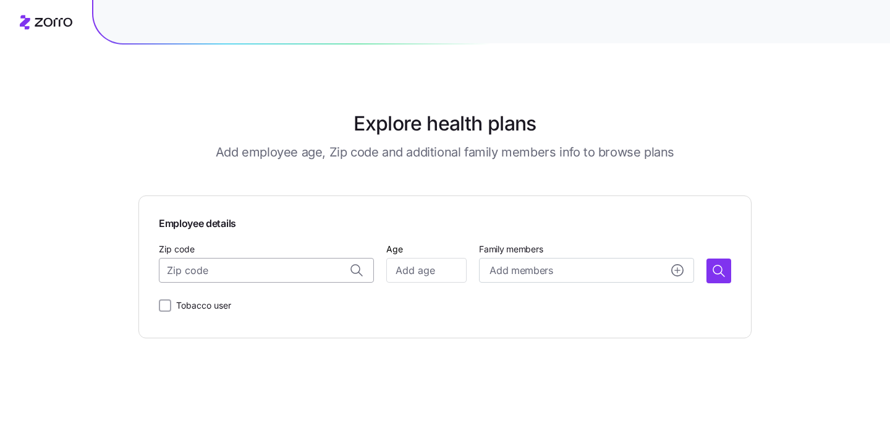
click at [248, 275] on input "Zip code" at bounding box center [266, 270] width 215 height 25
type input "94536"
click at [250, 289] on div "Employee details Zip code [GEOGRAPHIC_DATA], [GEOGRAPHIC_DATA] Age Family membe…" at bounding box center [445, 267] width 572 height 102
click at [239, 266] on input "Zip code" at bounding box center [266, 270] width 215 height 25
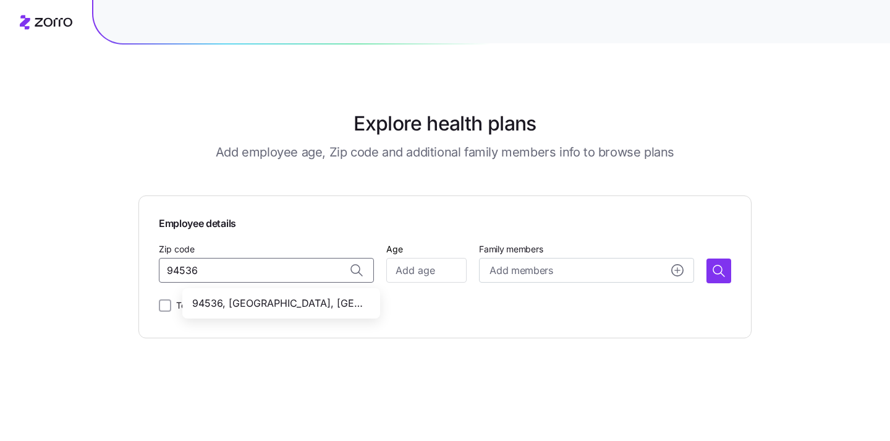
click at [240, 303] on span "94536, [GEOGRAPHIC_DATA], [GEOGRAPHIC_DATA]" at bounding box center [278, 302] width 173 height 15
type input "94536, [GEOGRAPHIC_DATA], [GEOGRAPHIC_DATA]"
click at [422, 269] on input "Age" at bounding box center [426, 270] width 80 height 25
type input "30"
click at [523, 347] on main "Explore health plans Add employee age, Zip code and additional family members i…" at bounding box center [444, 220] width 613 height 441
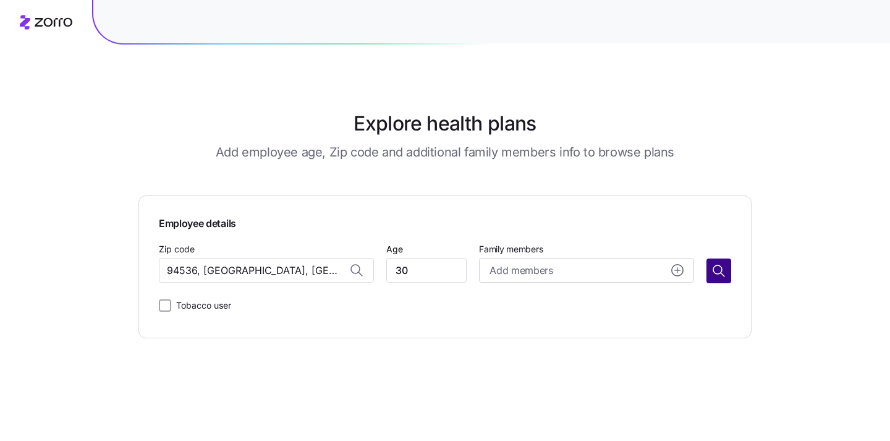
click at [726, 274] on button "button" at bounding box center [718, 270] width 25 height 25
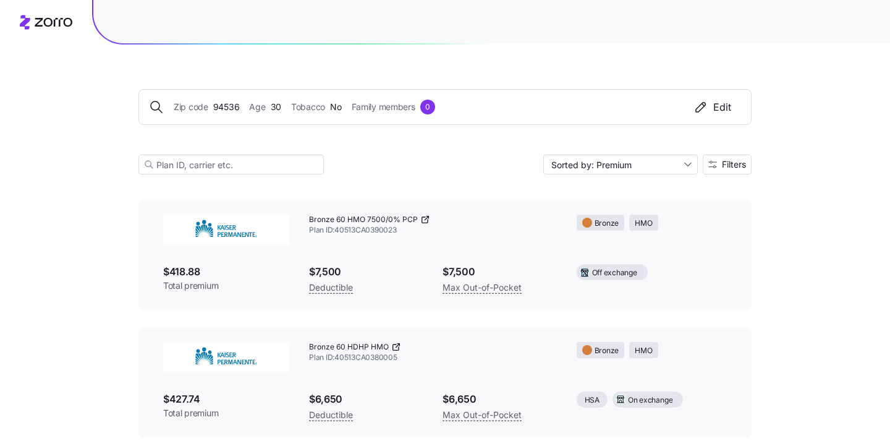
scroll to position [1, 0]
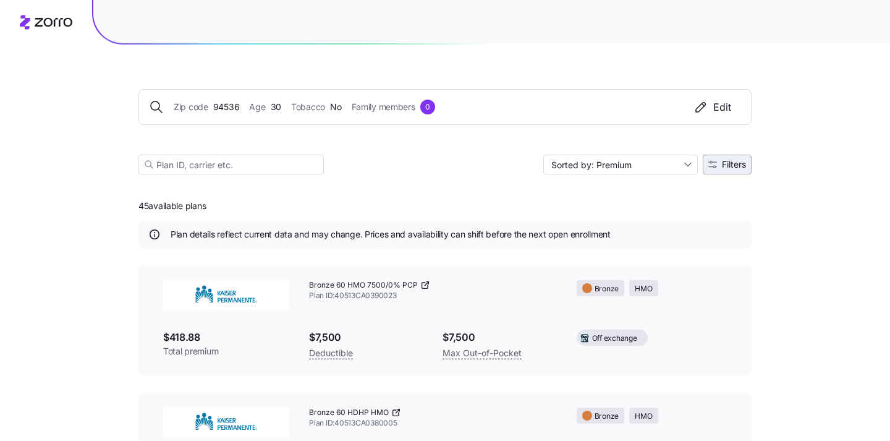
click at [710, 163] on icon "button" at bounding box center [712, 164] width 9 height 9
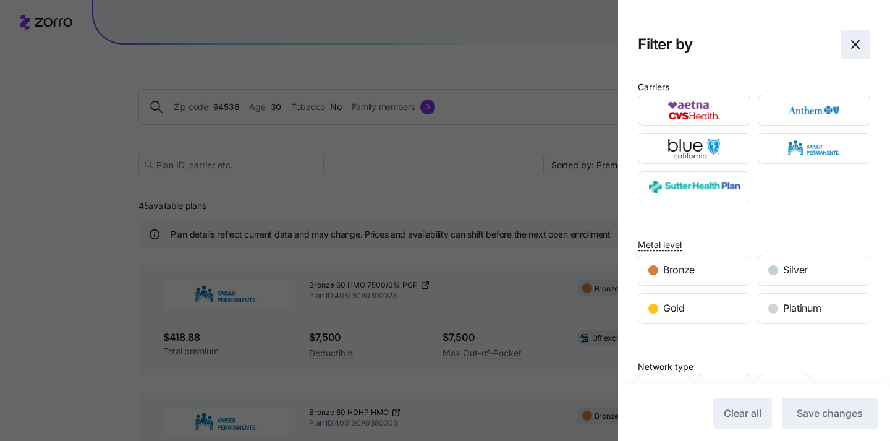
click at [857, 44] on icon "button" at bounding box center [855, 44] width 15 height 15
